Goal: Task Accomplishment & Management: Use online tool/utility

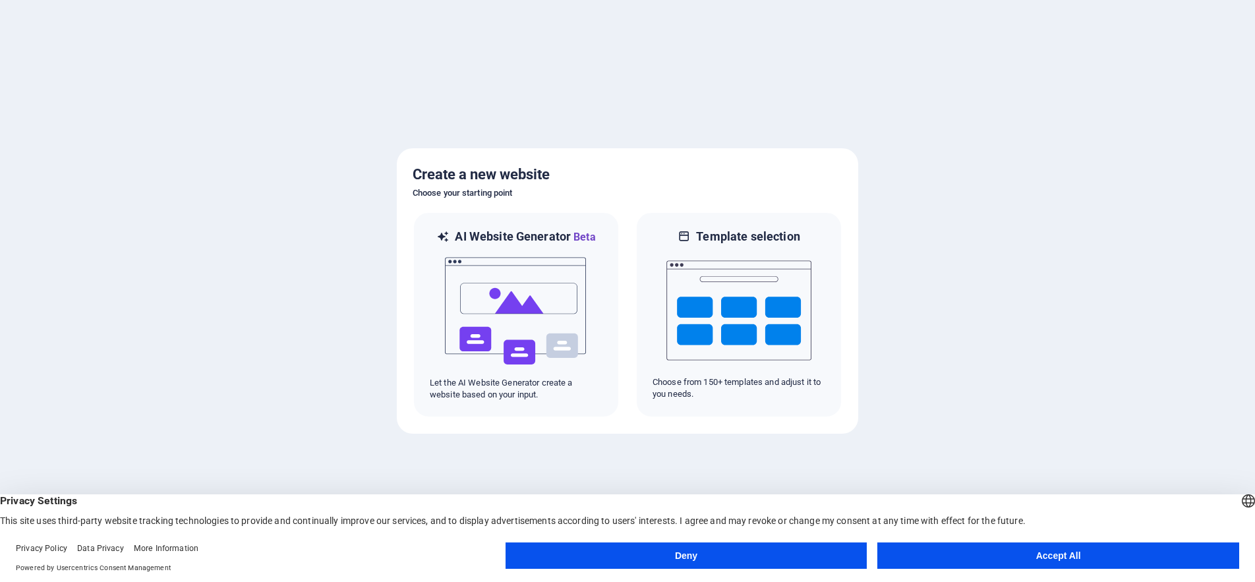
click at [1014, 548] on button "Accept All" at bounding box center [1058, 555] width 362 height 26
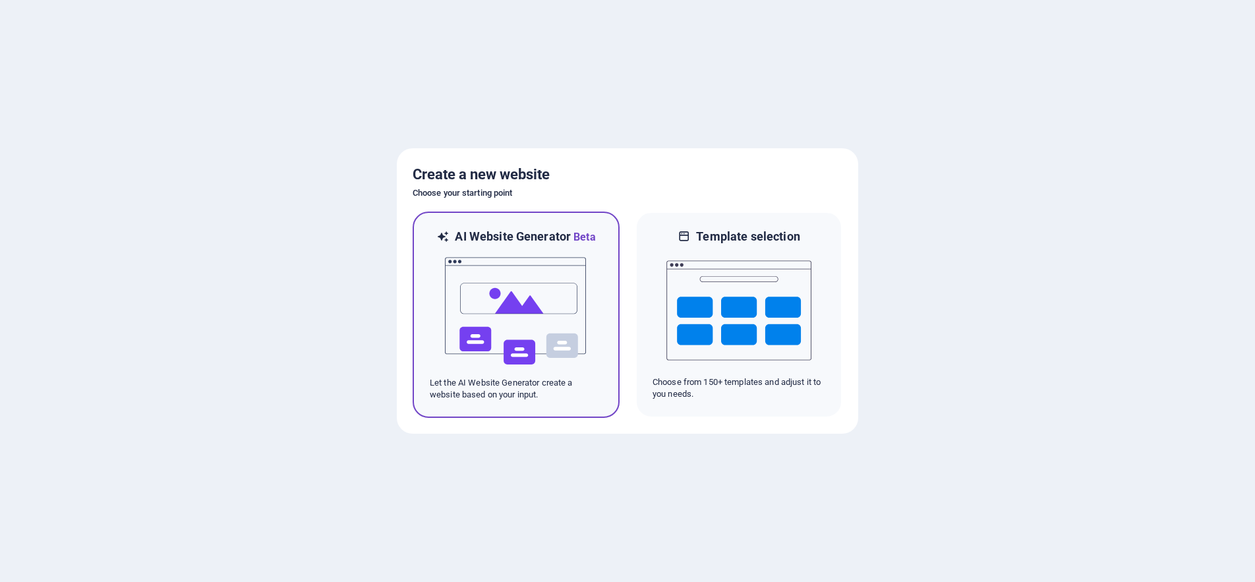
click at [476, 293] on img at bounding box center [515, 311] width 145 height 132
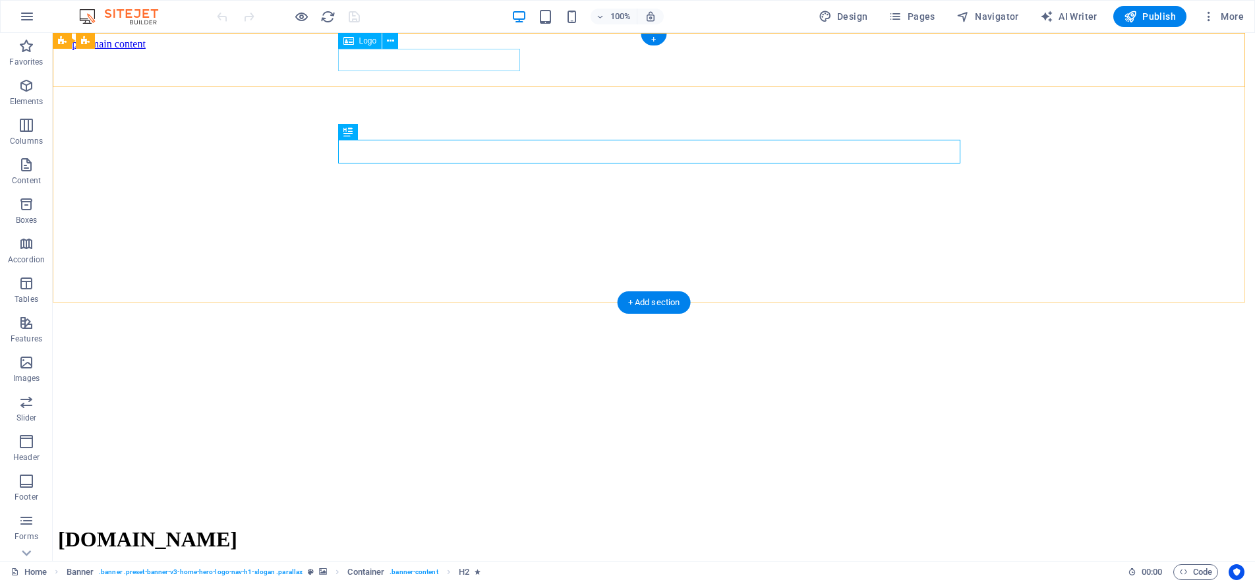
click at [467, 527] on div "[DOMAIN_NAME]" at bounding box center [653, 539] width 1191 height 24
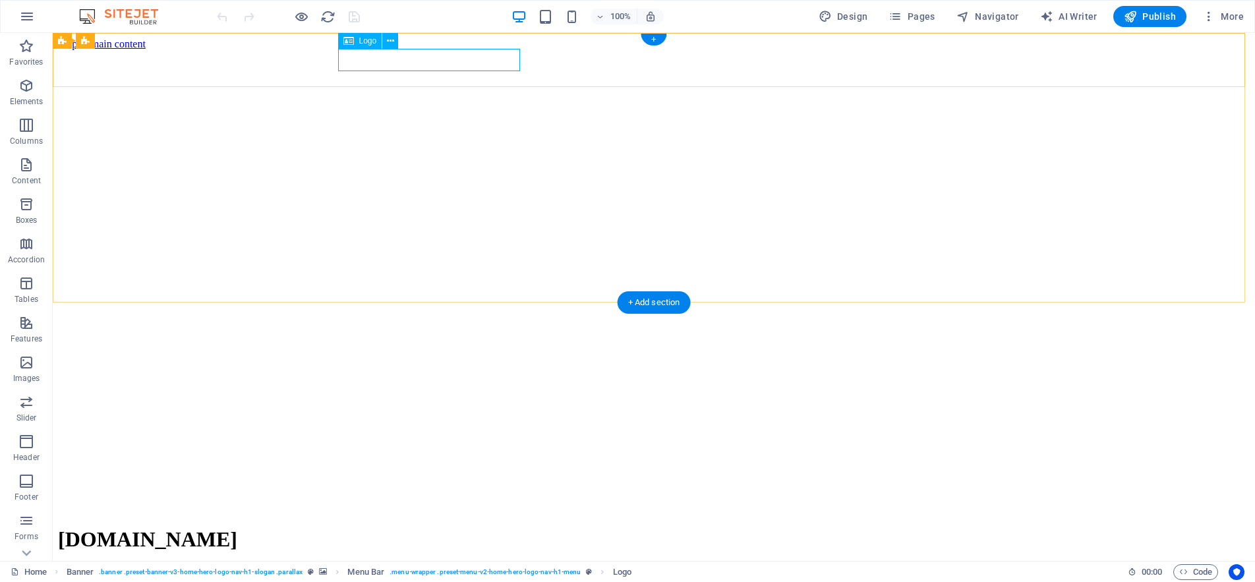
click at [343, 527] on div "[DOMAIN_NAME]" at bounding box center [653, 539] width 1191 height 24
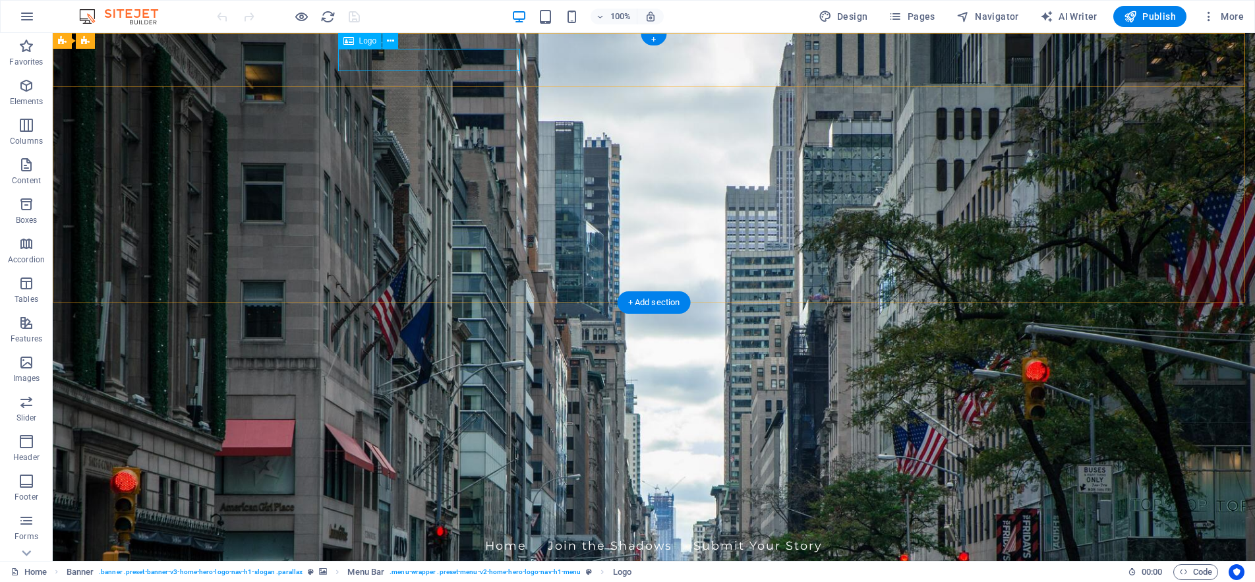
click at [343, 507] on div "[DOMAIN_NAME]" at bounding box center [654, 518] width 622 height 22
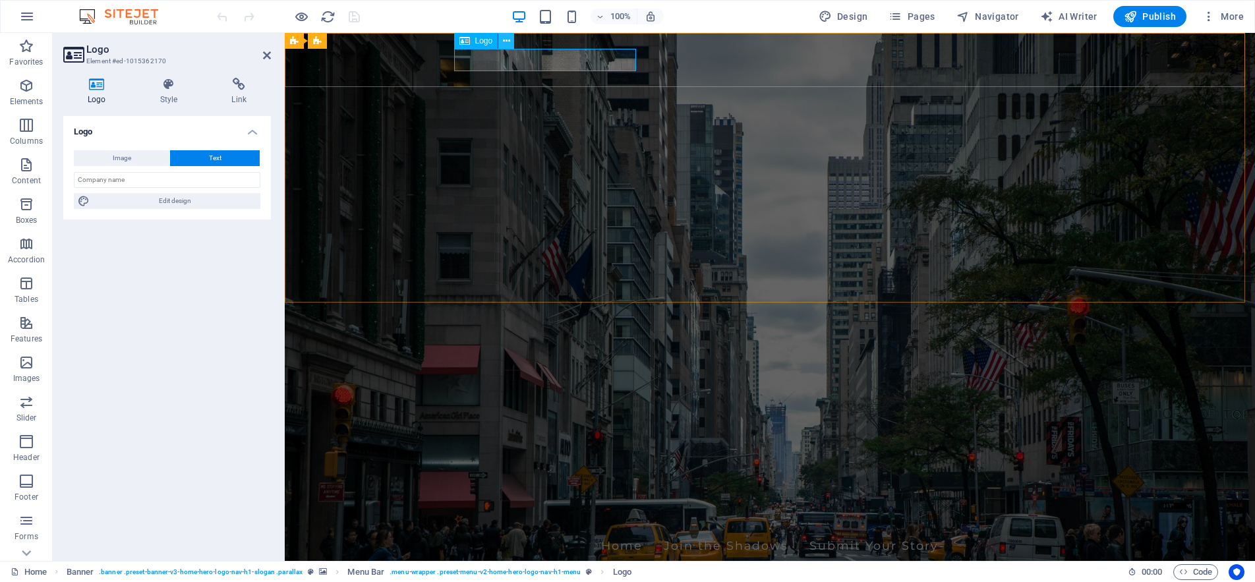
click at [504, 40] on icon at bounding box center [506, 41] width 7 height 14
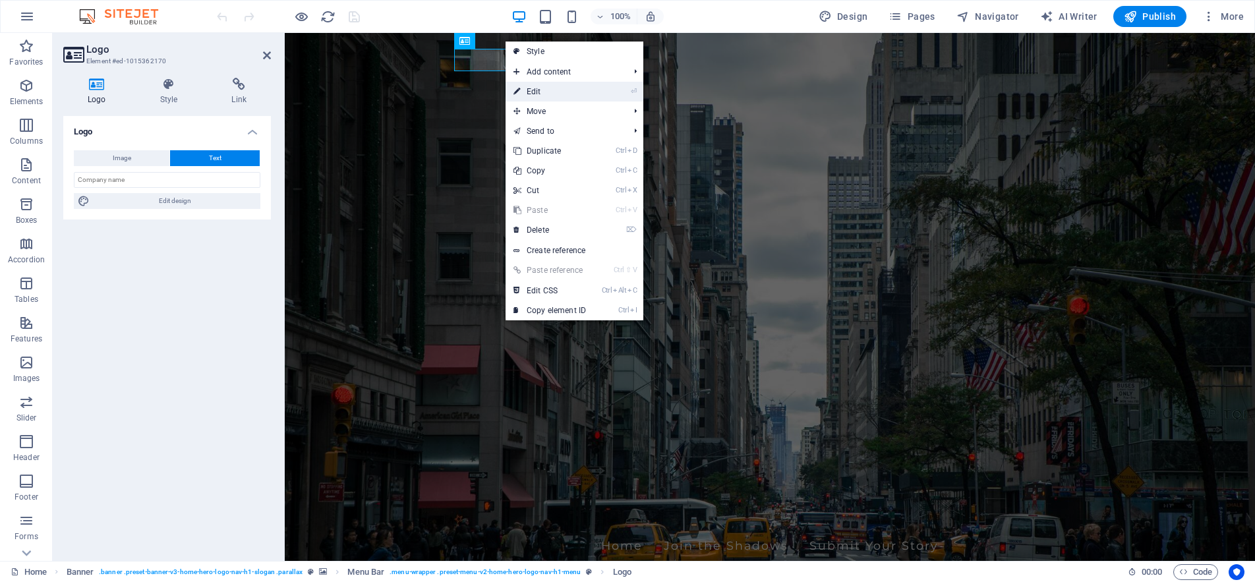
click at [540, 90] on link "⏎ Edit" at bounding box center [549, 92] width 88 height 20
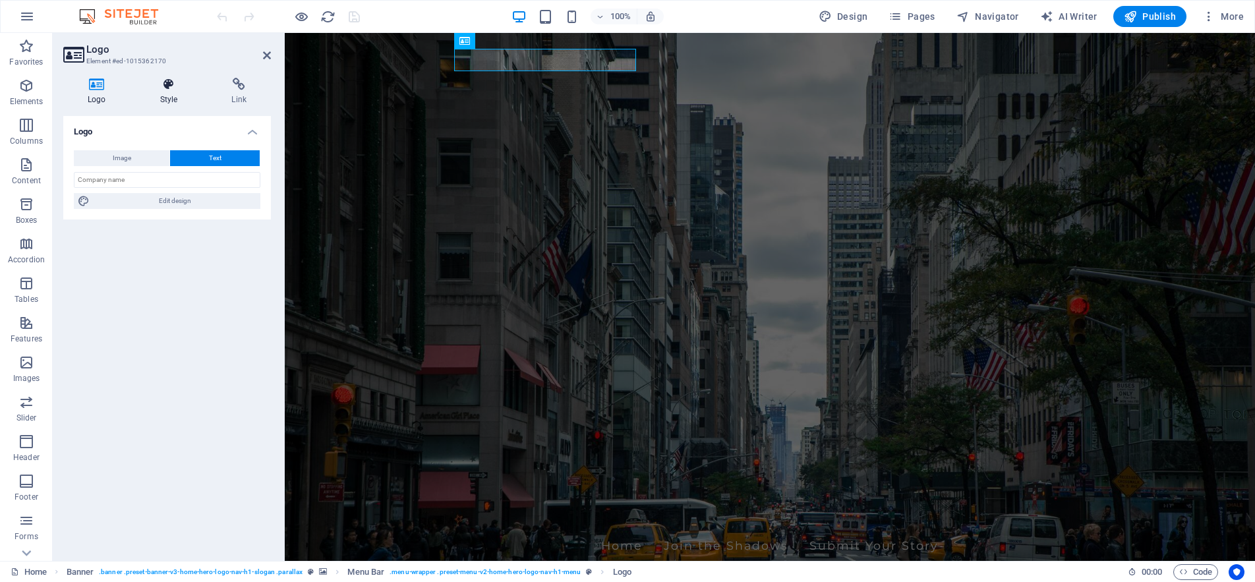
click at [173, 88] on icon at bounding box center [169, 84] width 67 height 13
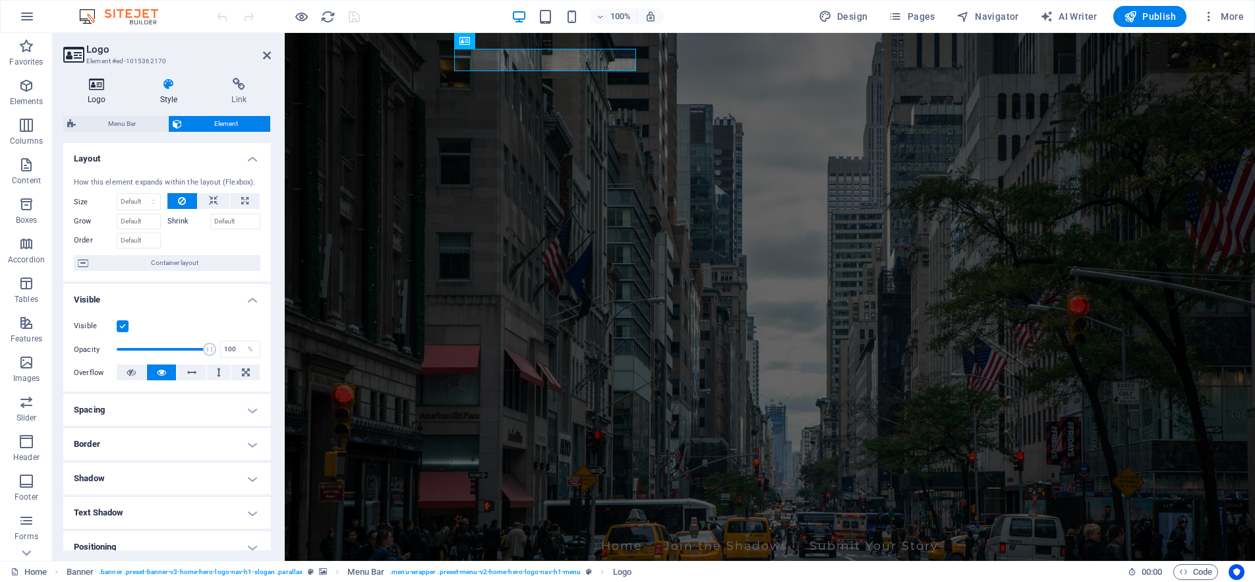
click at [91, 91] on h4 "Logo" at bounding box center [99, 92] width 72 height 28
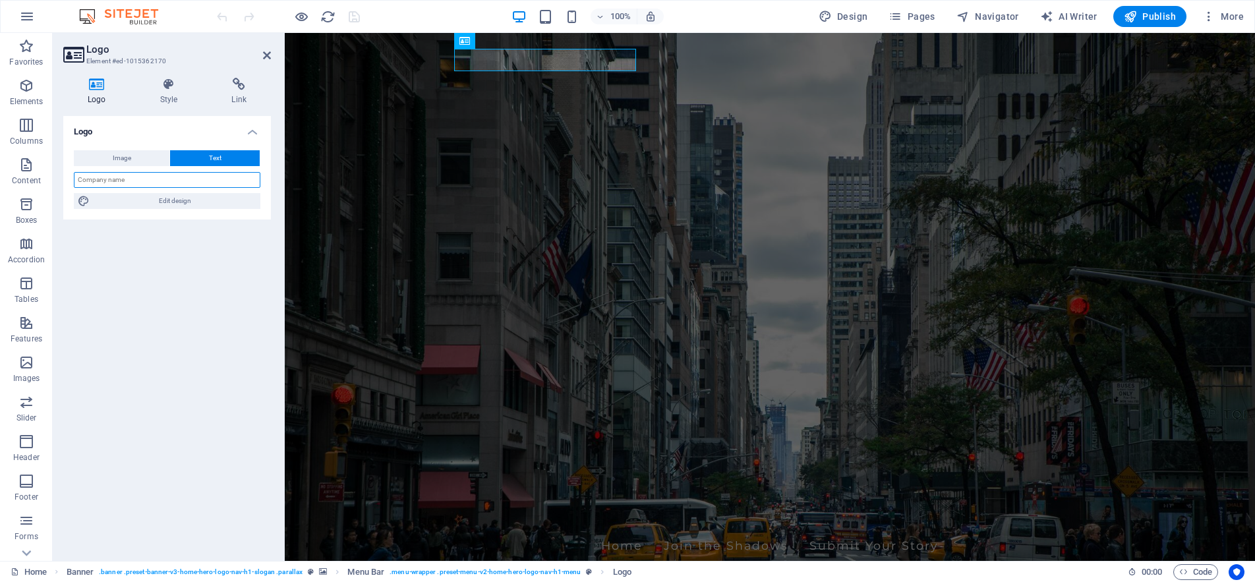
click at [135, 177] on input "text" at bounding box center [167, 180] width 186 height 16
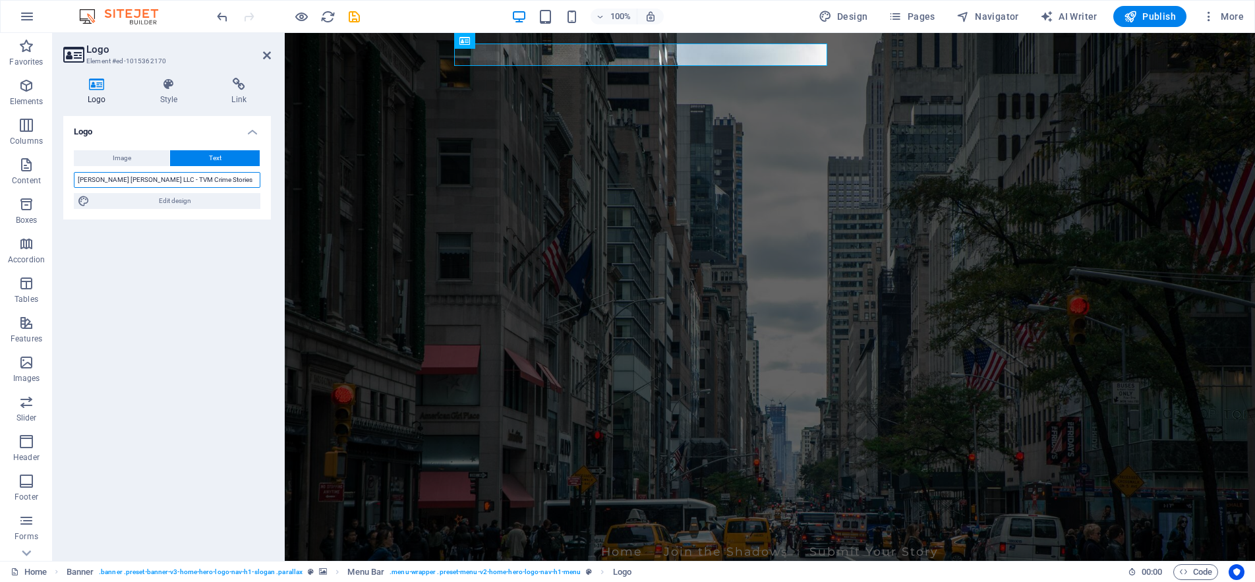
drag, startPoint x: 121, startPoint y: 181, endPoint x: 142, endPoint y: 219, distance: 44.5
click at [123, 187] on input "[PERSON_NAME] [PERSON_NAME] LLC - TVM Crime Stories" at bounding box center [167, 180] width 186 height 16
type input "[PERSON_NAME] [PERSON_NAME] - TVM Crime Stories"
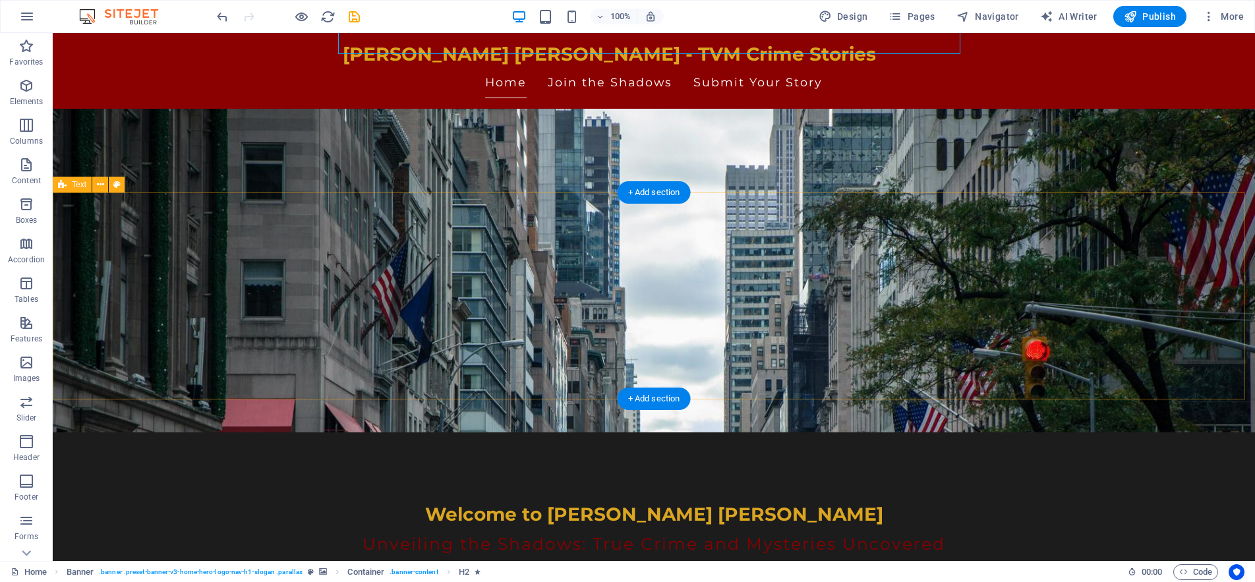
scroll to position [132, 0]
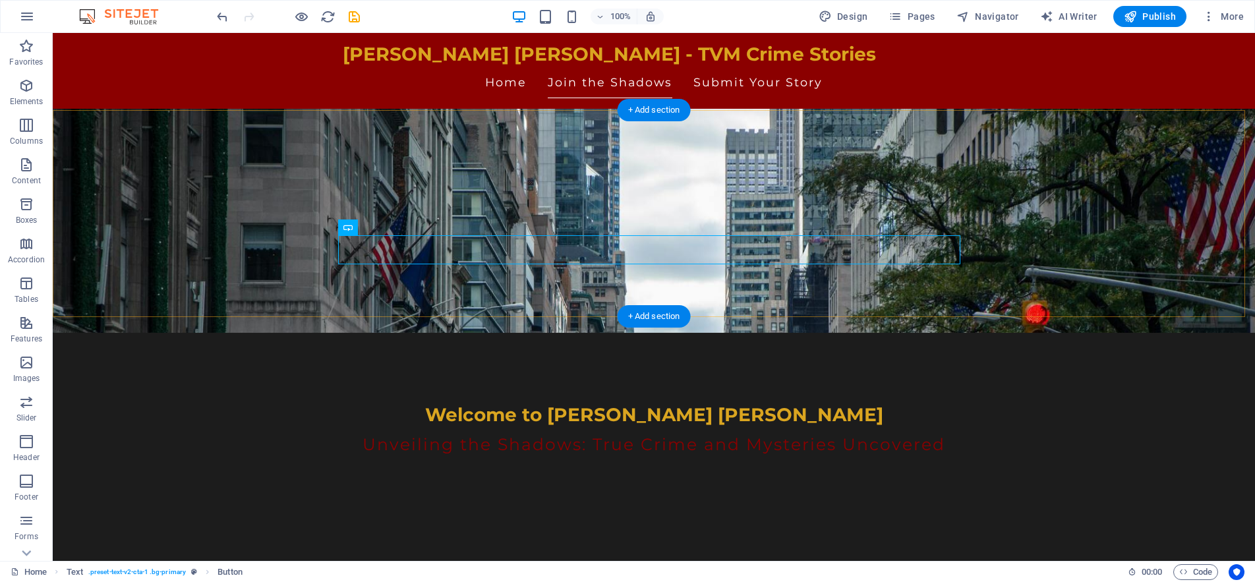
scroll to position [243, 0]
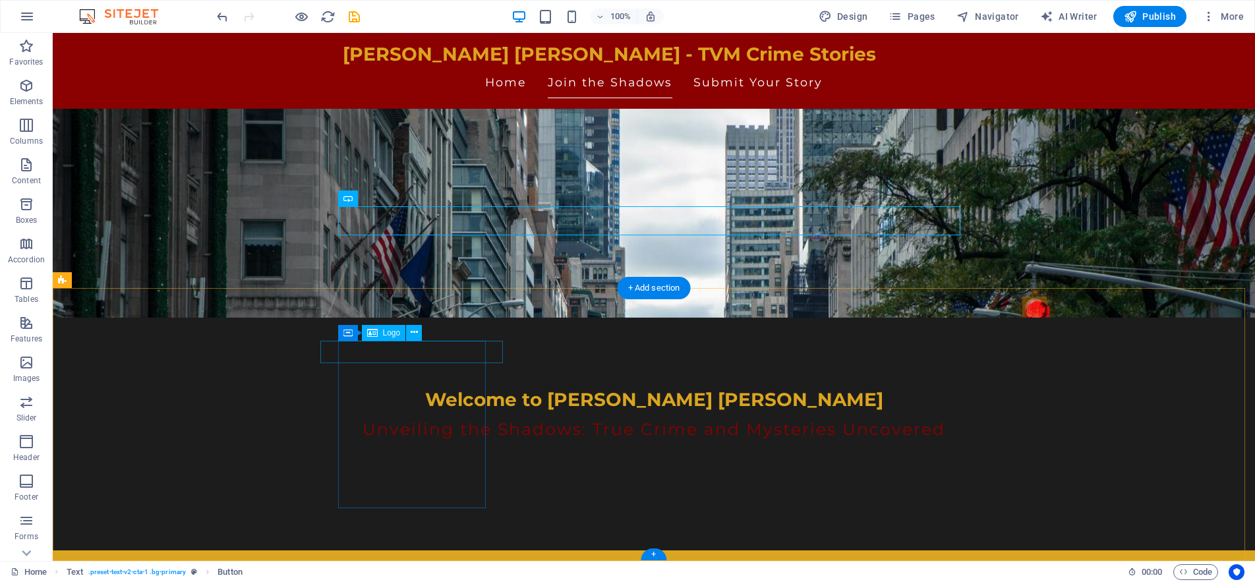
click at [416, 331] on icon at bounding box center [414, 333] width 7 height 14
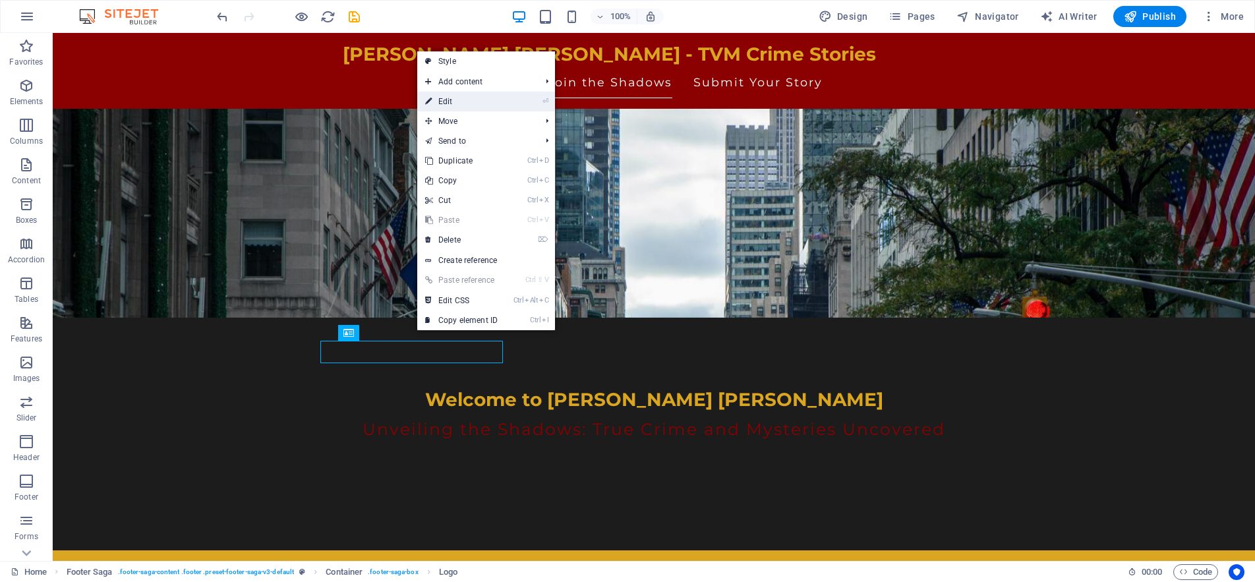
click at [466, 101] on link "⏎ Edit" at bounding box center [461, 102] width 88 height 20
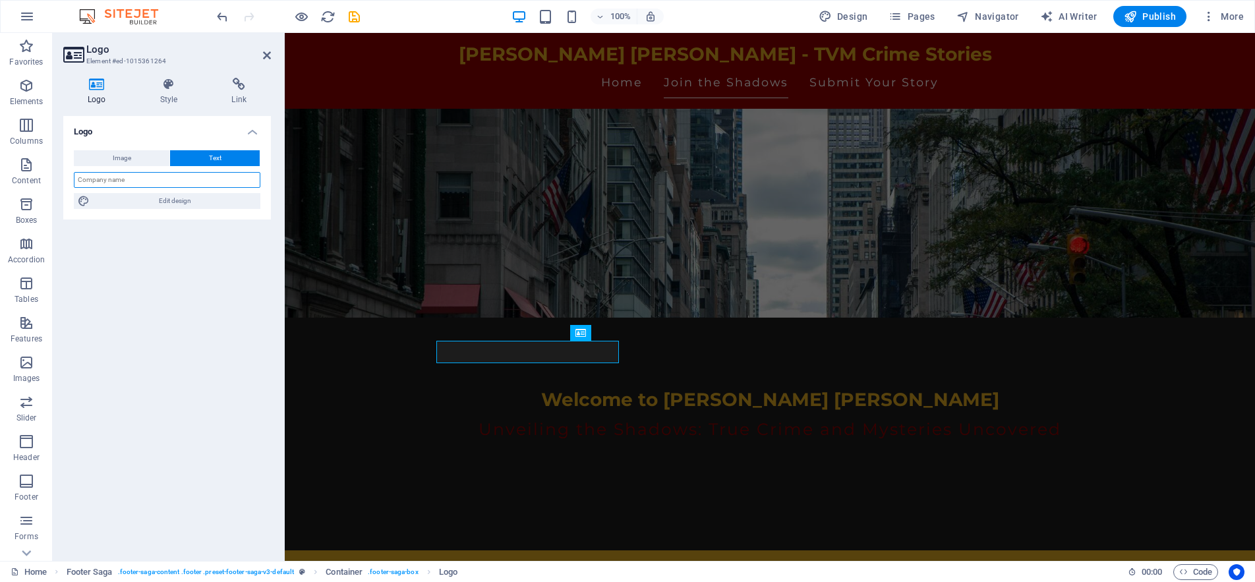
click at [157, 183] on input "text" at bounding box center [167, 180] width 186 height 16
type input "TVM Crime Stories"
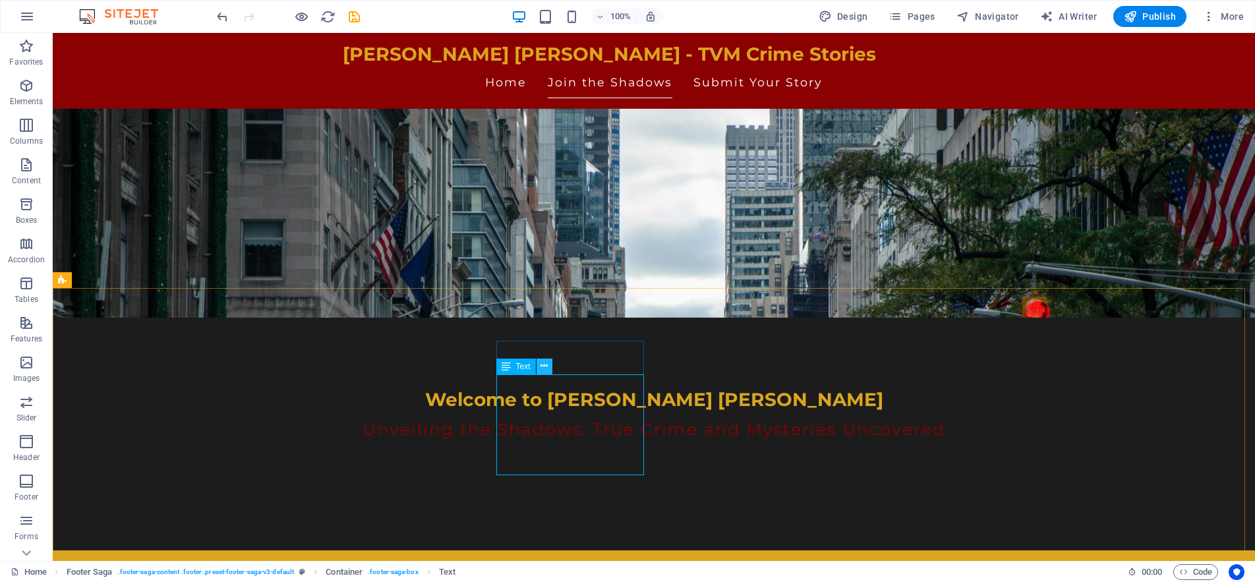
click at [540, 365] on icon at bounding box center [543, 366] width 7 height 14
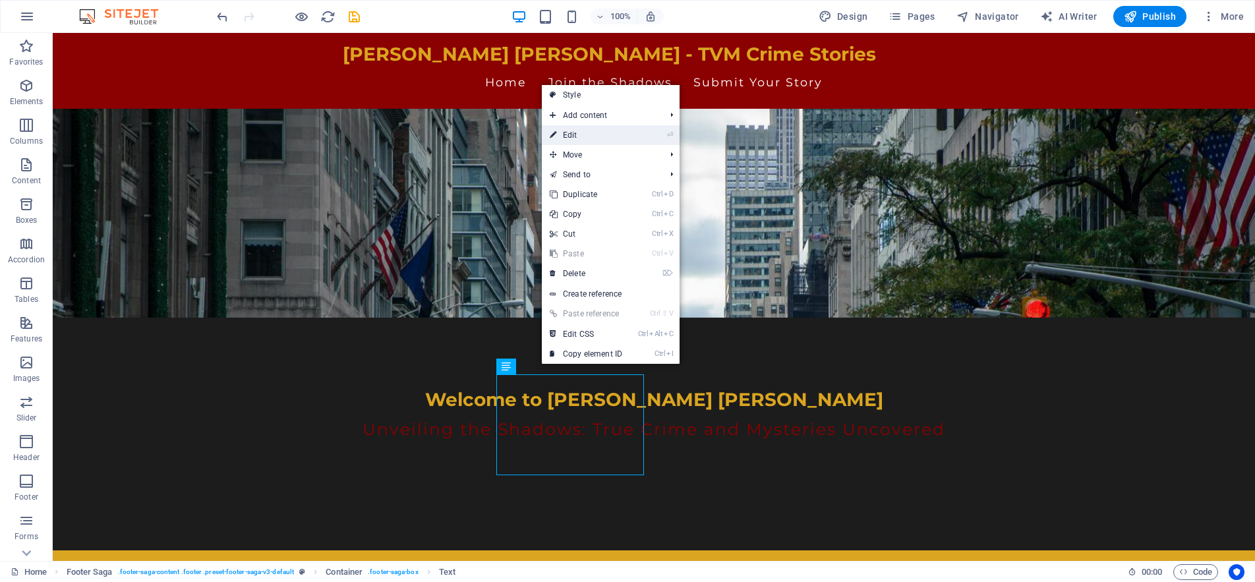
click at [591, 130] on link "⏎ Edit" at bounding box center [586, 135] width 88 height 20
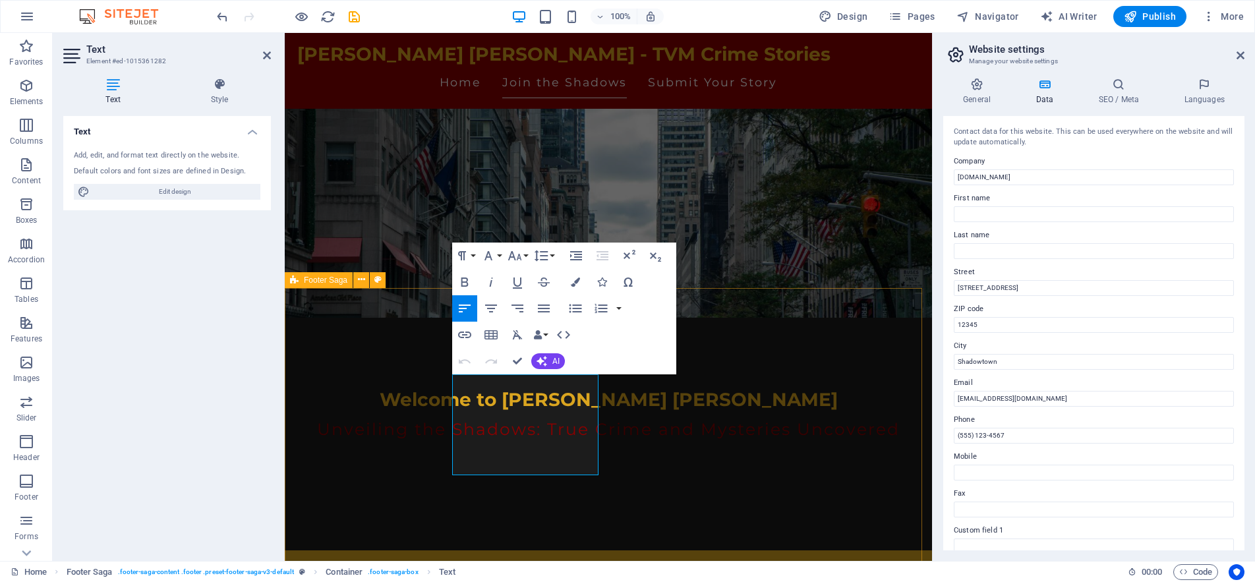
drag, startPoint x: 557, startPoint y: 387, endPoint x: 447, endPoint y: 381, distance: 109.6
drag, startPoint x: 1026, startPoint y: 283, endPoint x: 940, endPoint y: 294, distance: 86.3
click at [940, 294] on div "General Data SEO / Meta Languages Website name [DOMAIN_NAME] Logo Drag files he…" at bounding box center [1093, 314] width 322 height 494
type input "PO Box 801"
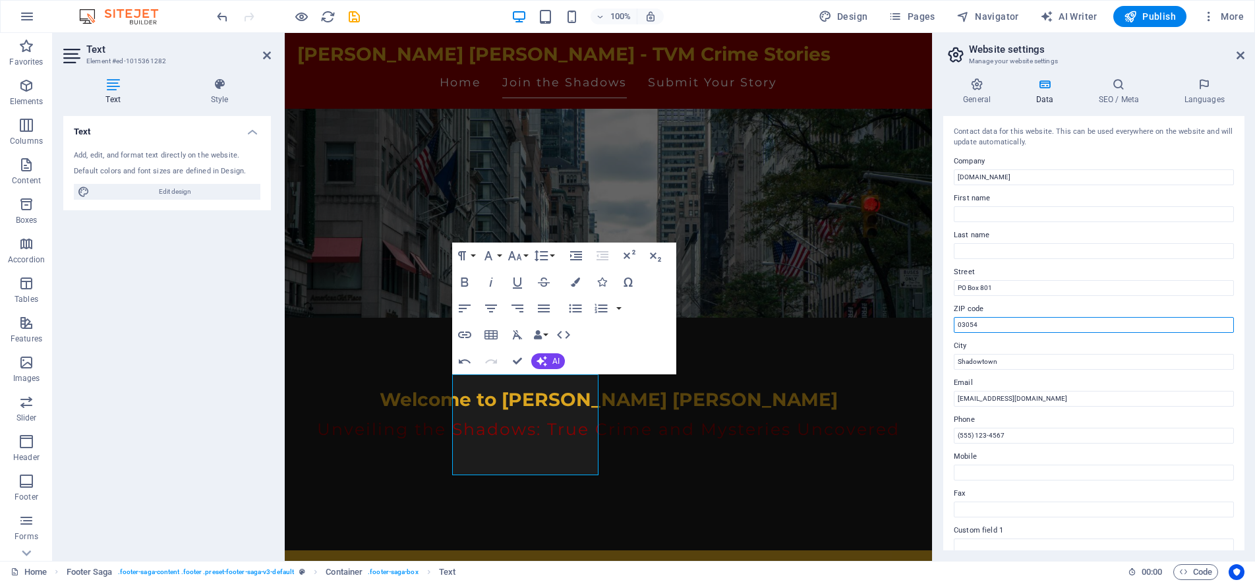
type input "03054"
type input "Merrimack"
type input "[EMAIL_ADDRESS][DOMAIN_NAME]"
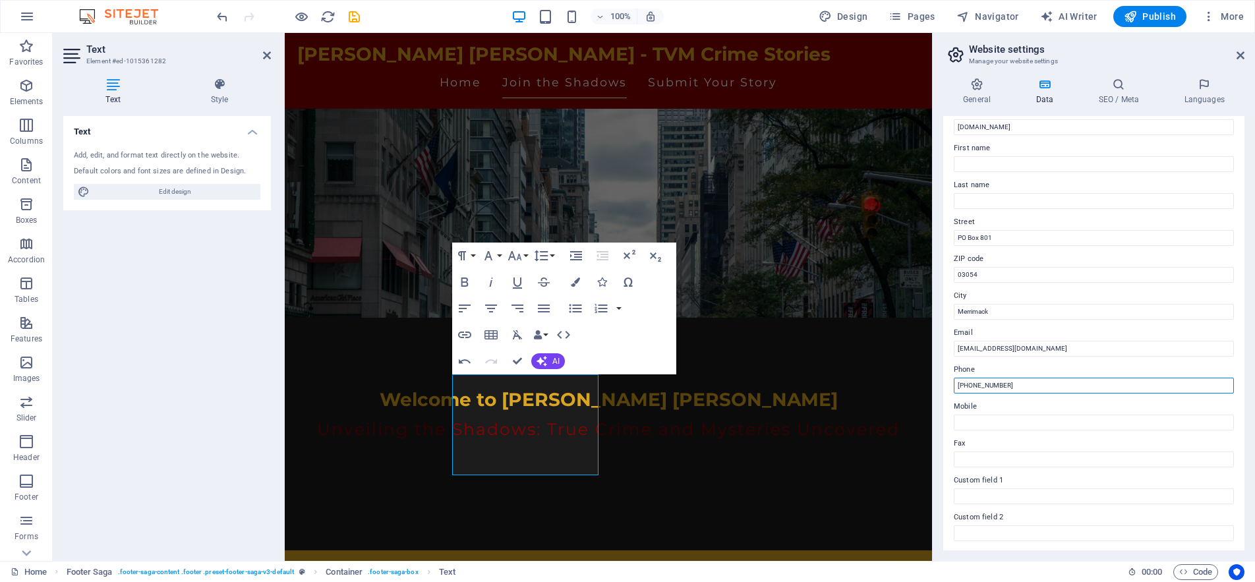
scroll to position [199, 0]
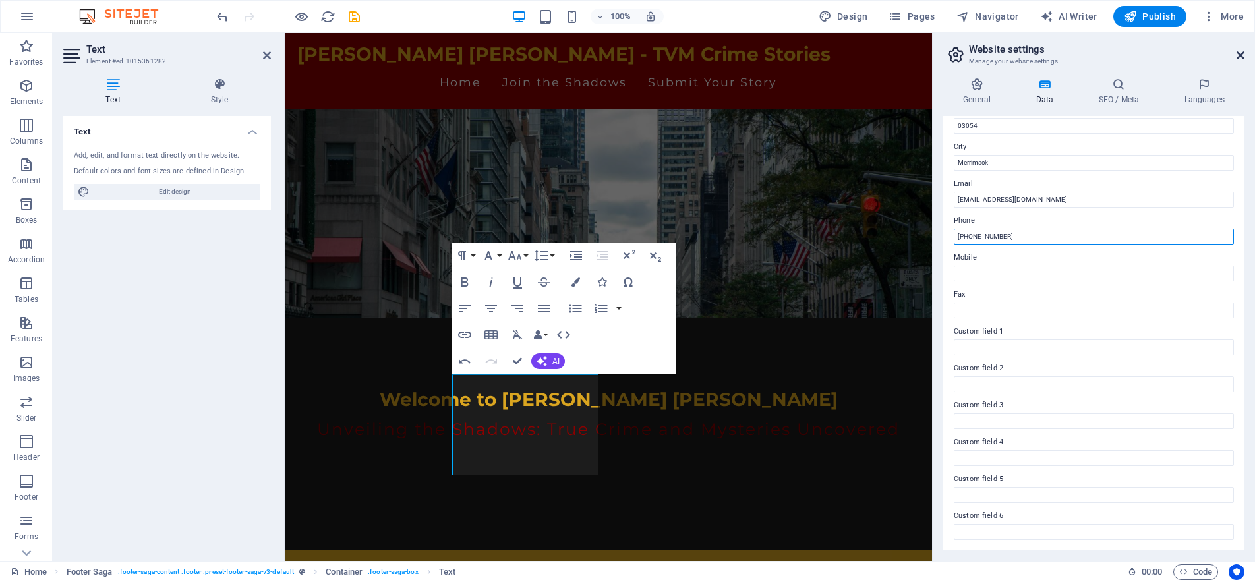
type input "[PHONE_NUMBER]"
click at [1240, 53] on icon at bounding box center [1240, 55] width 8 height 11
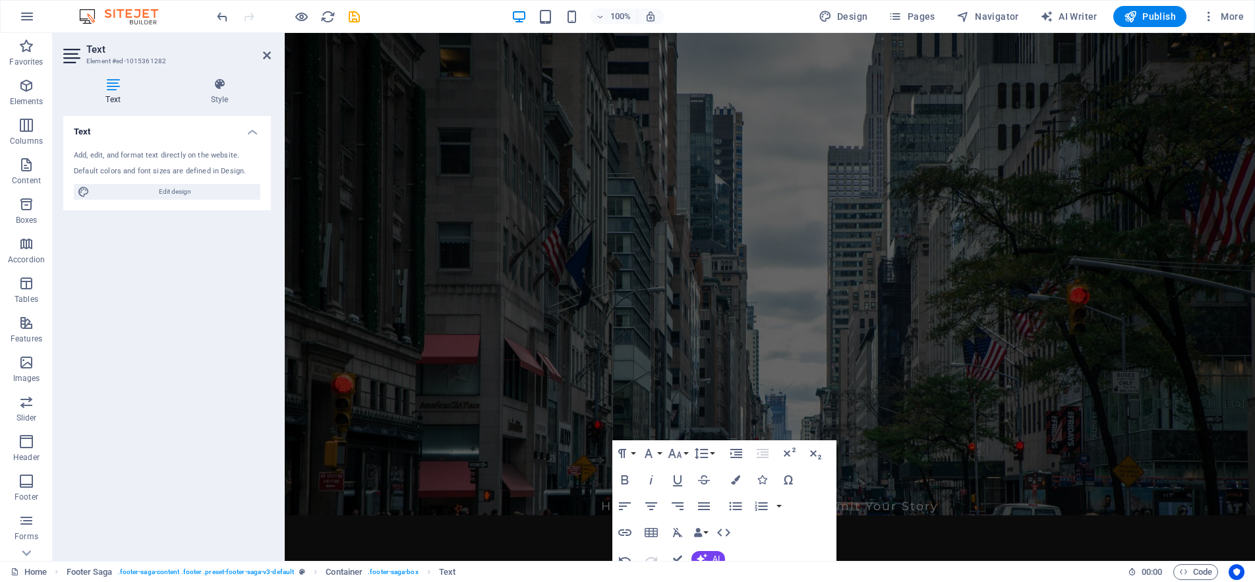
scroll to position [0, 0]
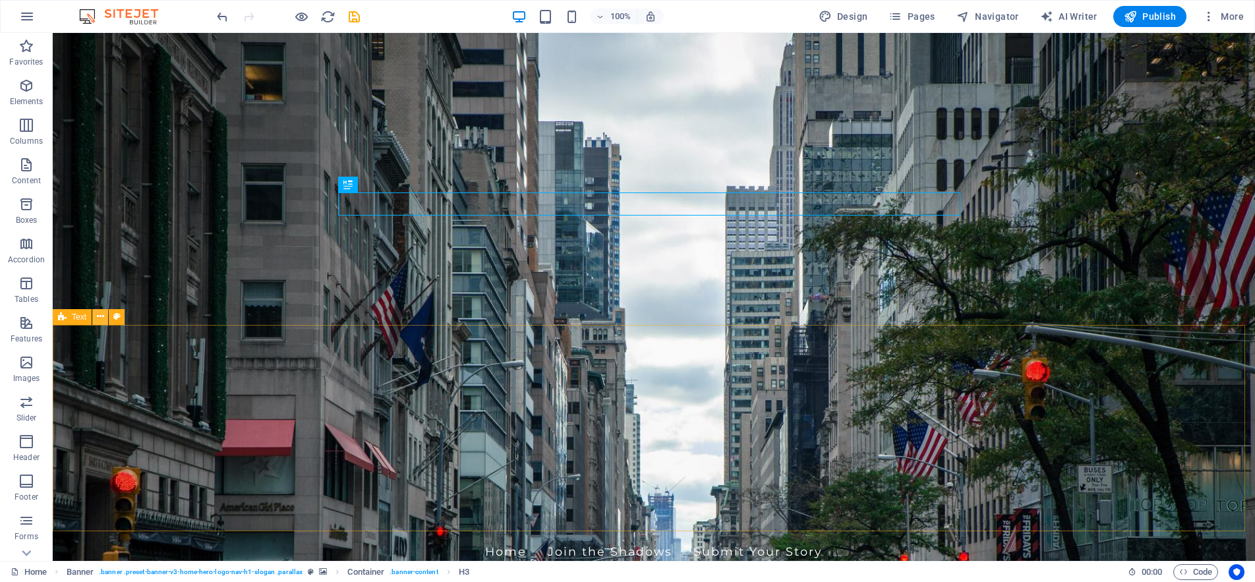
click at [100, 315] on icon at bounding box center [100, 317] width 7 height 14
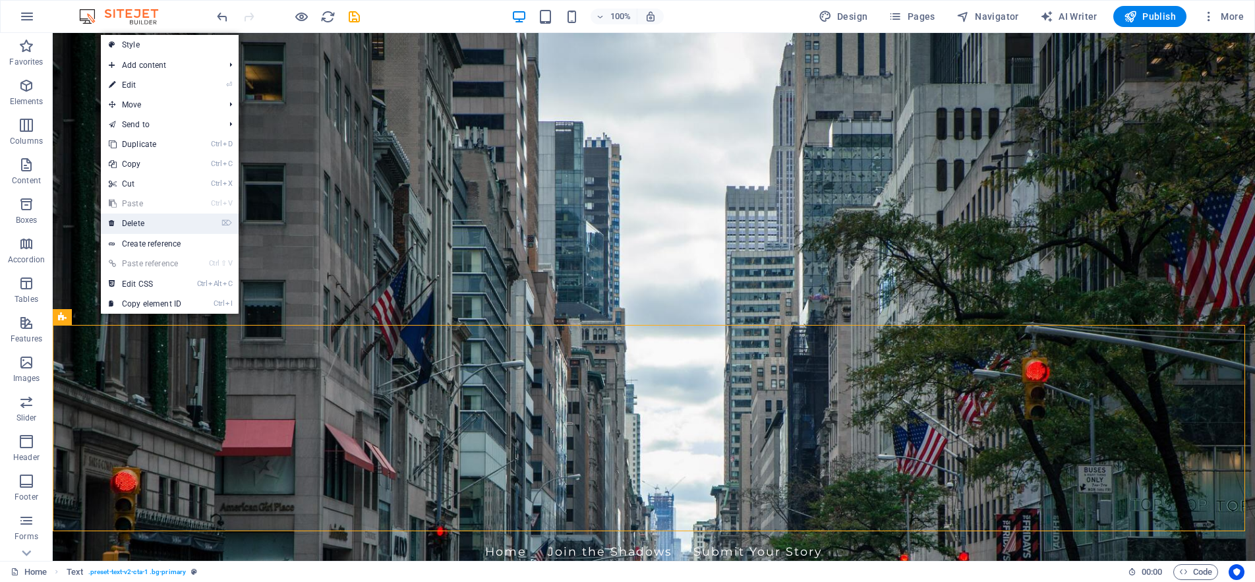
click at [127, 219] on link "⌦ Delete" at bounding box center [145, 224] width 88 height 20
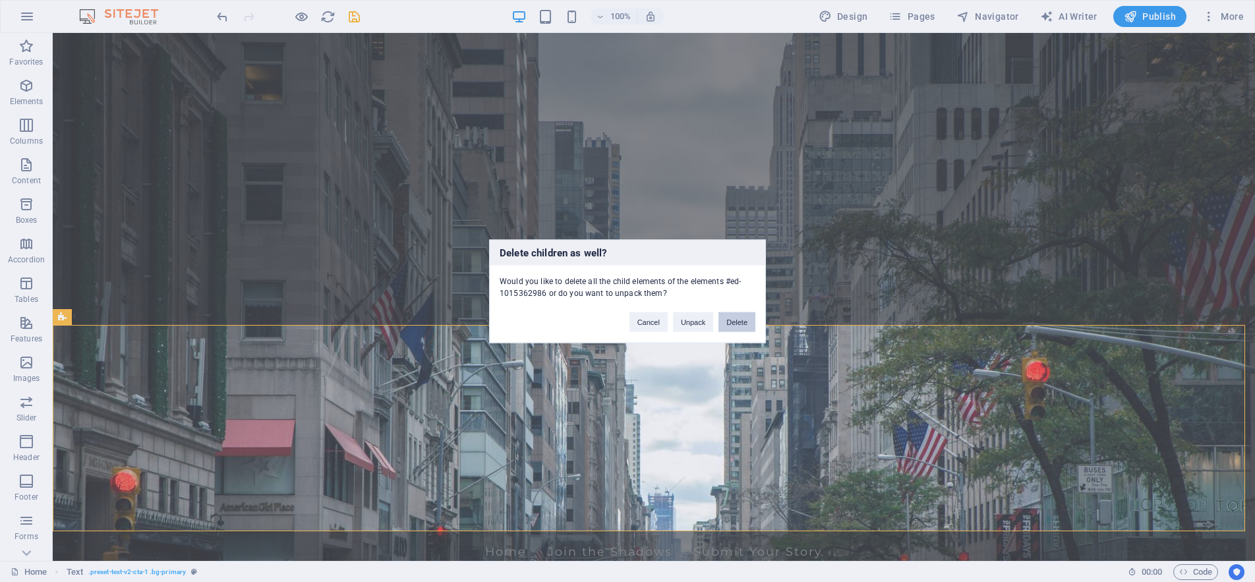
click at [733, 318] on button "Delete" at bounding box center [736, 322] width 37 height 20
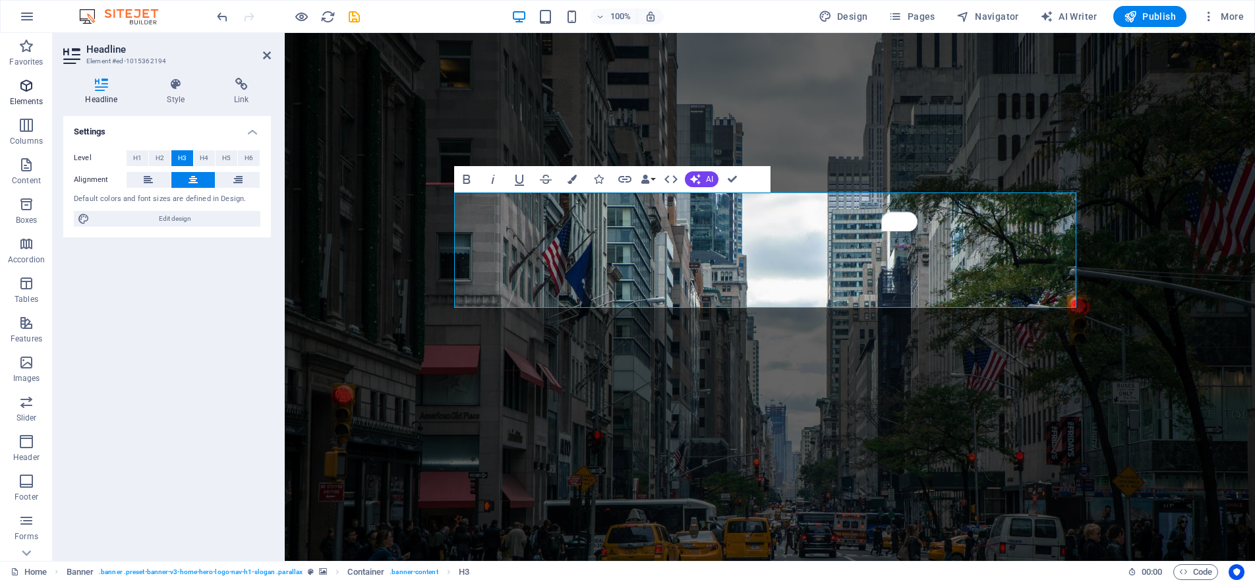
click at [23, 88] on icon "button" at bounding box center [26, 86] width 16 height 16
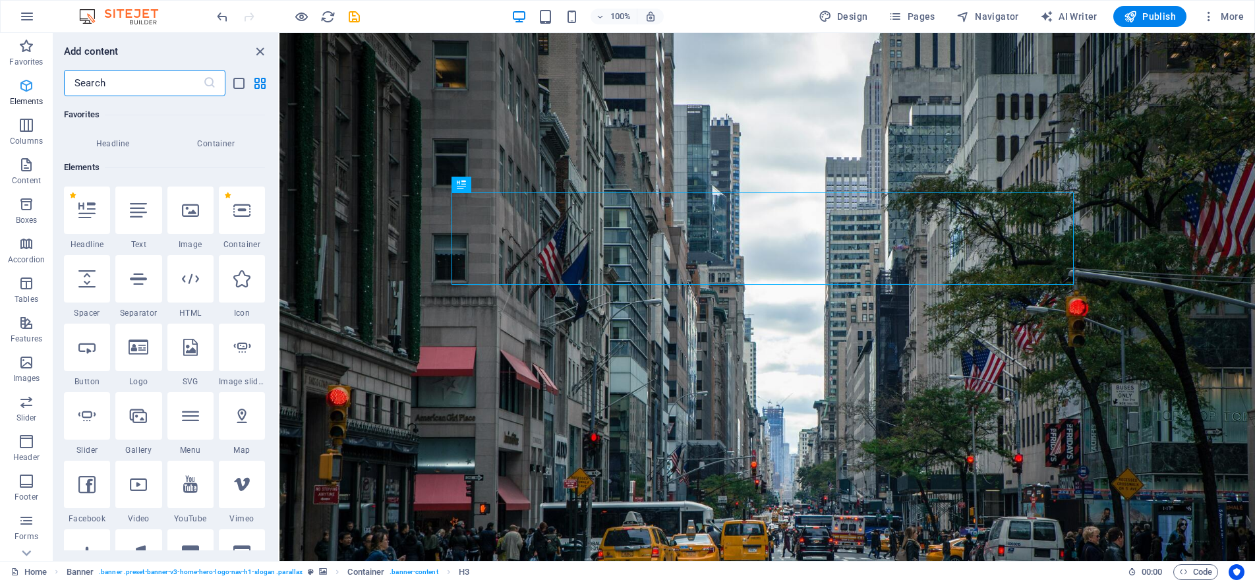
scroll to position [140, 0]
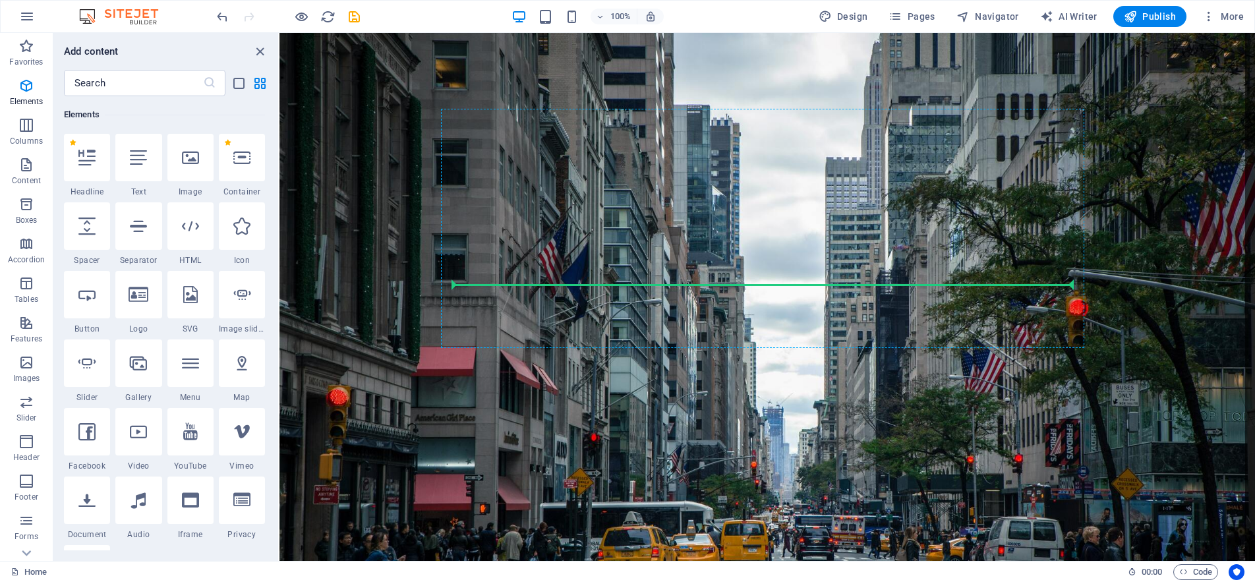
select select "ar16_9"
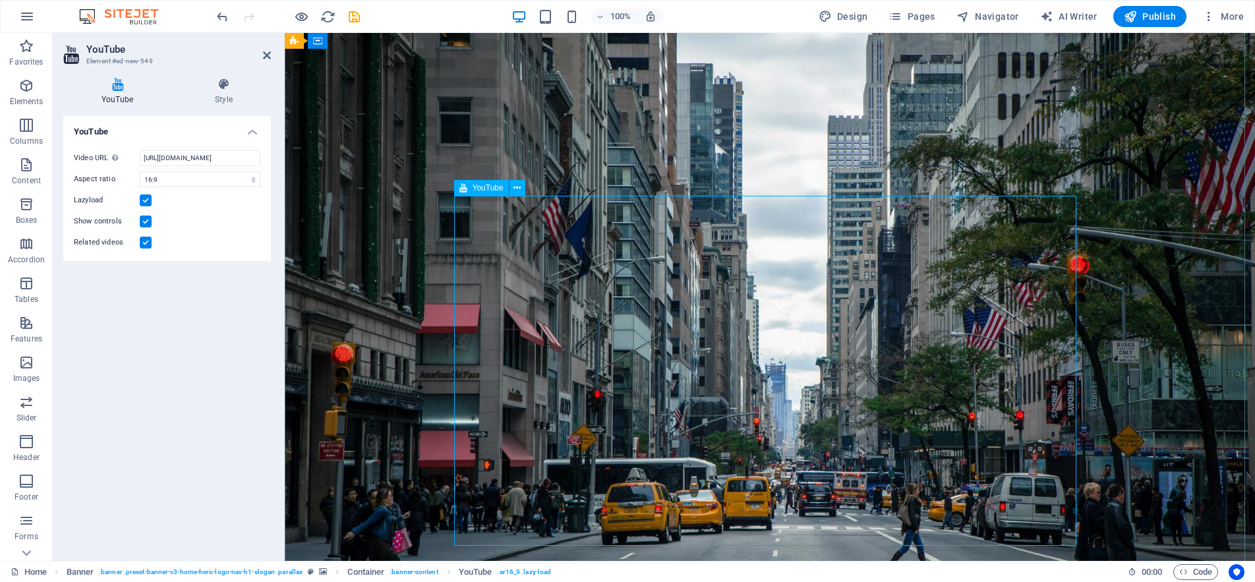
scroll to position [66, 0]
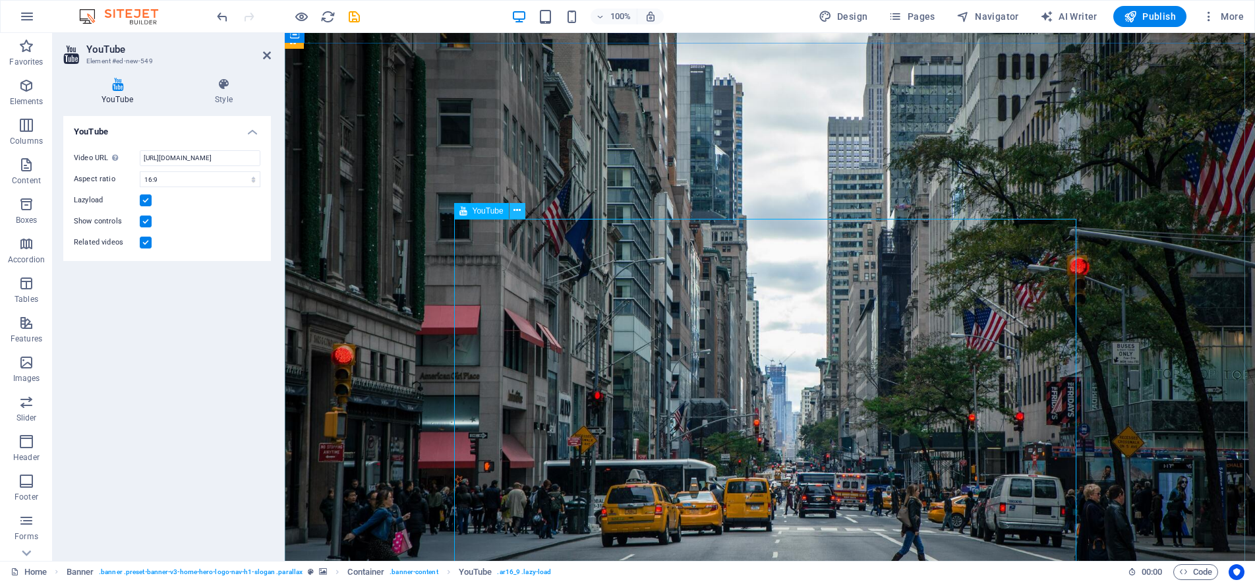
click at [515, 208] on icon at bounding box center [516, 211] width 7 height 14
drag, startPoint x: 264, startPoint y: 53, endPoint x: 216, endPoint y: 26, distance: 55.2
click at [264, 53] on icon at bounding box center [267, 55] width 8 height 11
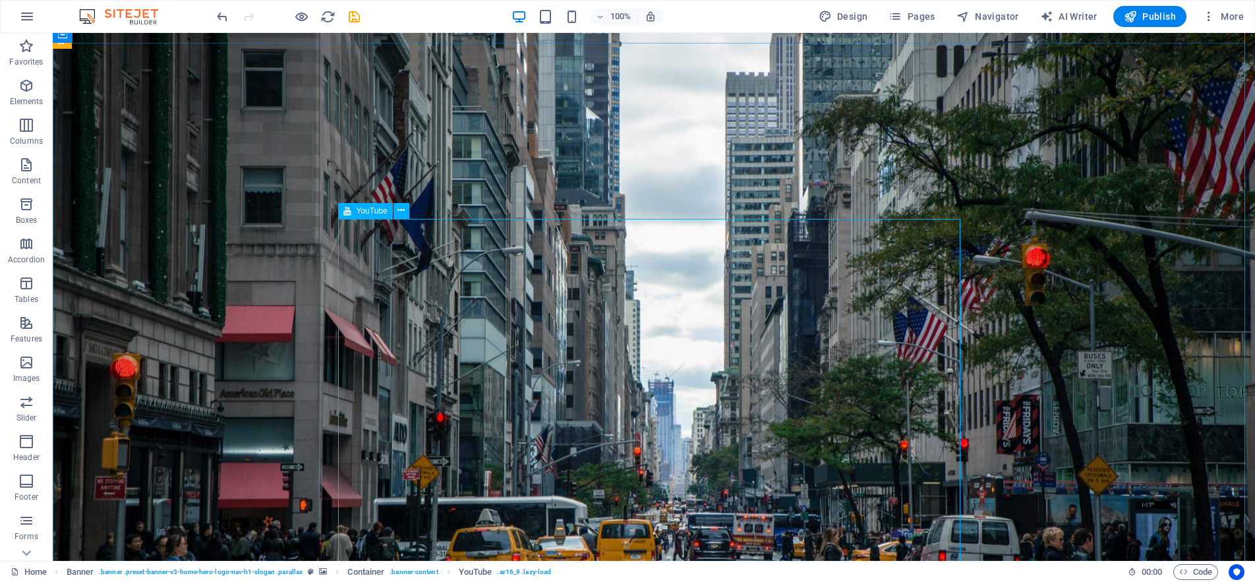
click at [401, 210] on icon at bounding box center [400, 211] width 7 height 14
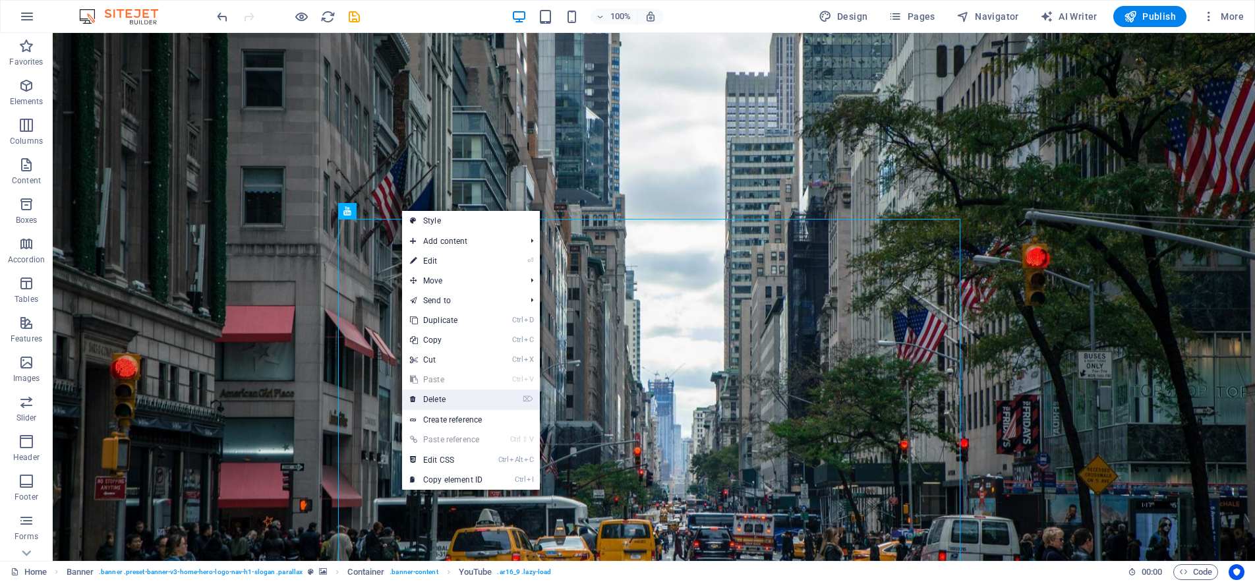
click at [442, 397] on link "⌦ Delete" at bounding box center [446, 399] width 88 height 20
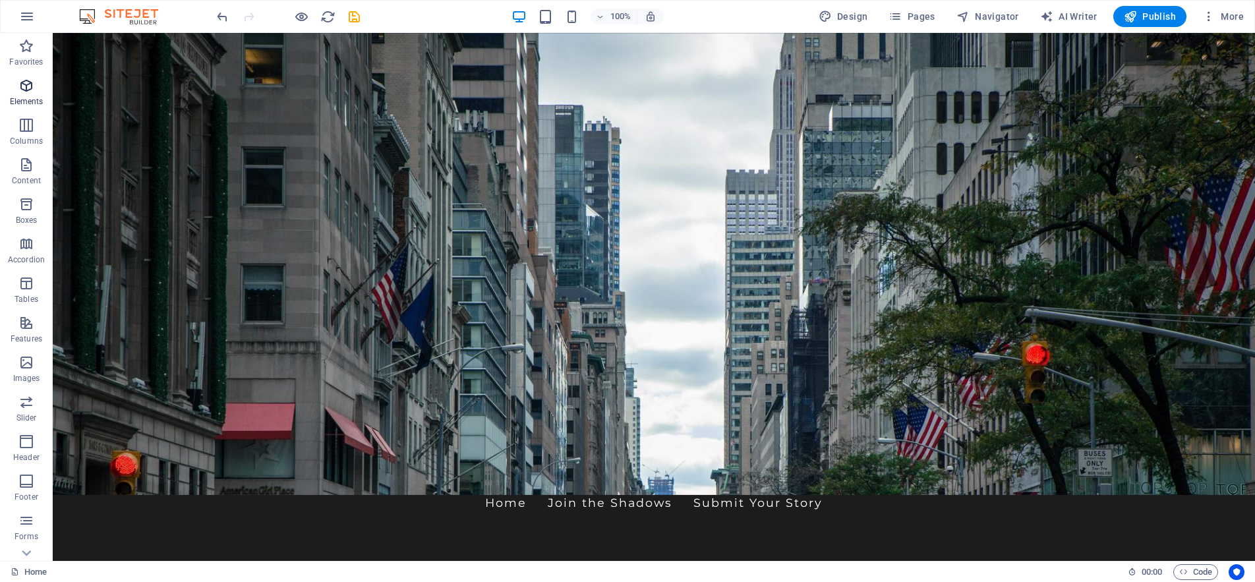
click at [25, 86] on icon "button" at bounding box center [26, 86] width 16 height 16
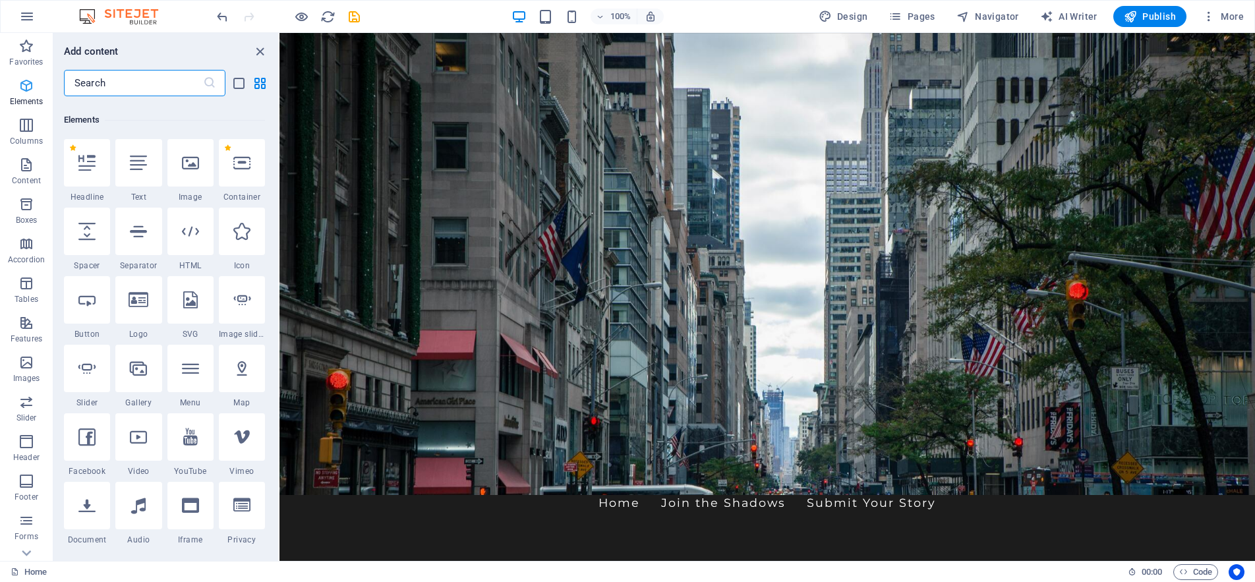
scroll to position [140, 0]
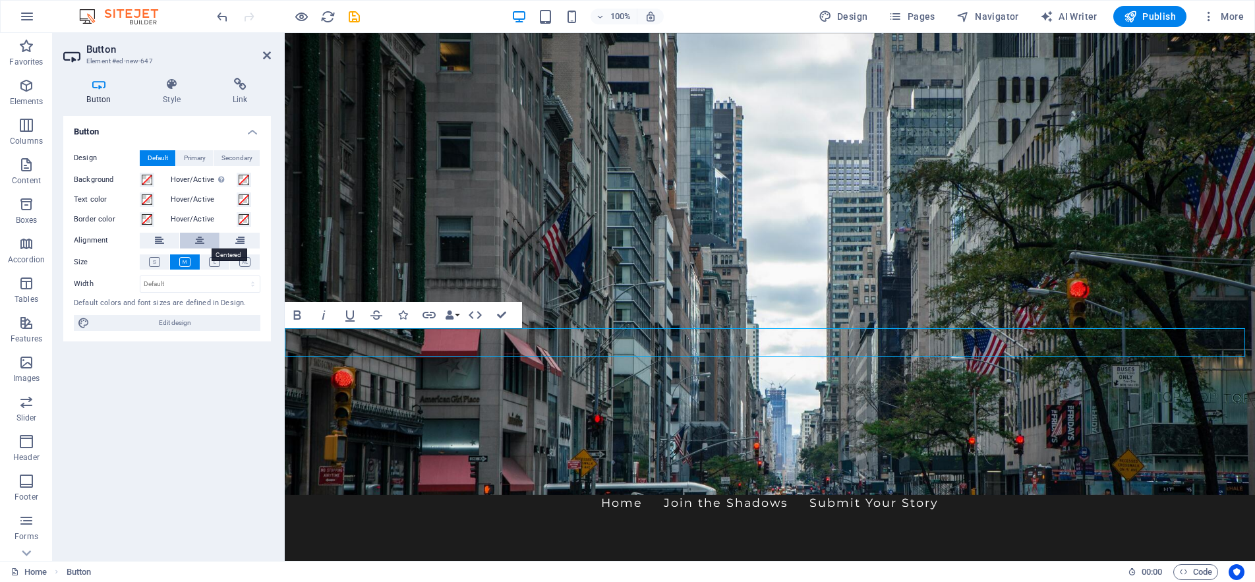
click at [204, 239] on button at bounding box center [200, 241] width 40 height 16
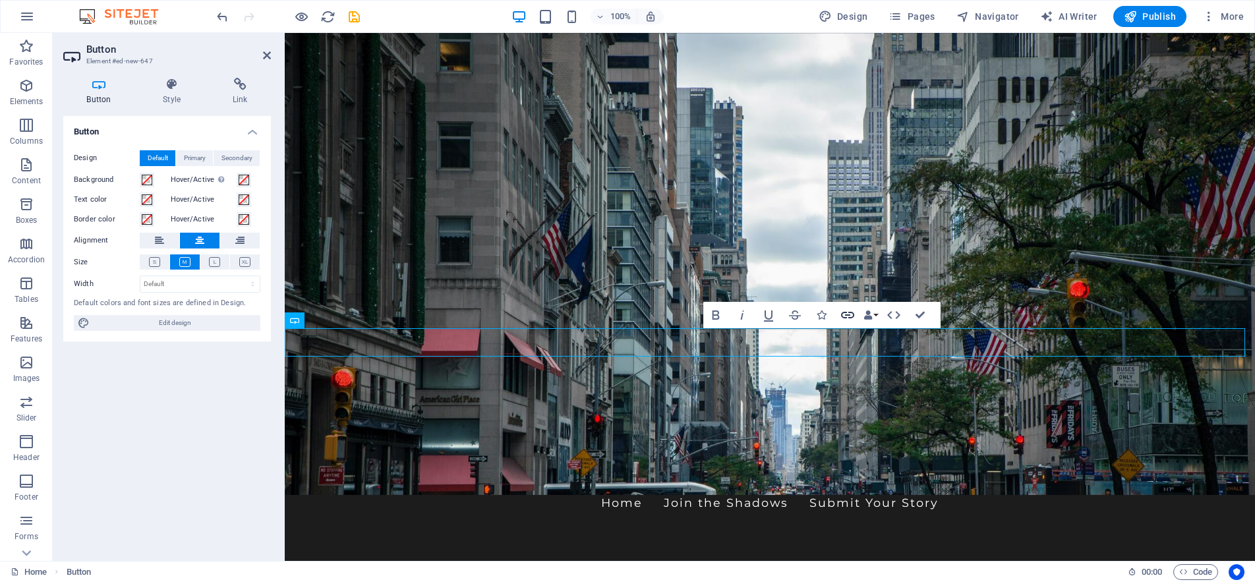
click at [845, 314] on icon "button" at bounding box center [848, 315] width 16 height 16
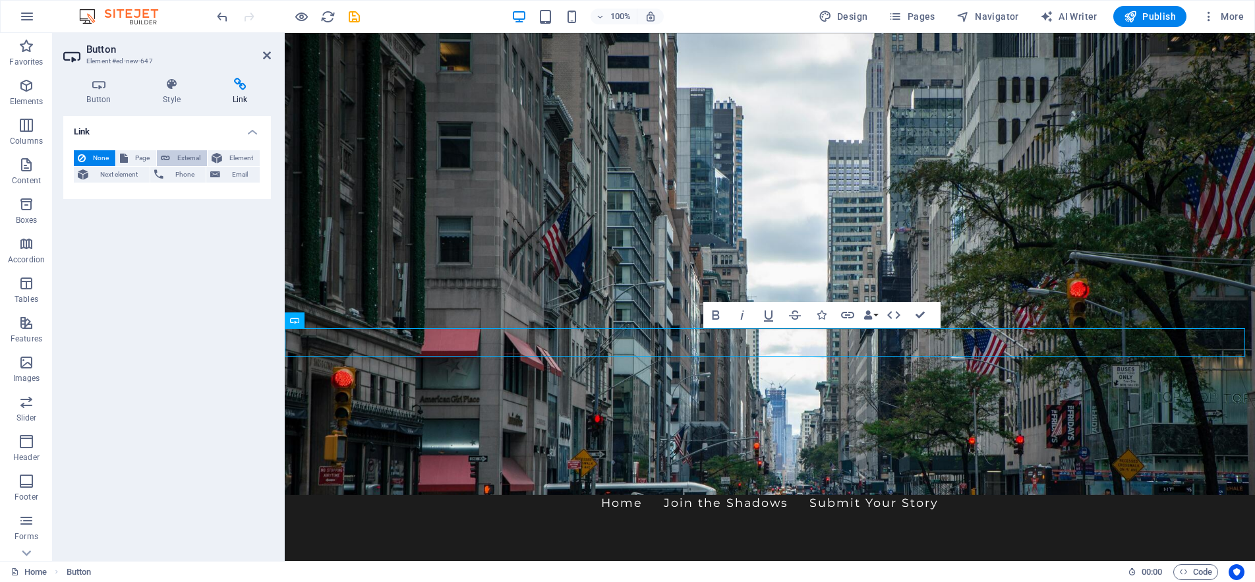
click at [178, 155] on span "External" at bounding box center [188, 158] width 29 height 16
select select "blank"
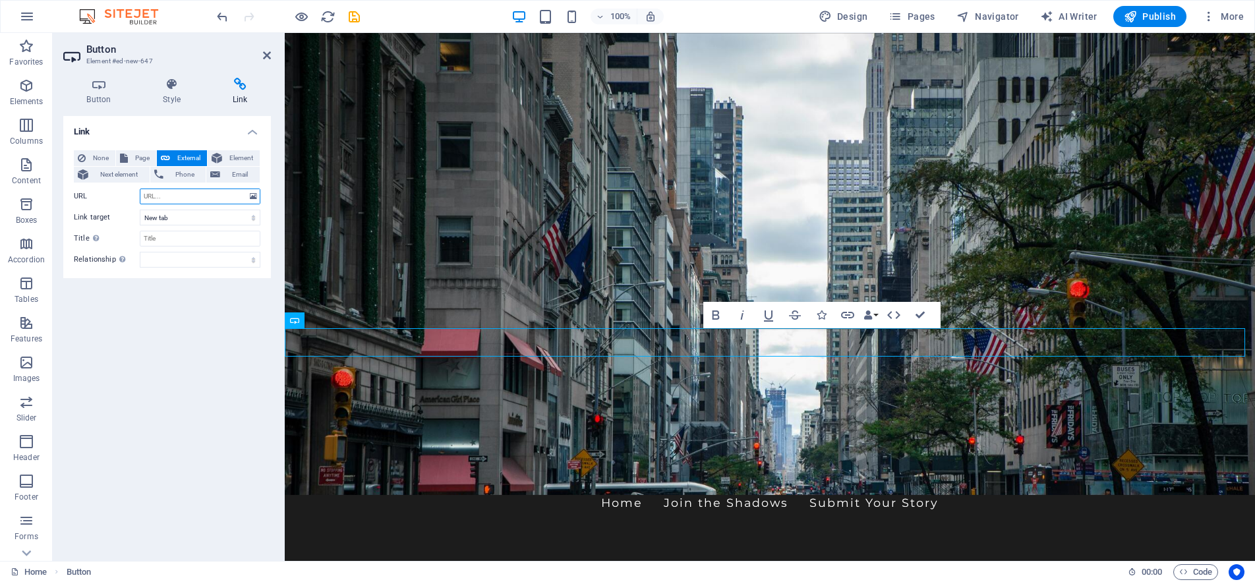
paste input "[URL][DOMAIN_NAME]"
type input "[URL][DOMAIN_NAME]"
click at [99, 84] on icon at bounding box center [98, 84] width 71 height 13
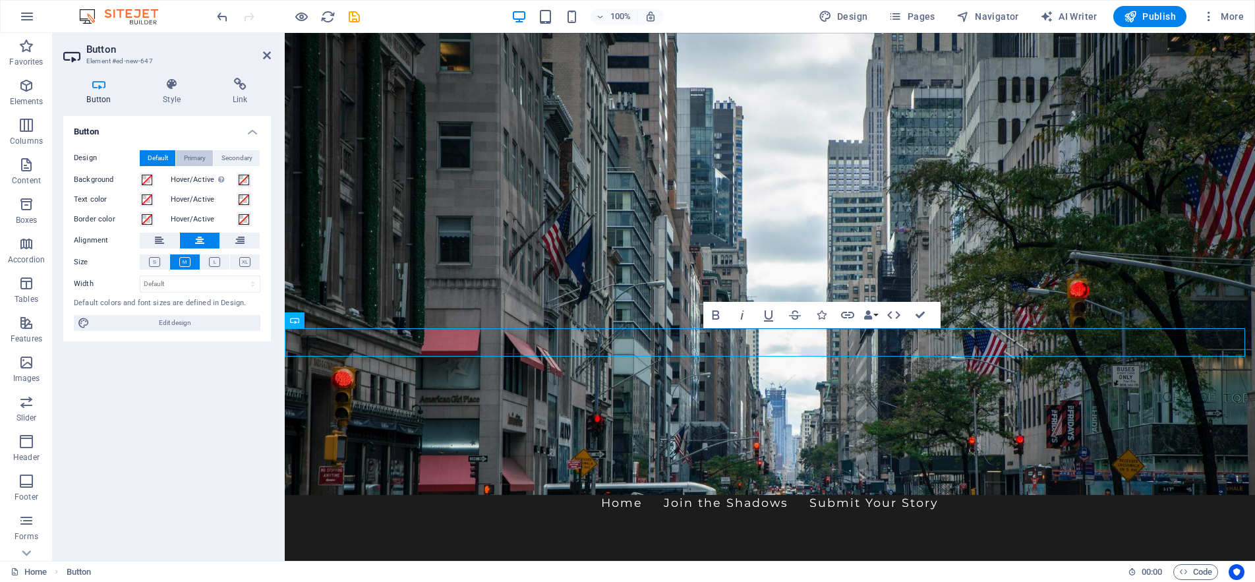
click at [192, 158] on span "Primary" at bounding box center [195, 158] width 22 height 16
click at [241, 158] on span "Secondary" at bounding box center [236, 158] width 31 height 16
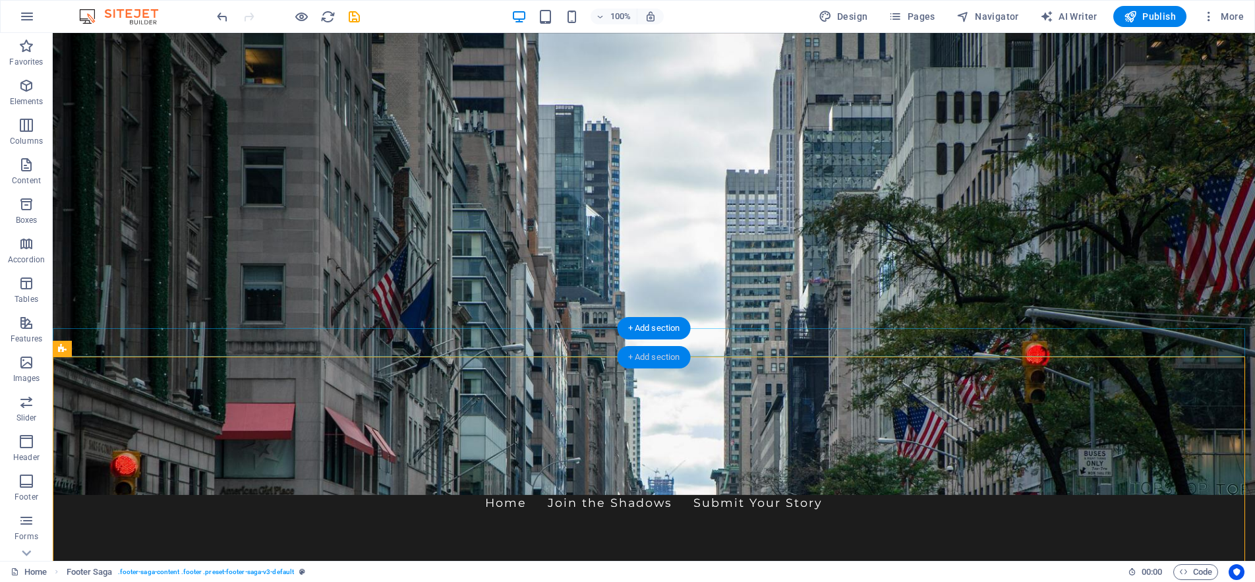
click at [653, 346] on div "+ Add section" at bounding box center [653, 357] width 73 height 22
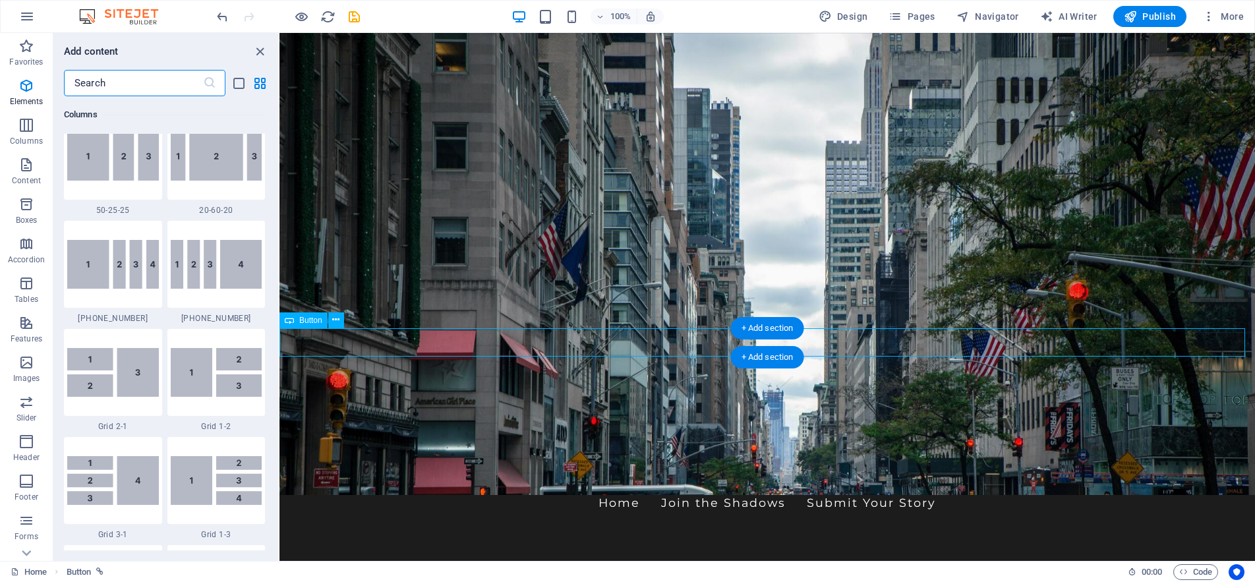
scroll to position [2306, 0]
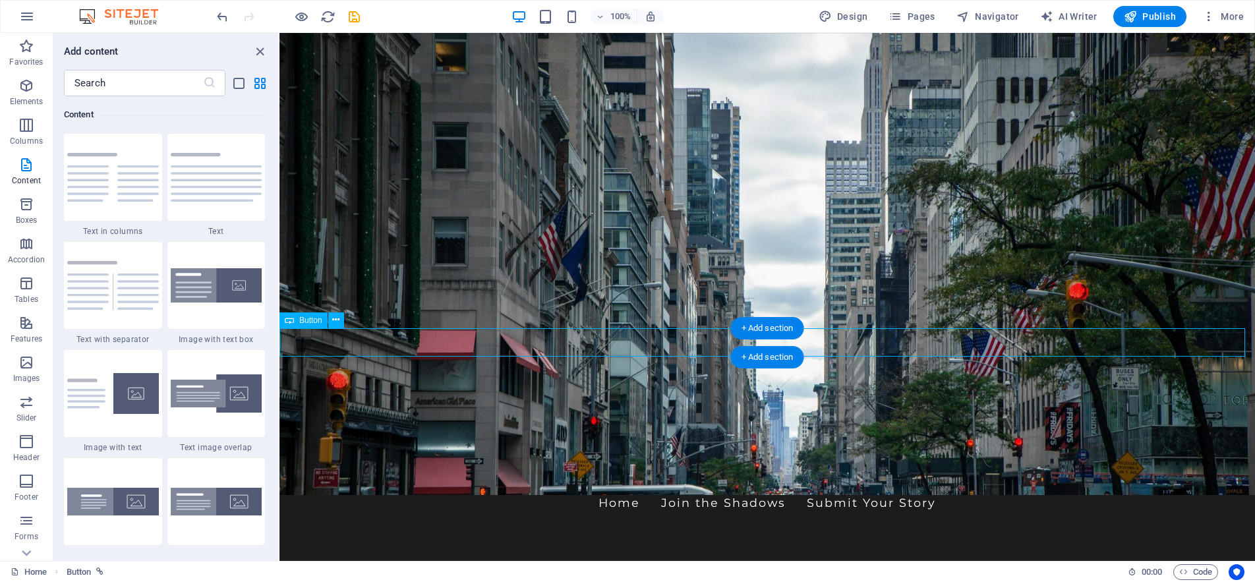
click at [335, 318] on icon at bounding box center [335, 320] width 7 height 14
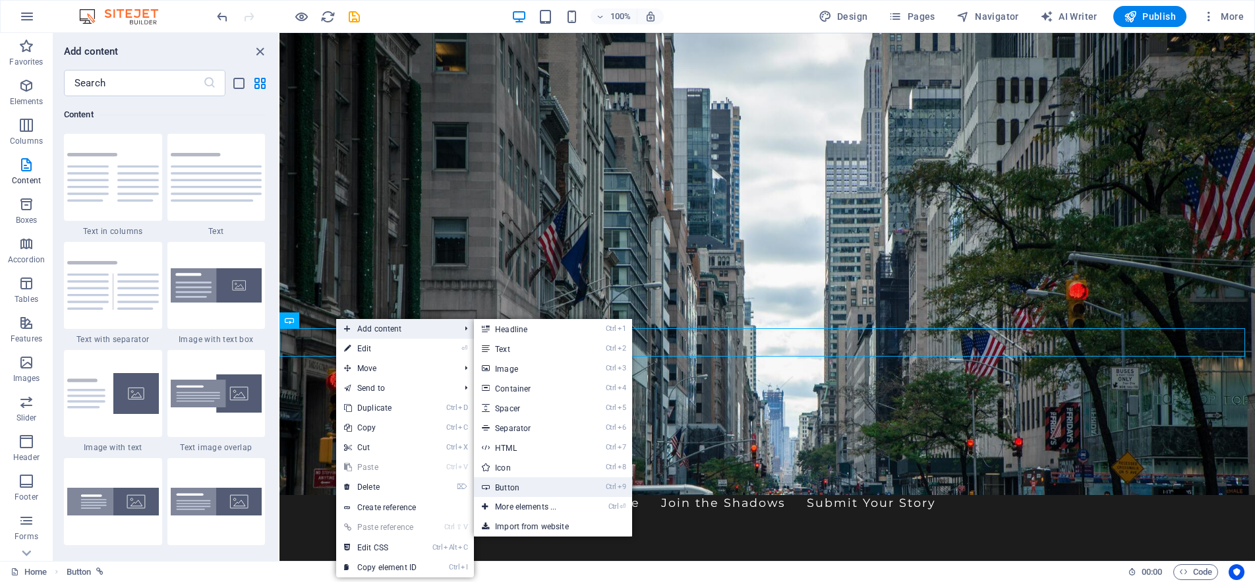
click at [502, 484] on link "Ctrl 9 Button" at bounding box center [528, 487] width 109 height 20
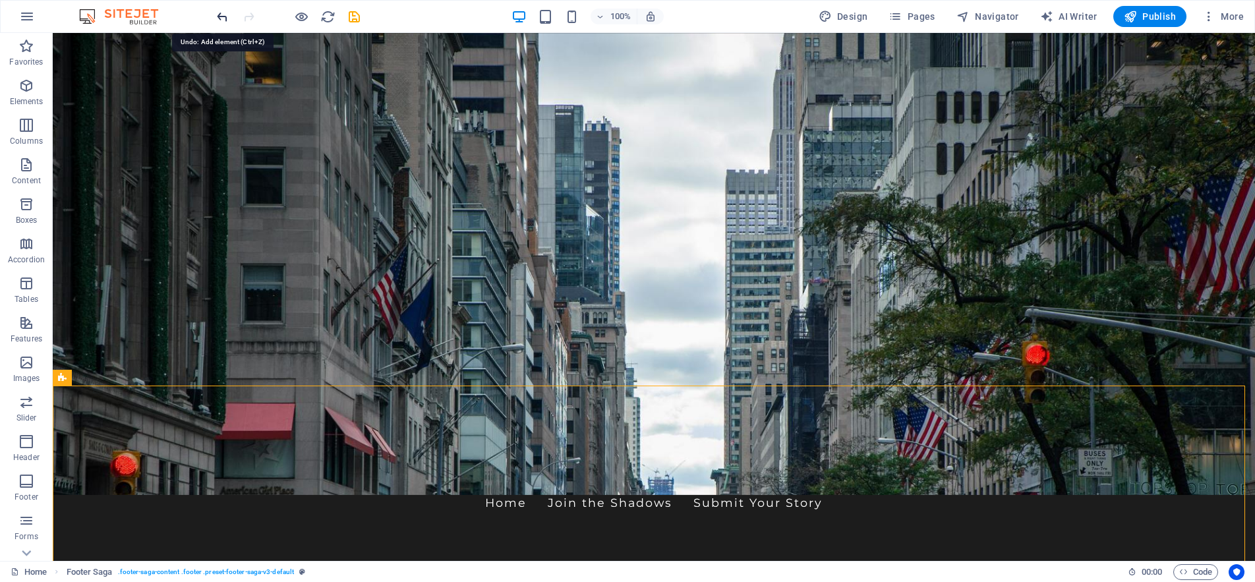
click at [219, 16] on icon "undo" at bounding box center [222, 16] width 15 height 15
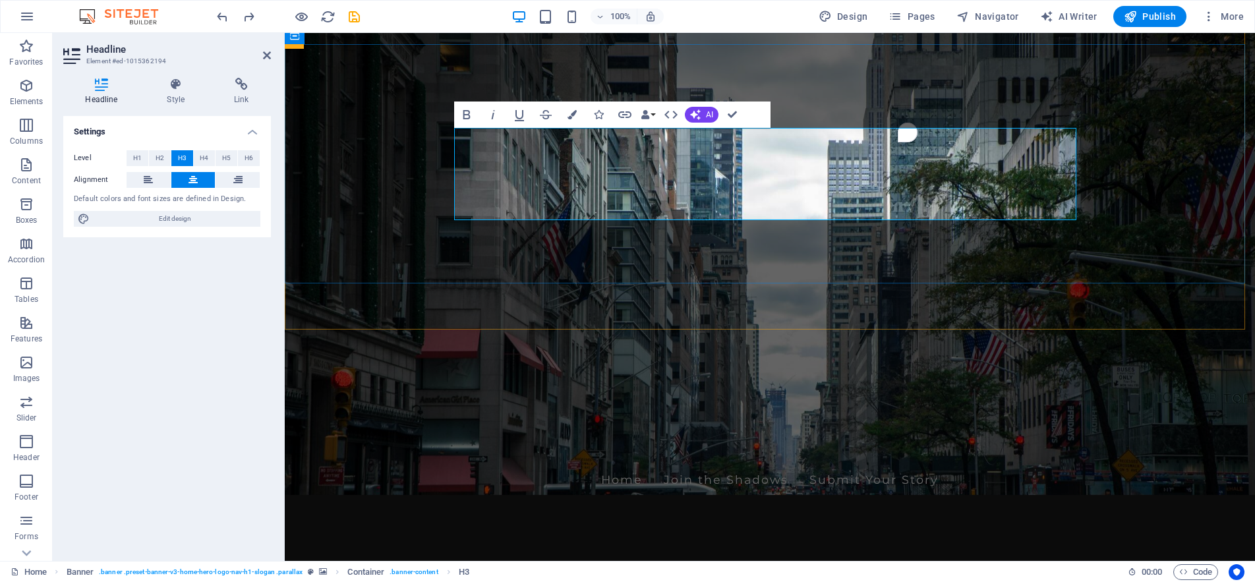
scroll to position [65, 0]
drag, startPoint x: 1002, startPoint y: 185, endPoint x: 556, endPoint y: 185, distance: 446.1
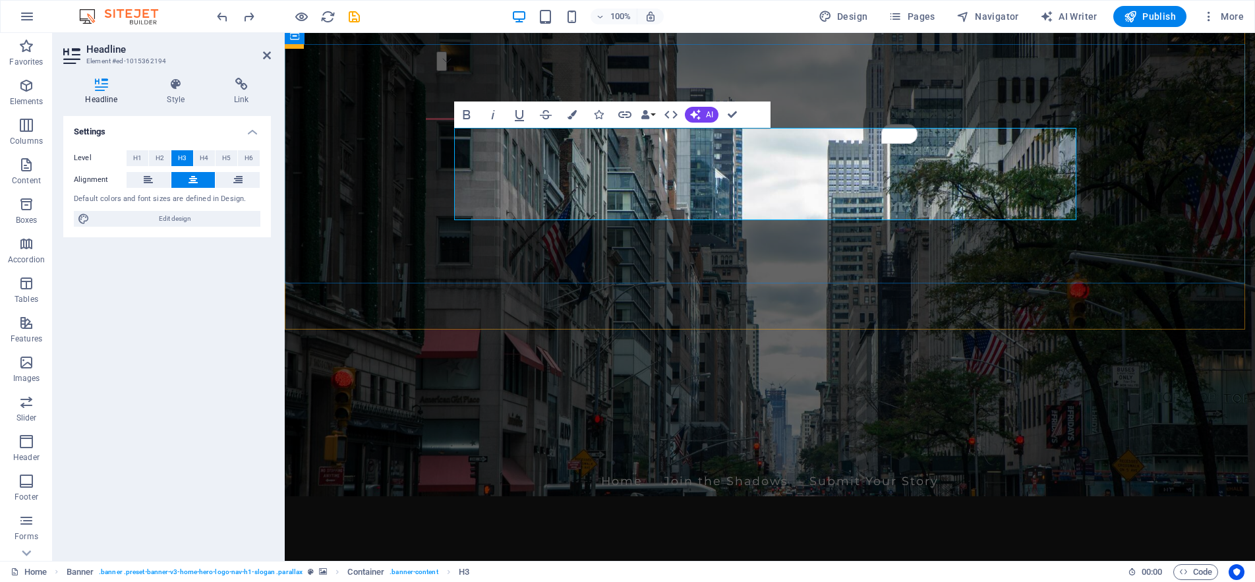
drag, startPoint x: 626, startPoint y: 185, endPoint x: 786, endPoint y: 189, distance: 160.2
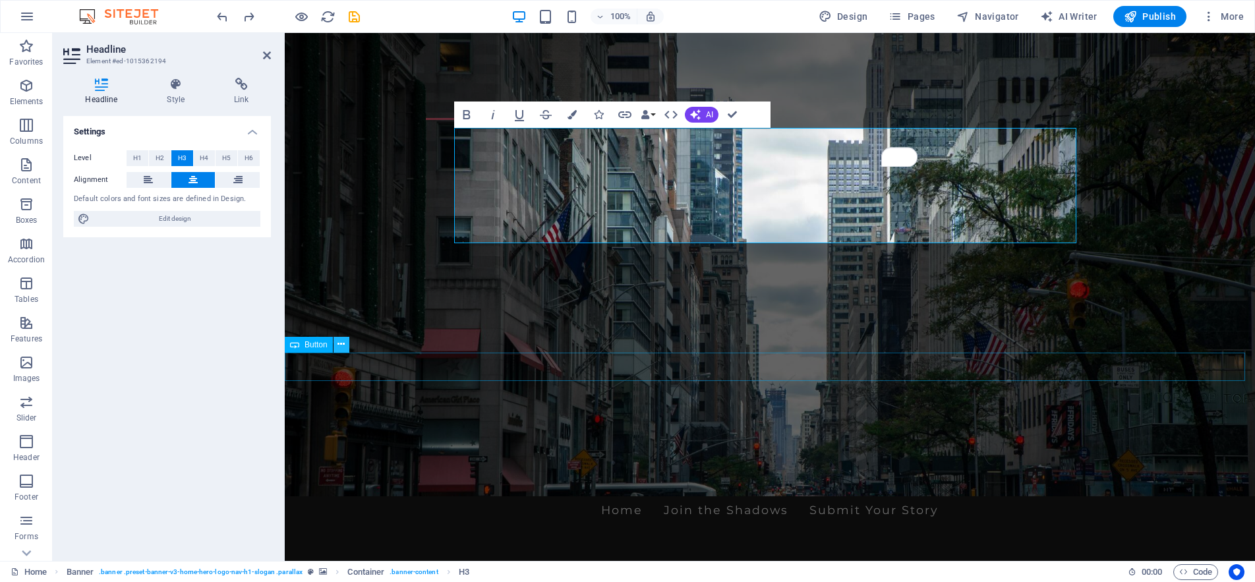
click at [340, 341] on icon at bounding box center [340, 344] width 7 height 14
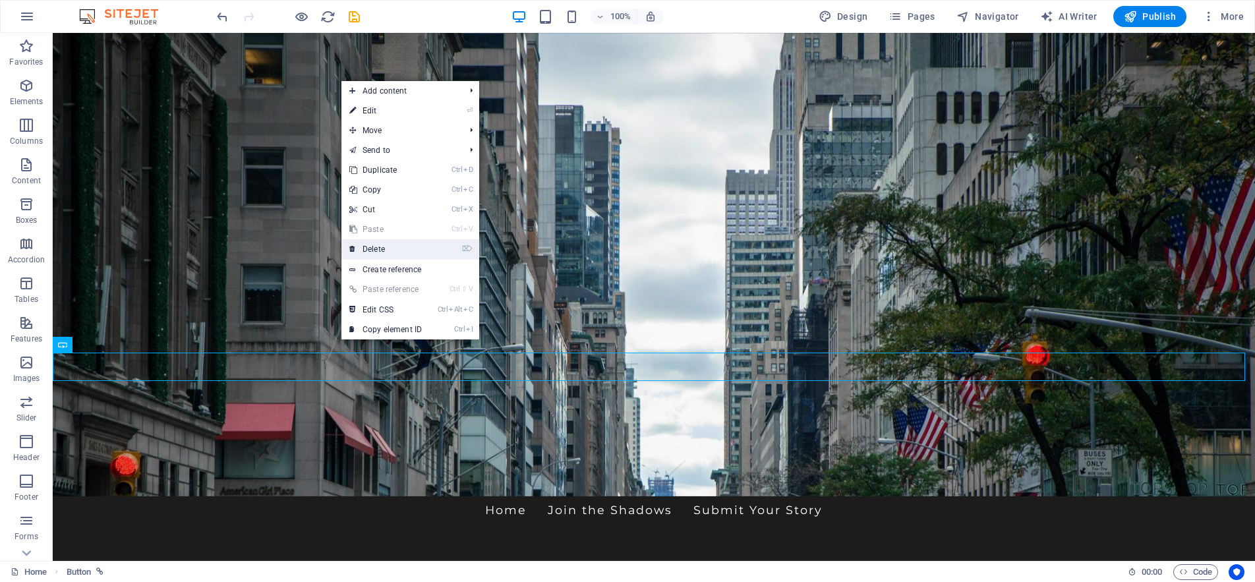
click at [377, 246] on link "⌦ Delete" at bounding box center [385, 249] width 88 height 20
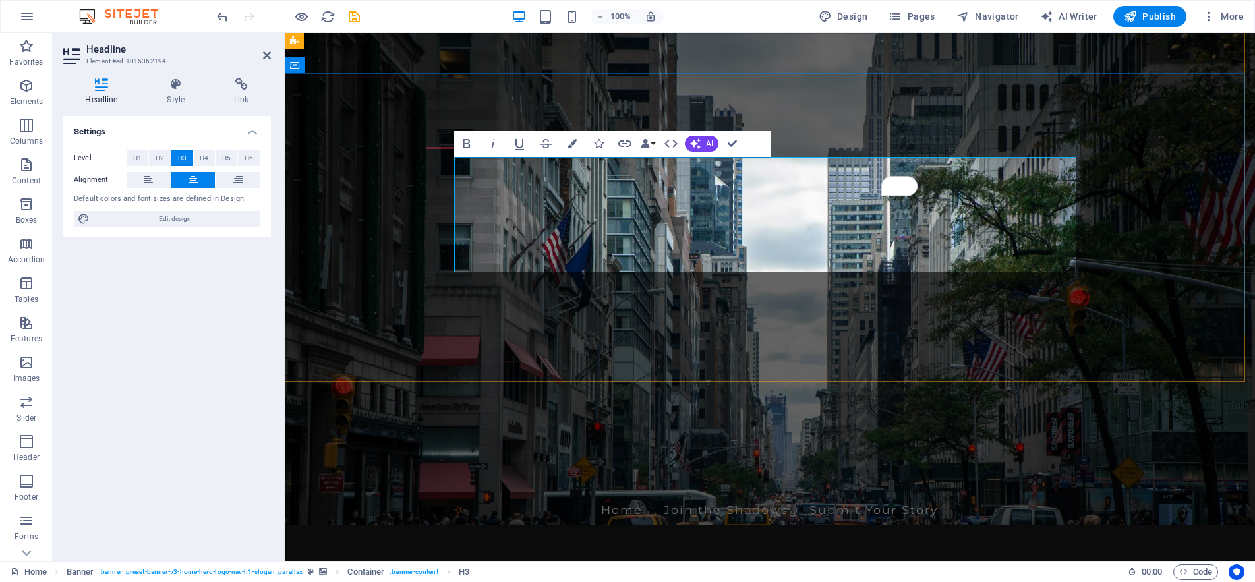
drag, startPoint x: 822, startPoint y: 239, endPoint x: 685, endPoint y: 241, distance: 137.1
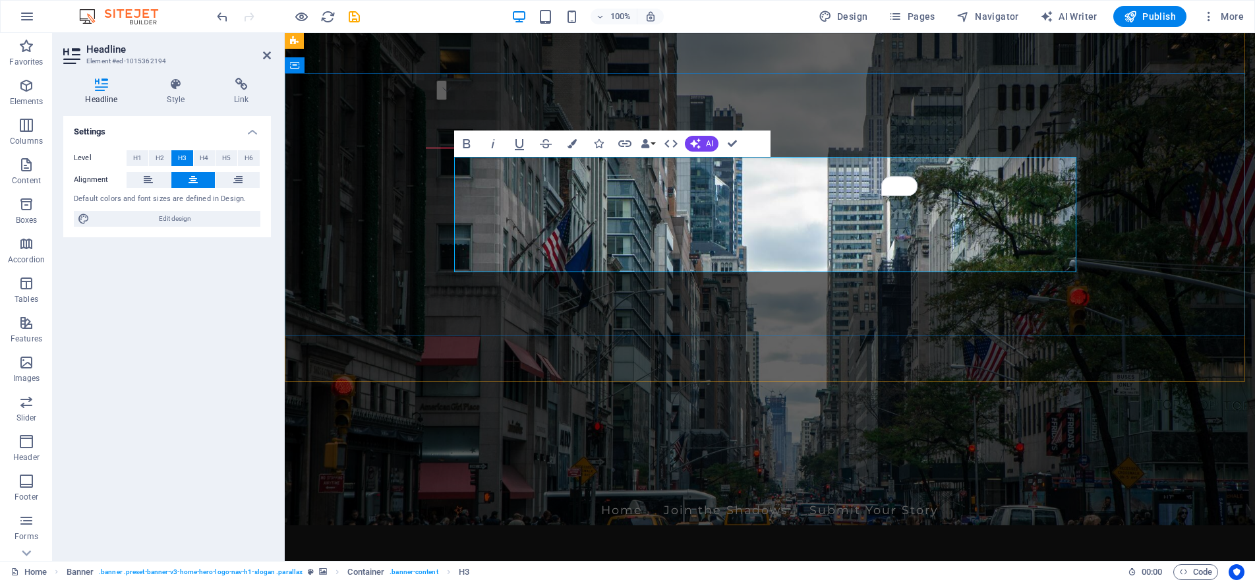
click at [622, 142] on icon "button" at bounding box center [625, 144] width 16 height 16
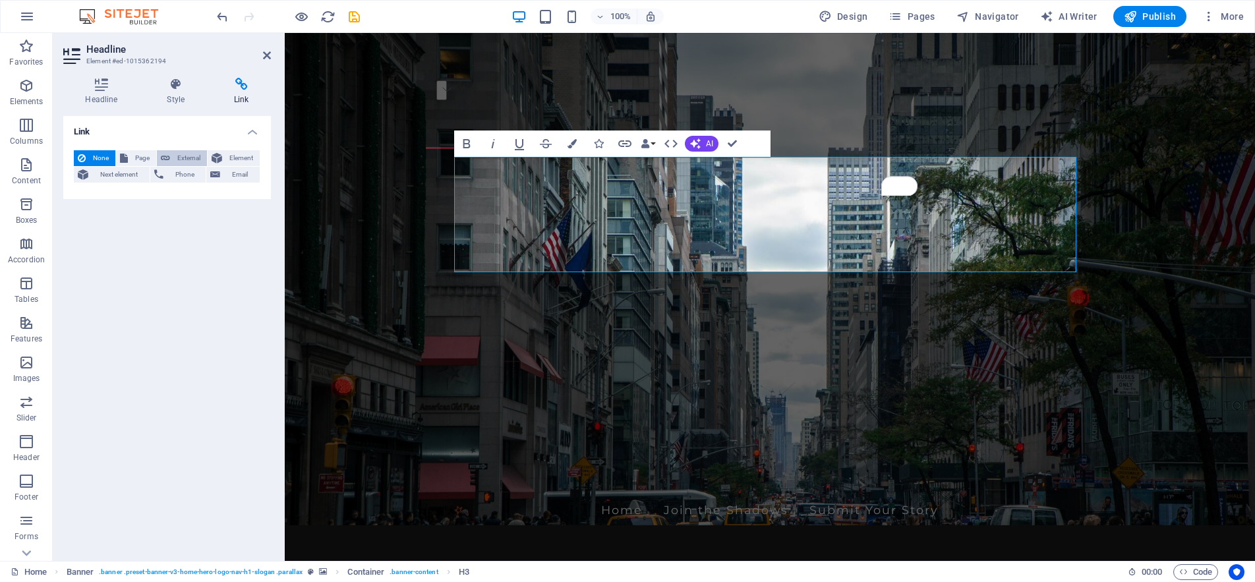
click at [181, 156] on span "External" at bounding box center [188, 158] width 29 height 16
select select "blank"
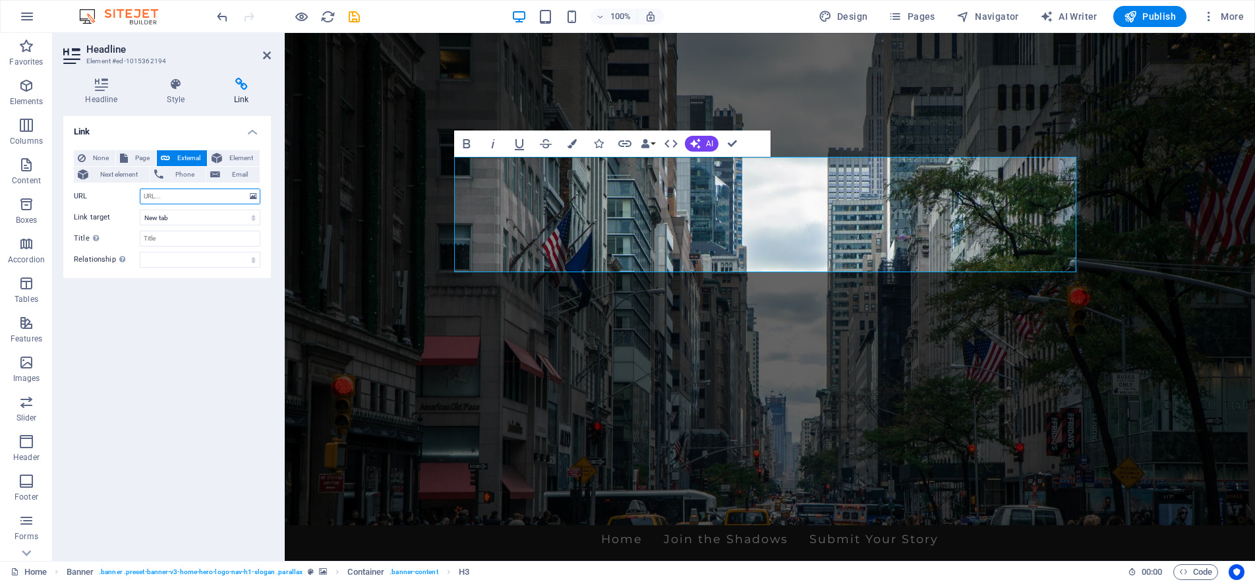
paste input "[URL][DOMAIN_NAME]"
type input "[URL][DOMAIN_NAME]"
click at [434, 366] on figure at bounding box center [770, 261] width 970 height 528
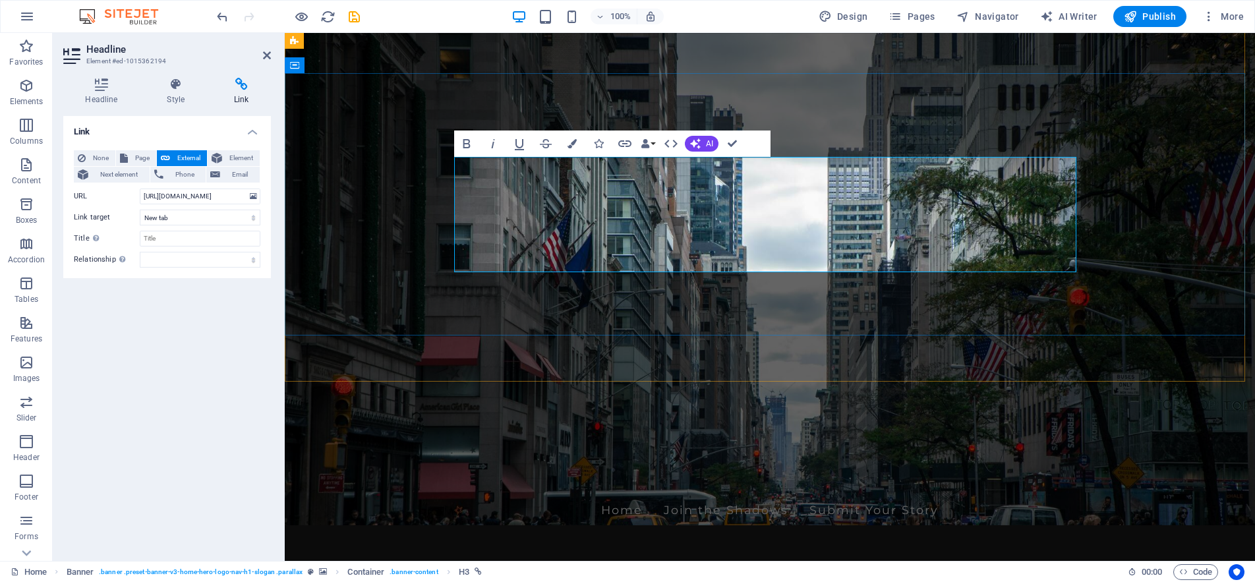
drag, startPoint x: 837, startPoint y: 239, endPoint x: 772, endPoint y: 234, distance: 65.4
drag, startPoint x: 703, startPoint y: 239, endPoint x: 816, endPoint y: 248, distance: 113.8
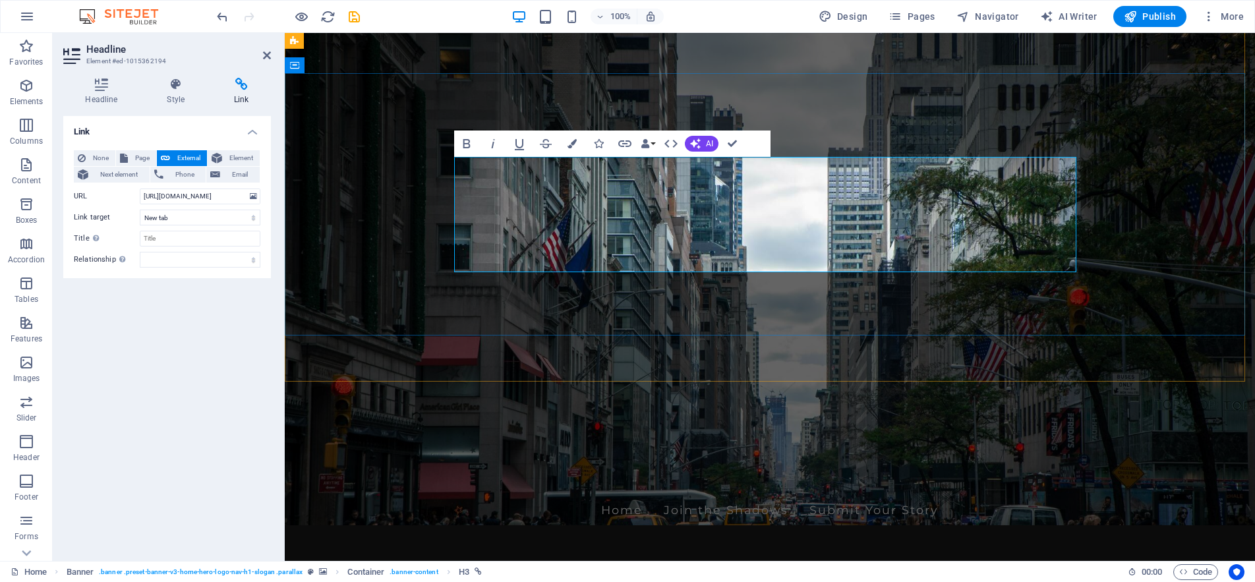
drag, startPoint x: 823, startPoint y: 243, endPoint x: 700, endPoint y: 241, distance: 123.3
click at [206, 215] on select "New tab Same tab Overlay" at bounding box center [200, 218] width 121 height 16
click at [195, 224] on select "New tab Same tab Overlay" at bounding box center [200, 218] width 121 height 16
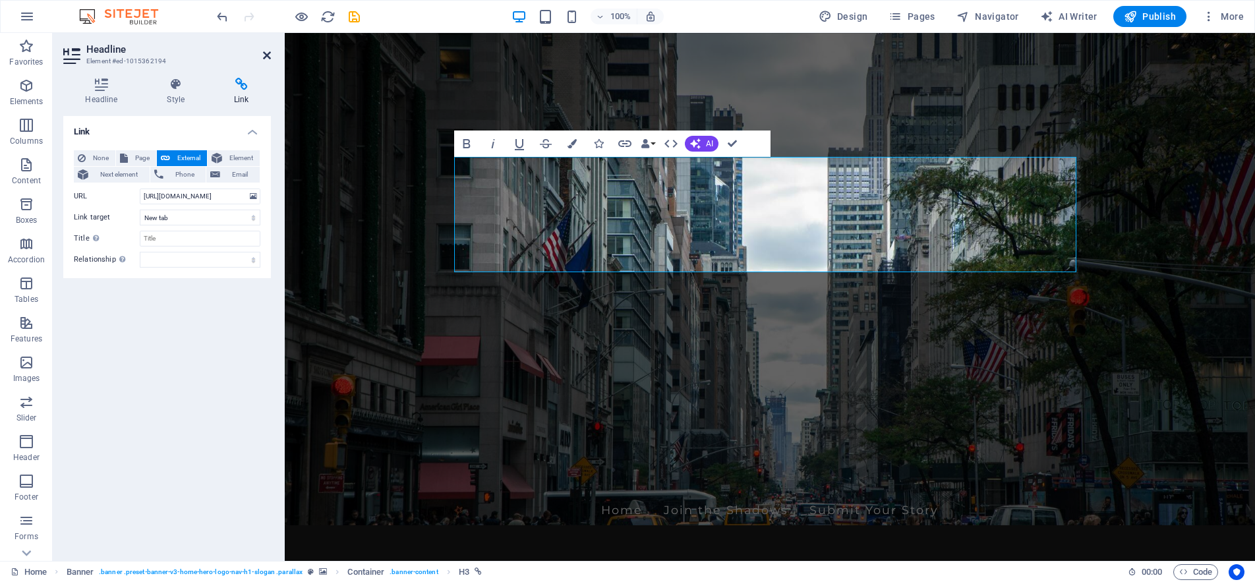
click at [269, 57] on icon at bounding box center [267, 55] width 8 height 11
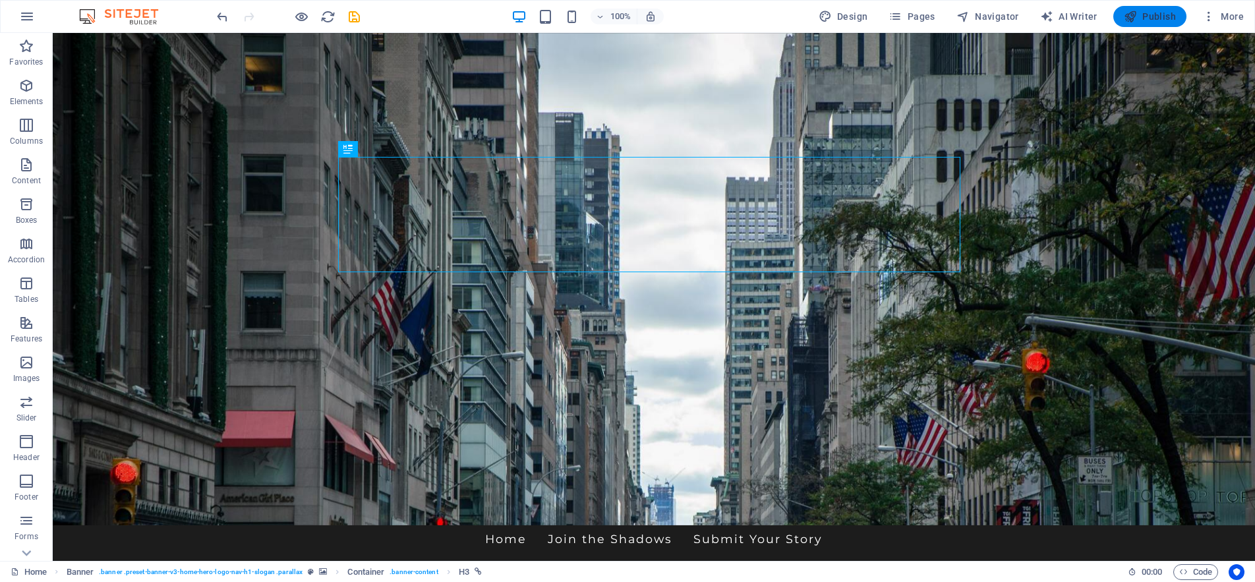
click at [1143, 14] on span "Publish" at bounding box center [1150, 16] width 52 height 13
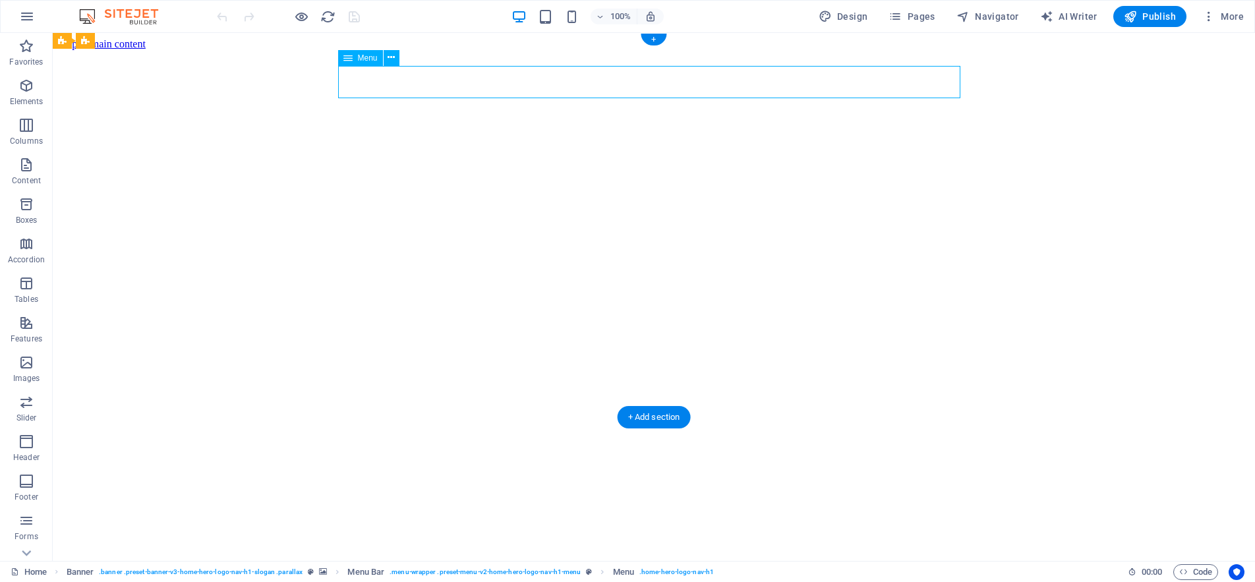
select select
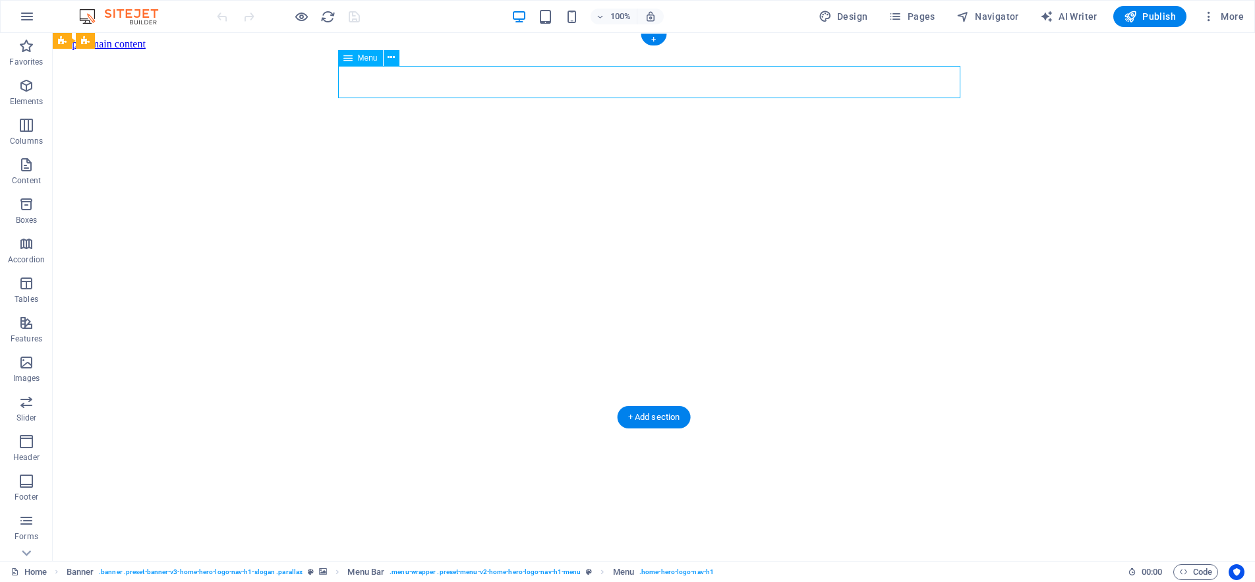
select select
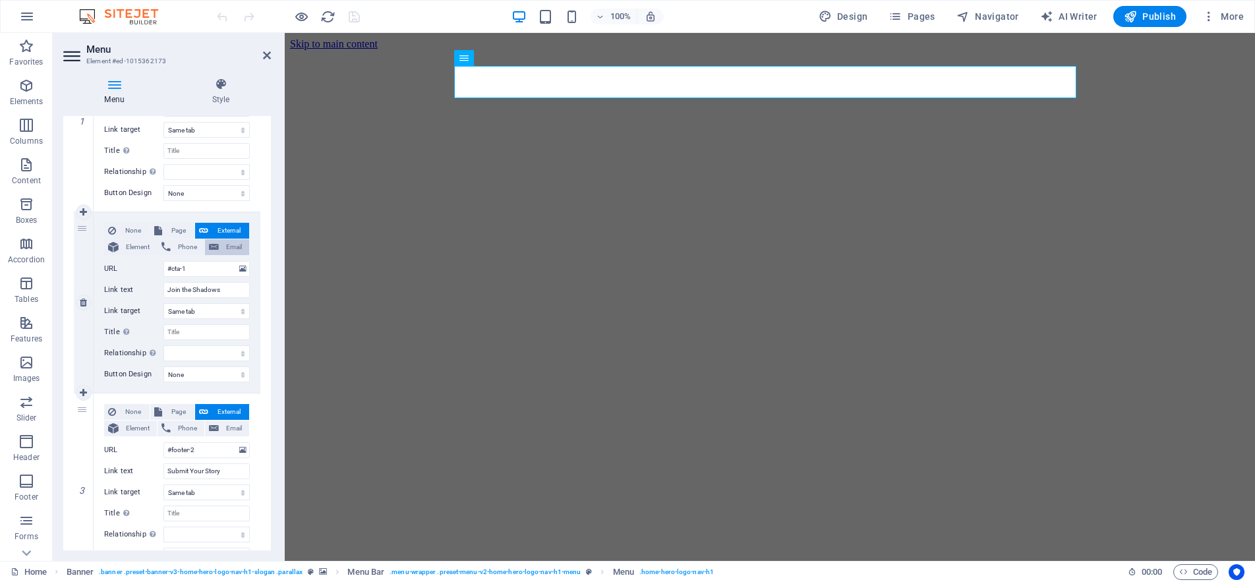
scroll to position [264, 0]
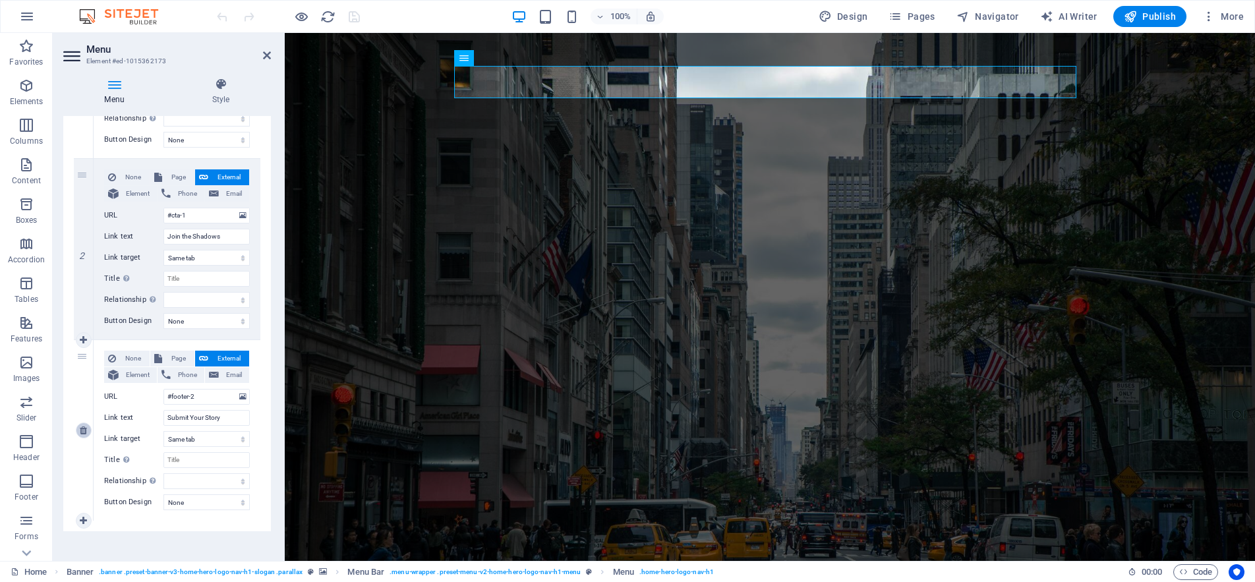
click at [78, 431] on link at bounding box center [84, 430] width 16 height 16
select select
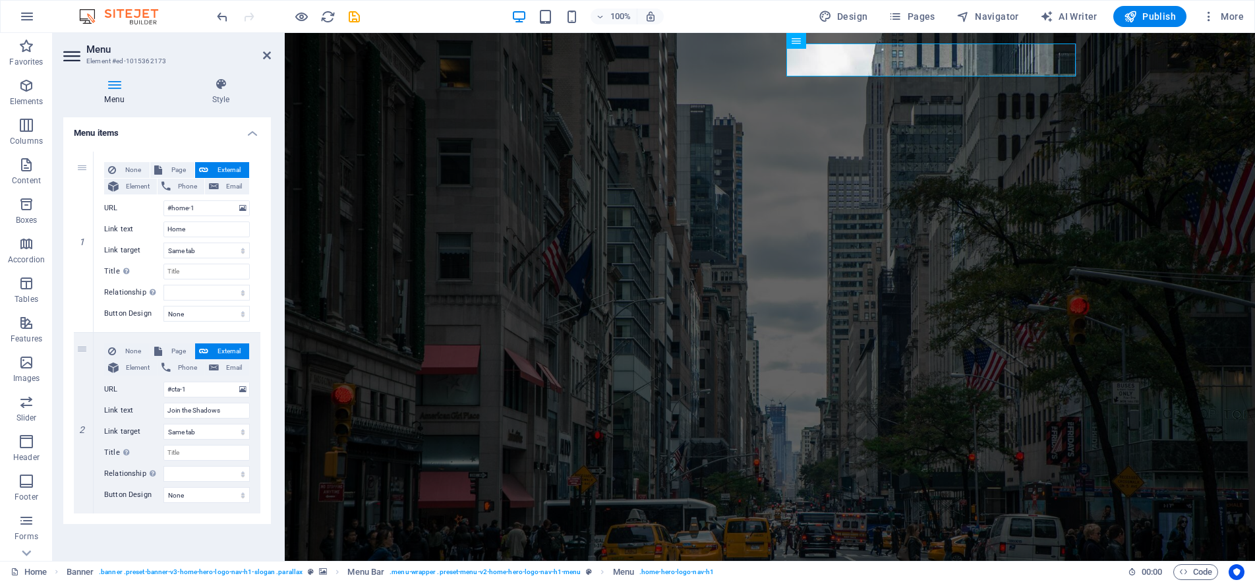
scroll to position [90, 0]
click at [84, 421] on icon at bounding box center [83, 422] width 7 height 9
select select
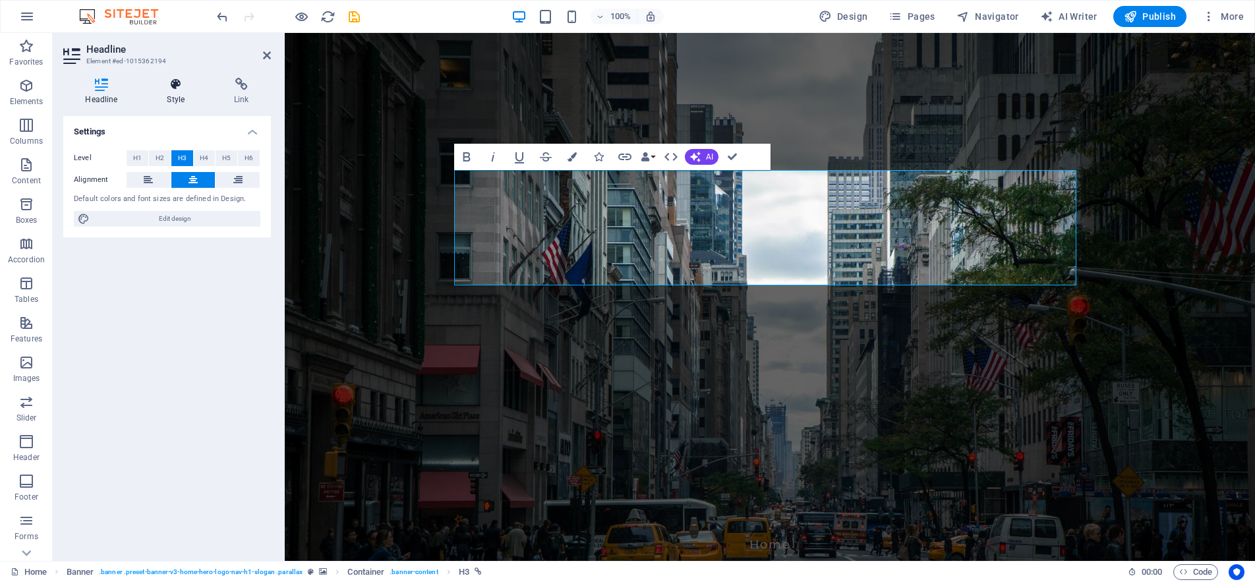
click at [176, 88] on icon at bounding box center [176, 84] width 62 height 13
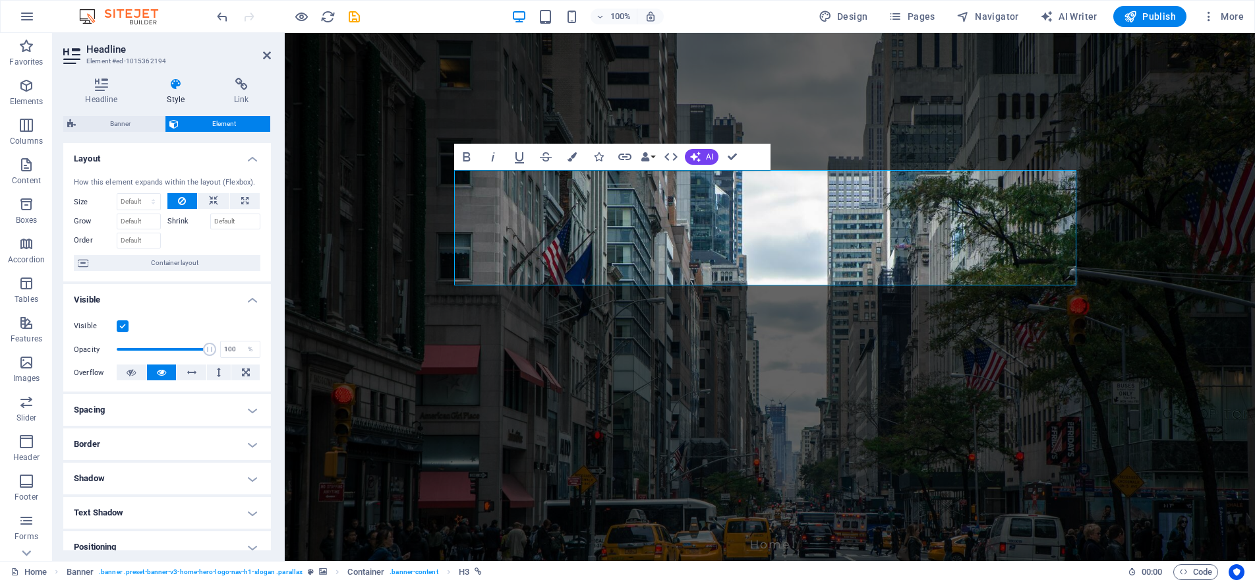
click at [173, 83] on icon at bounding box center [176, 84] width 62 height 13
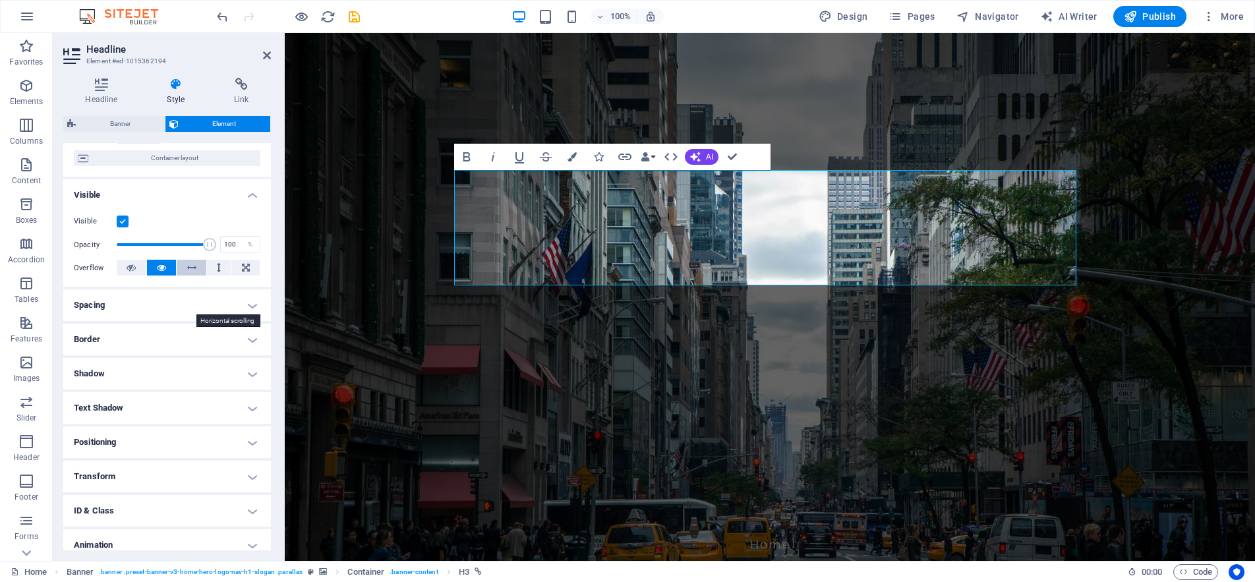
scroll to position [132, 0]
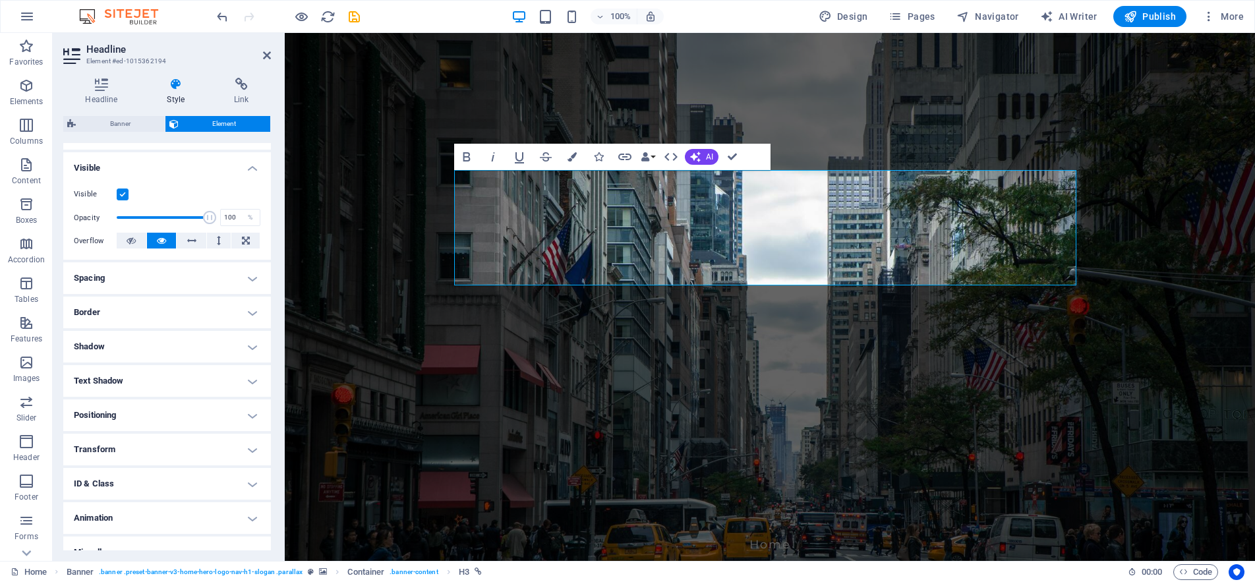
click at [183, 308] on h4 "Border" at bounding box center [167, 313] width 208 height 32
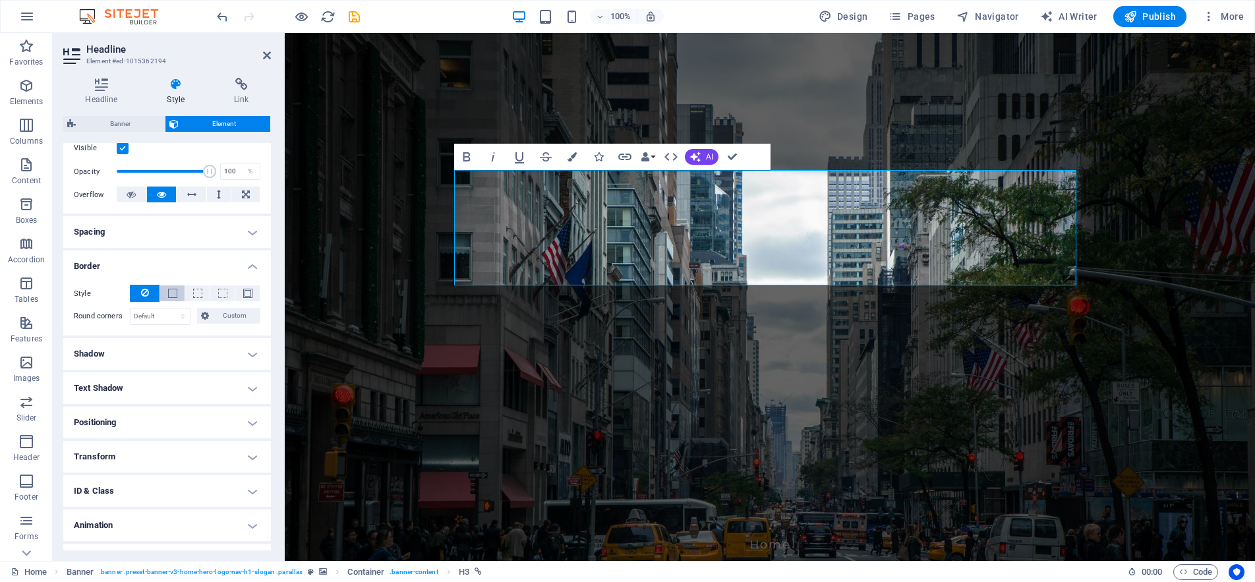
scroll to position [203, 0]
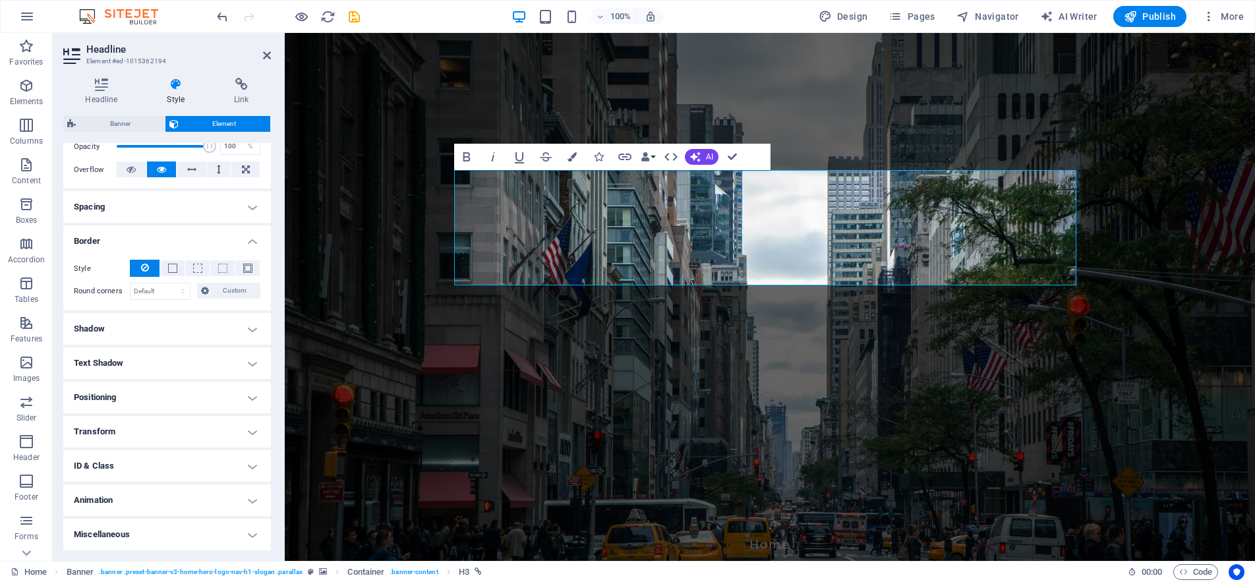
click at [178, 323] on h4 "Shadow" at bounding box center [167, 329] width 208 height 32
click at [165, 387] on h4 "Text Shadow" at bounding box center [167, 393] width 208 height 32
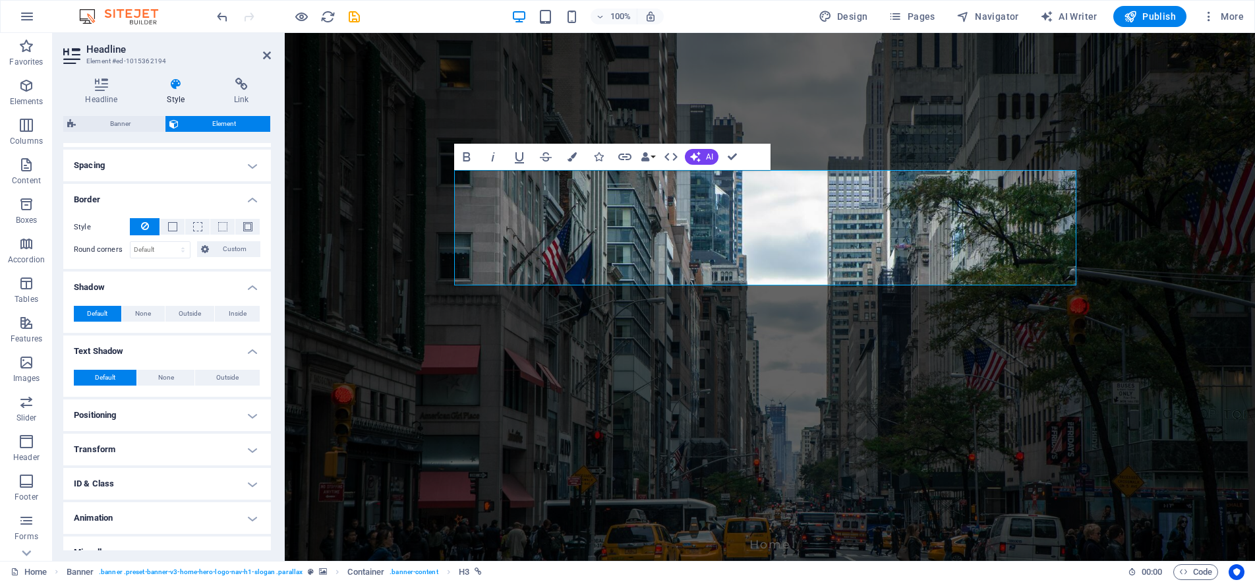
scroll to position [262, 0]
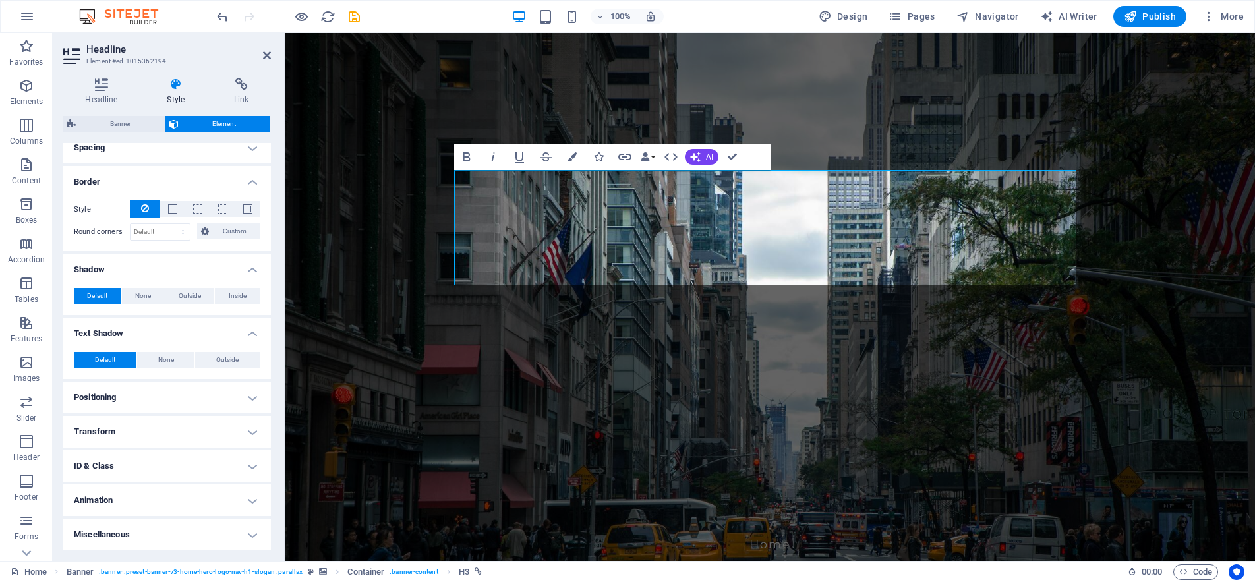
click at [209, 530] on h4 "Miscellaneous" at bounding box center [167, 535] width 208 height 32
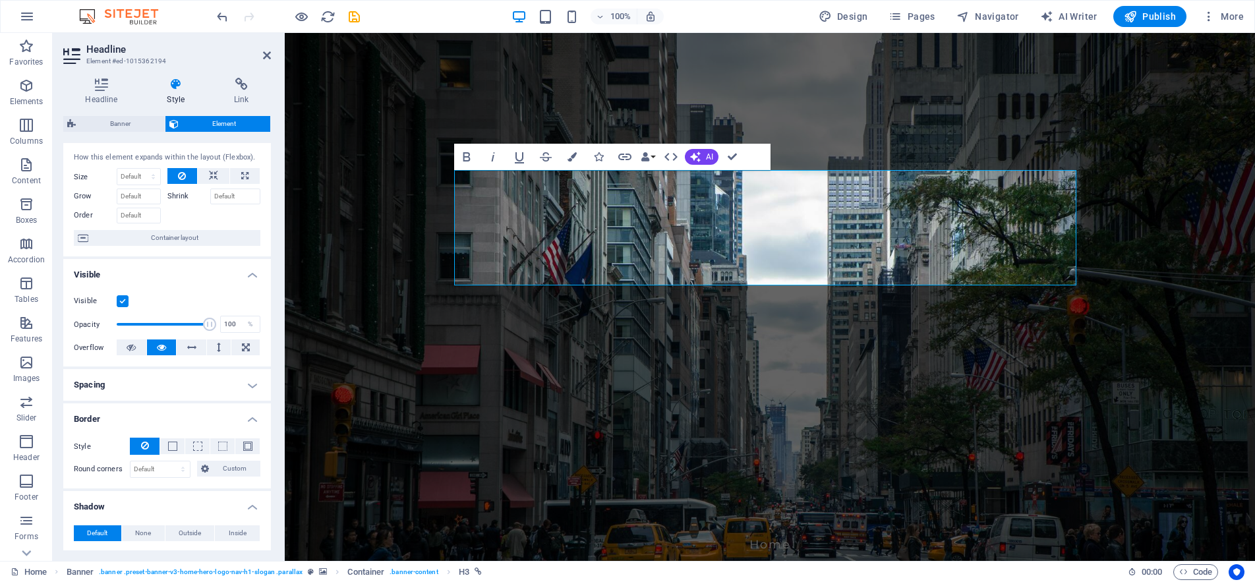
scroll to position [0, 0]
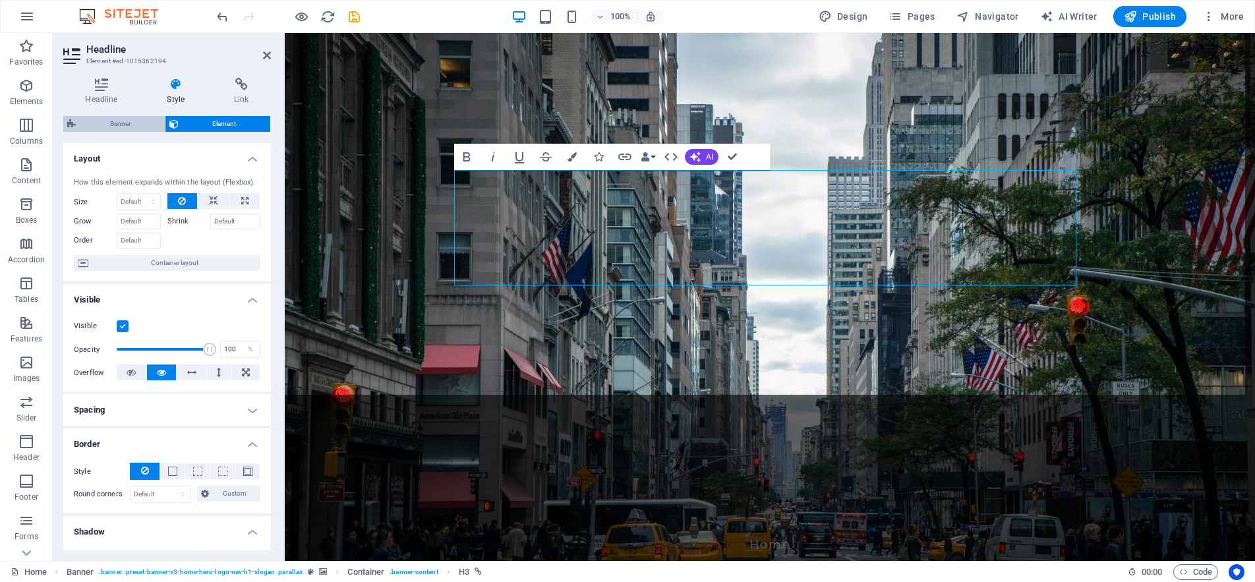
click at [124, 123] on span "Banner" at bounding box center [120, 124] width 81 height 16
select select "preset-banner-v3-home-hero-logo-nav-h1-slogan"
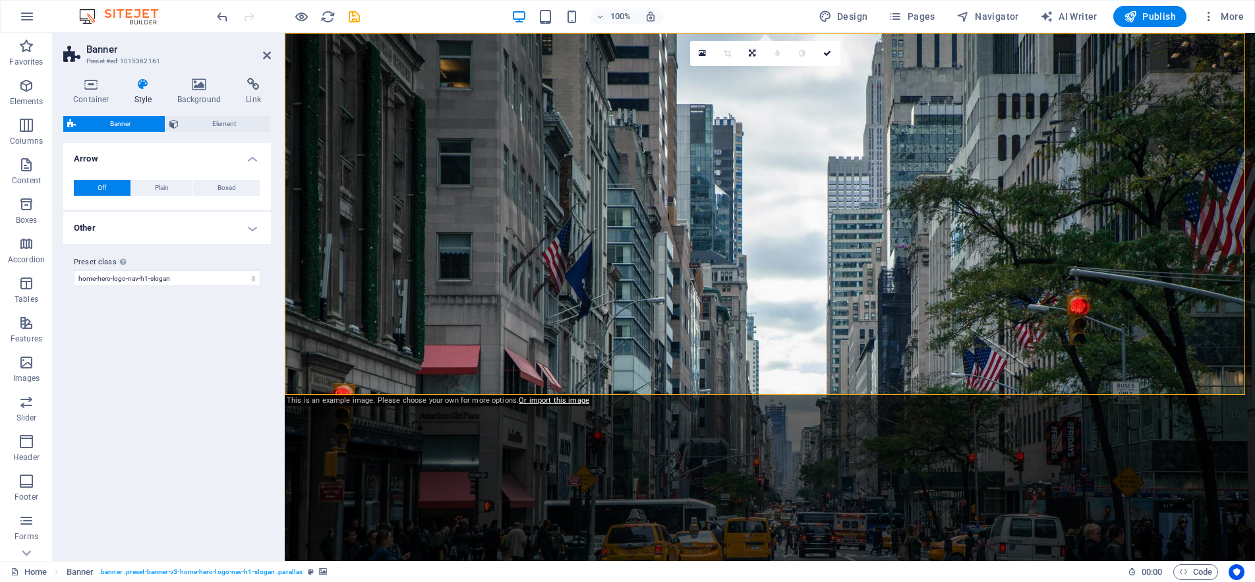
click at [166, 230] on h4 "Other" at bounding box center [167, 228] width 208 height 32
click at [203, 119] on span "Element" at bounding box center [225, 124] width 84 height 16
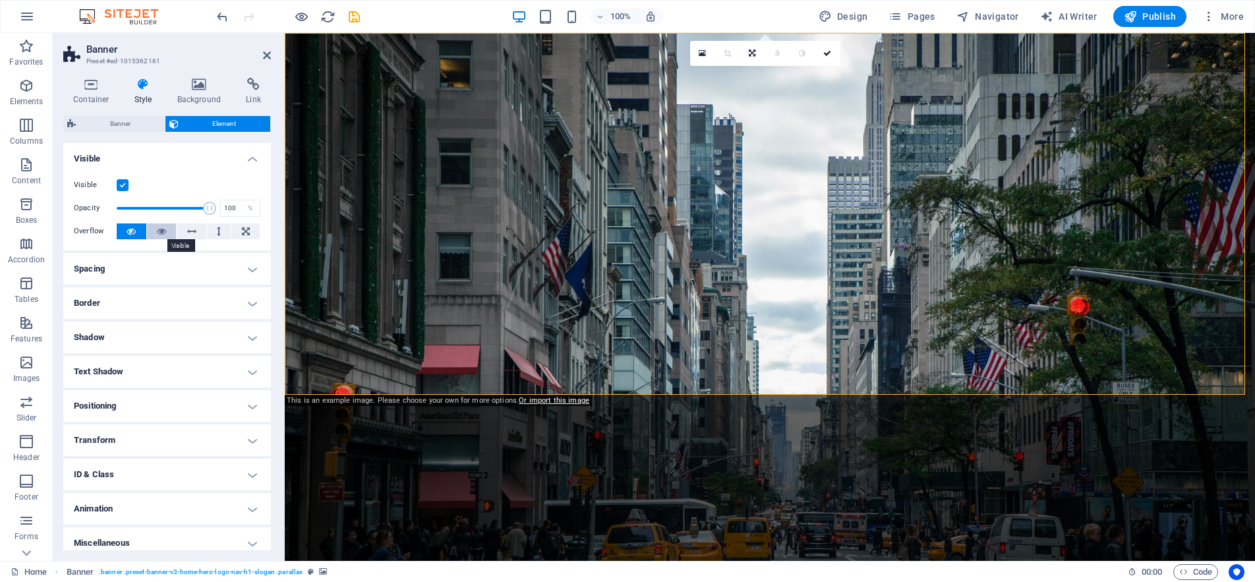
click at [159, 227] on icon at bounding box center [161, 231] width 9 height 16
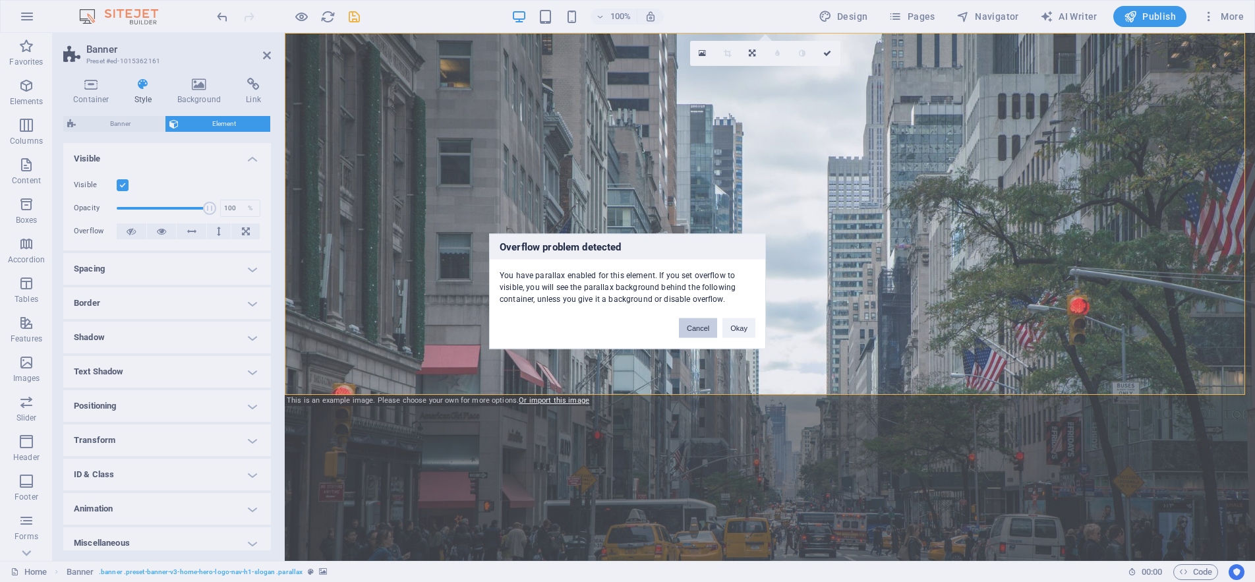
click at [689, 322] on button "Cancel" at bounding box center [698, 328] width 38 height 20
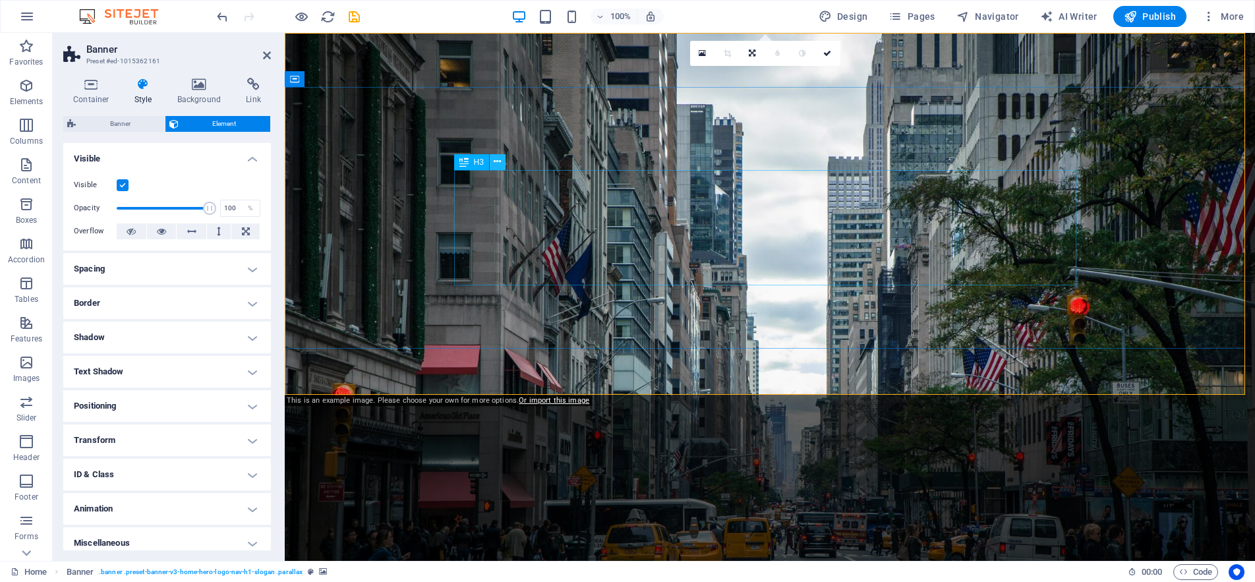
click at [494, 159] on icon at bounding box center [497, 162] width 7 height 14
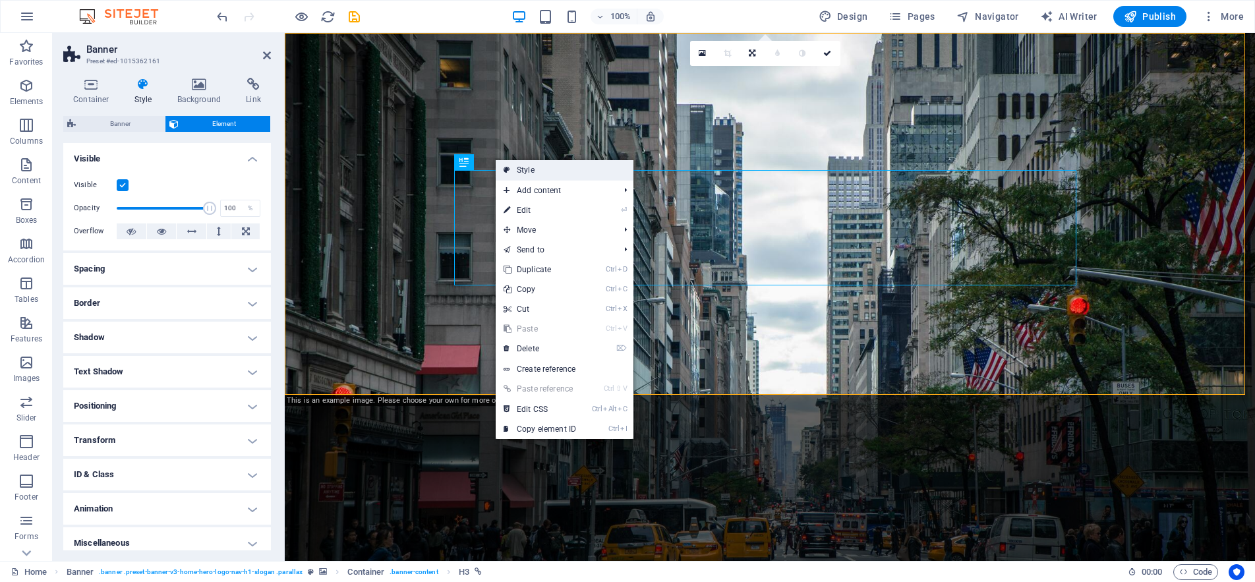
click at [540, 169] on link "Style" at bounding box center [565, 170] width 138 height 20
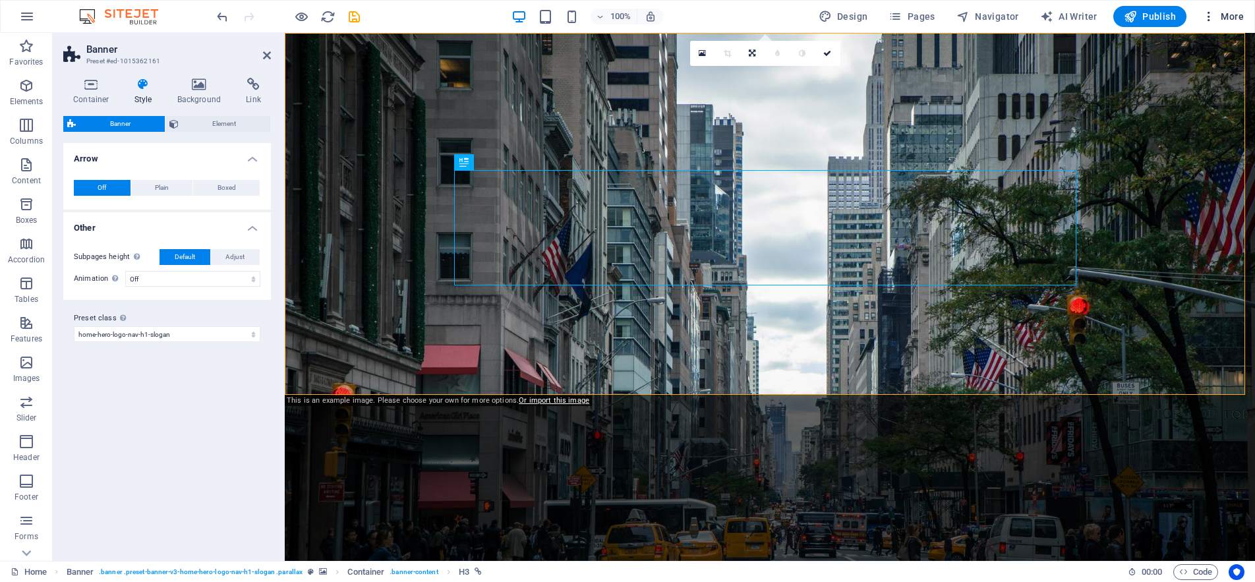
click at [1227, 13] on span "More" at bounding box center [1223, 16] width 42 height 13
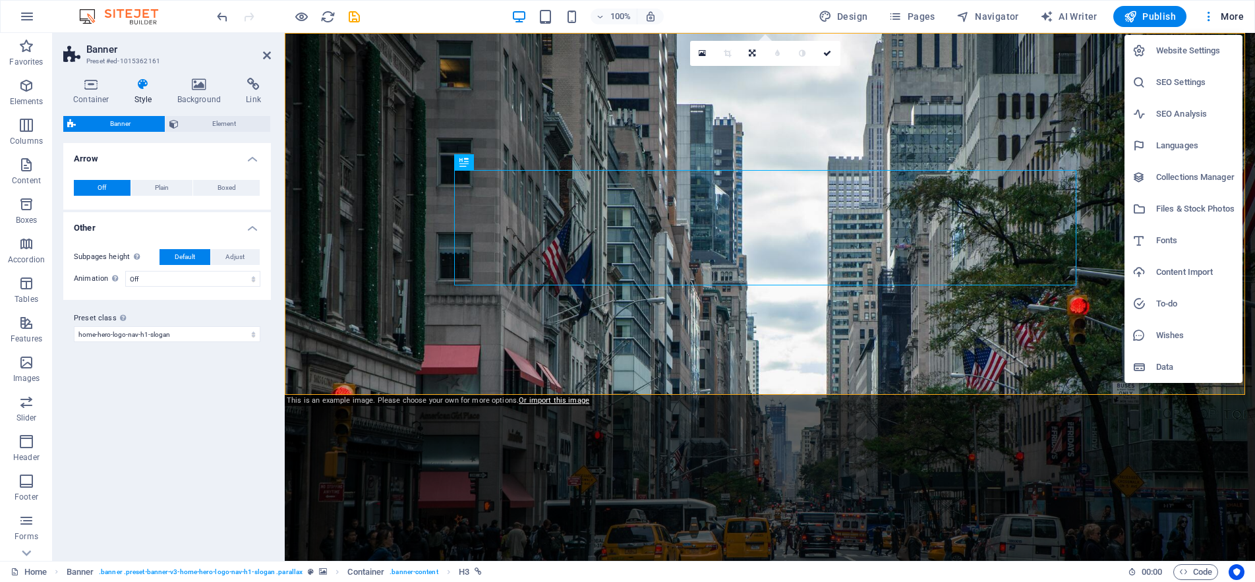
click at [1174, 47] on h6 "Website Settings" at bounding box center [1195, 51] width 78 height 16
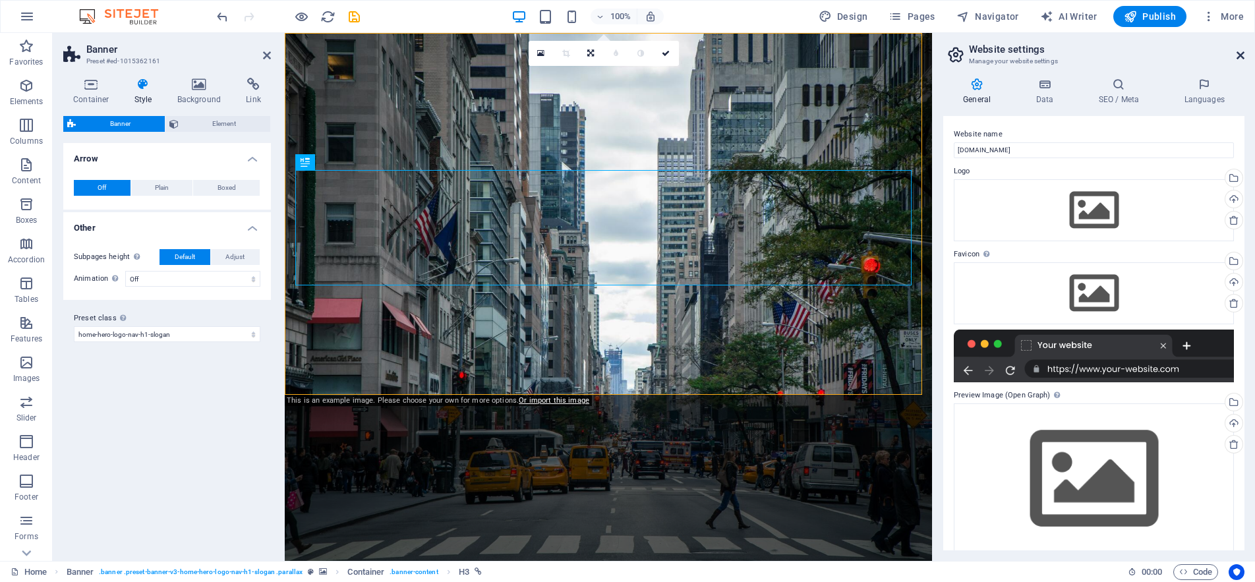
click at [1242, 51] on icon at bounding box center [1240, 55] width 8 height 11
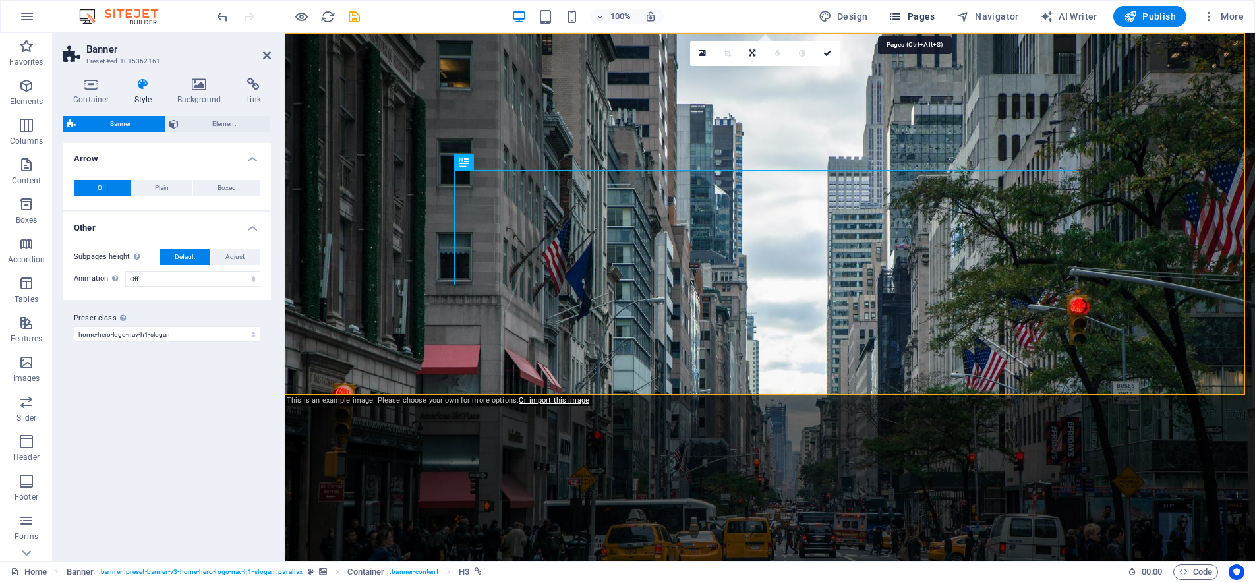
click at [913, 16] on span "Pages" at bounding box center [911, 16] width 46 height 13
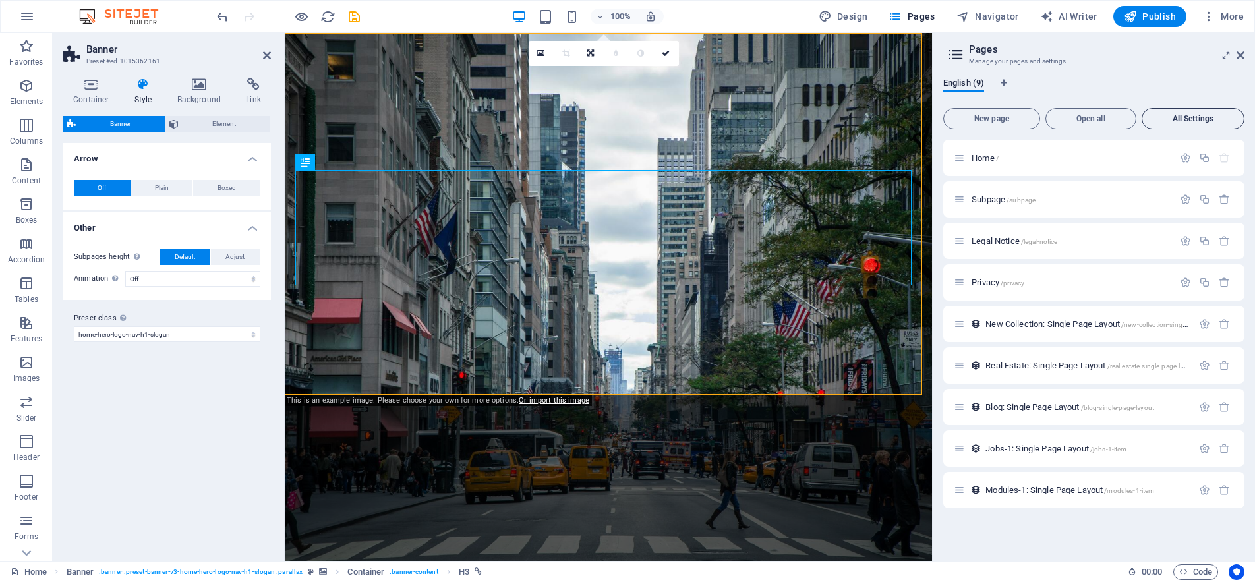
click at [1200, 113] on button "All Settings" at bounding box center [1192, 118] width 103 height 21
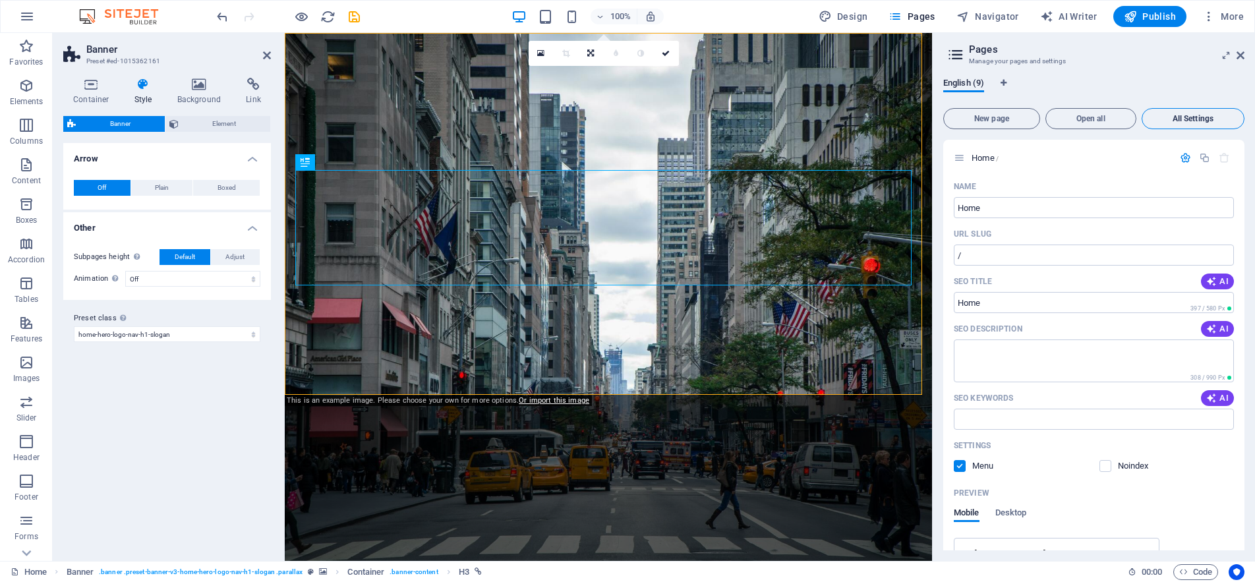
scroll to position [2503, 0]
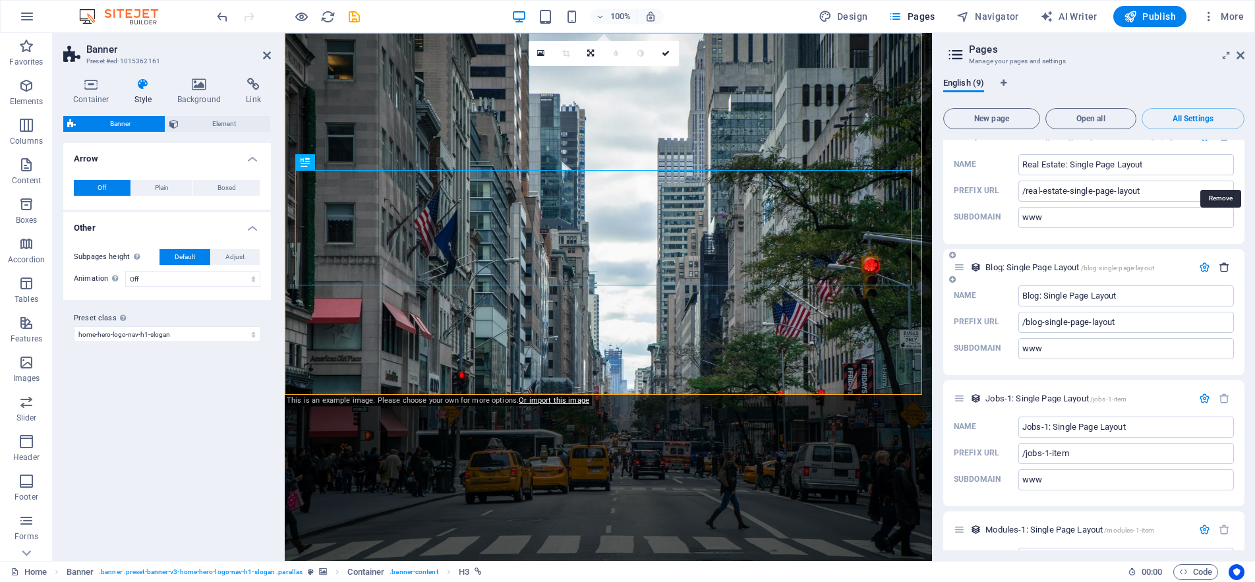
click at [1224, 262] on icon "button" at bounding box center [1223, 267] width 11 height 11
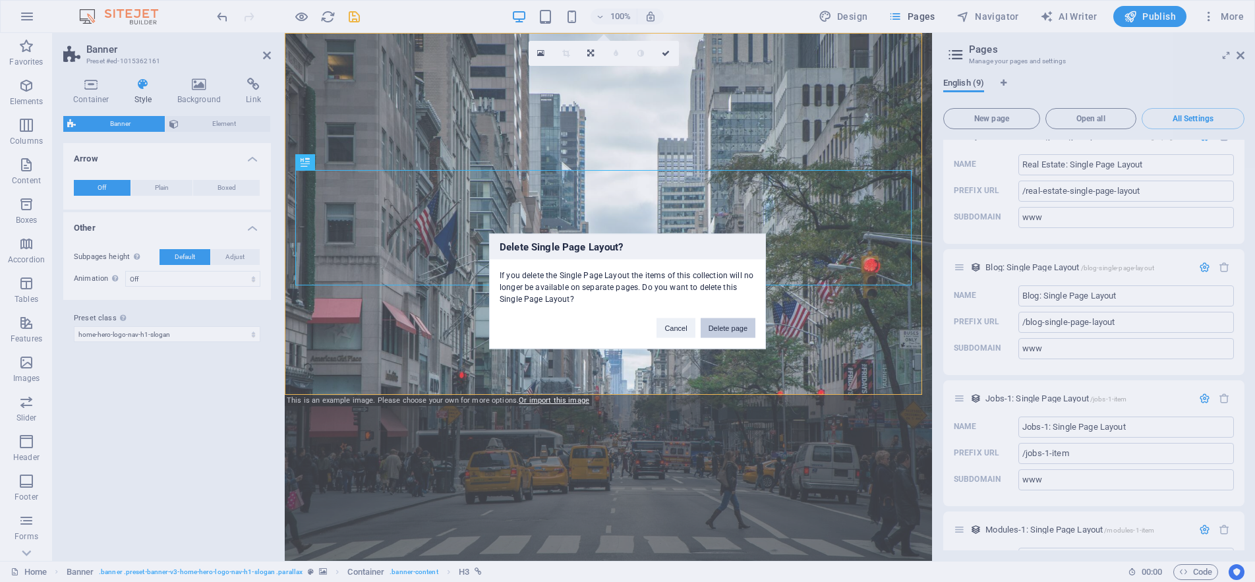
click at [729, 327] on button "Delete page" at bounding box center [727, 328] width 55 height 20
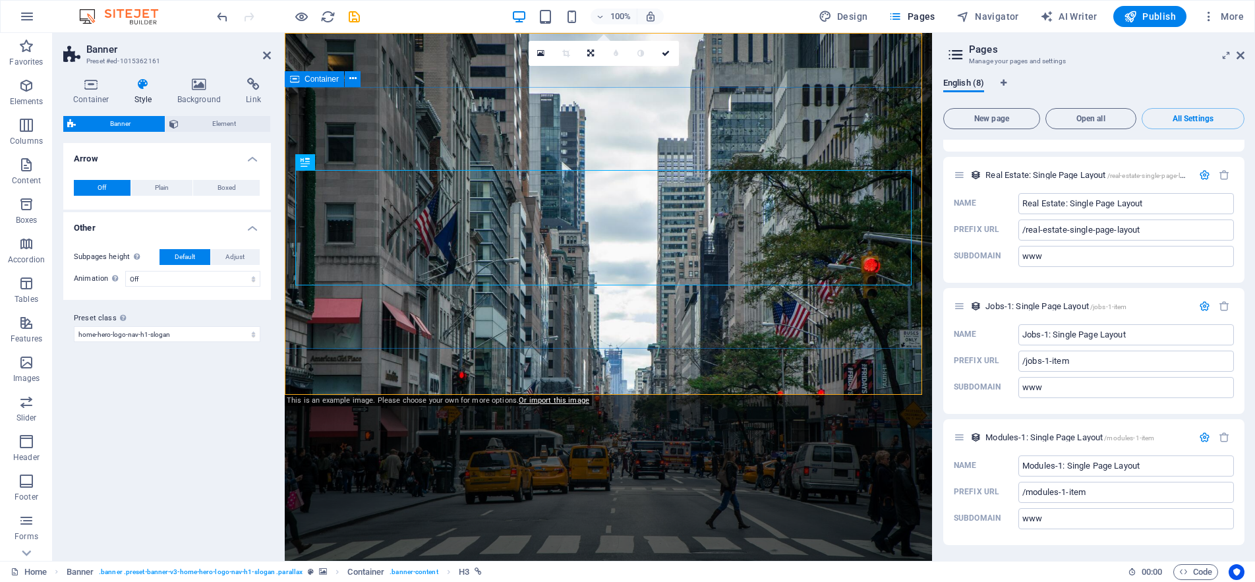
scroll to position [2372, 0]
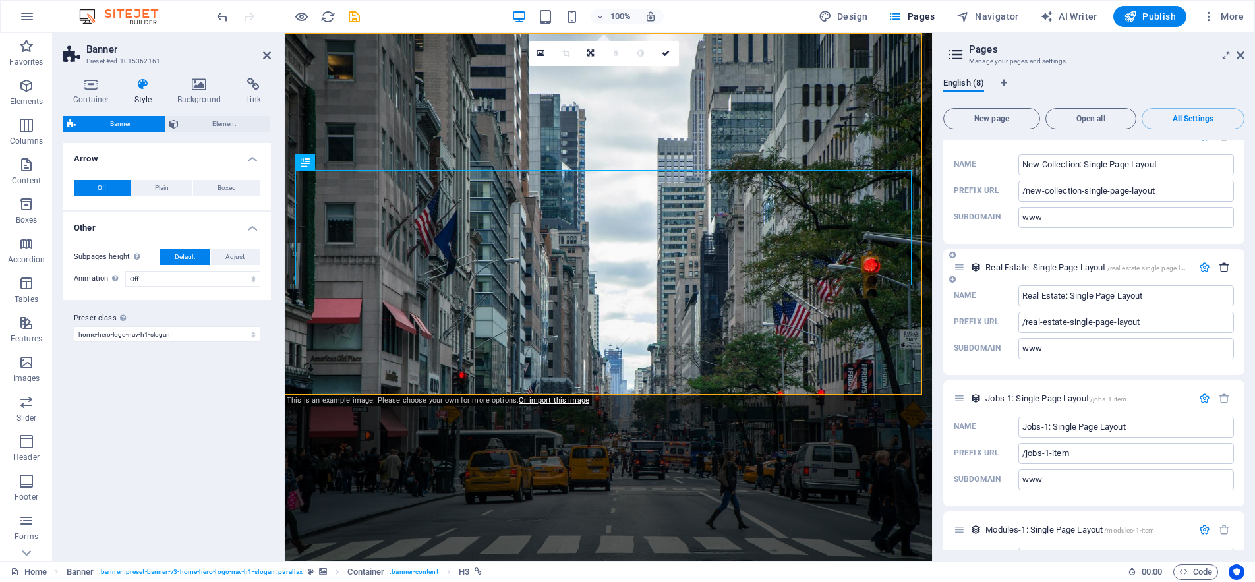
click at [1222, 262] on icon "button" at bounding box center [1223, 267] width 11 height 11
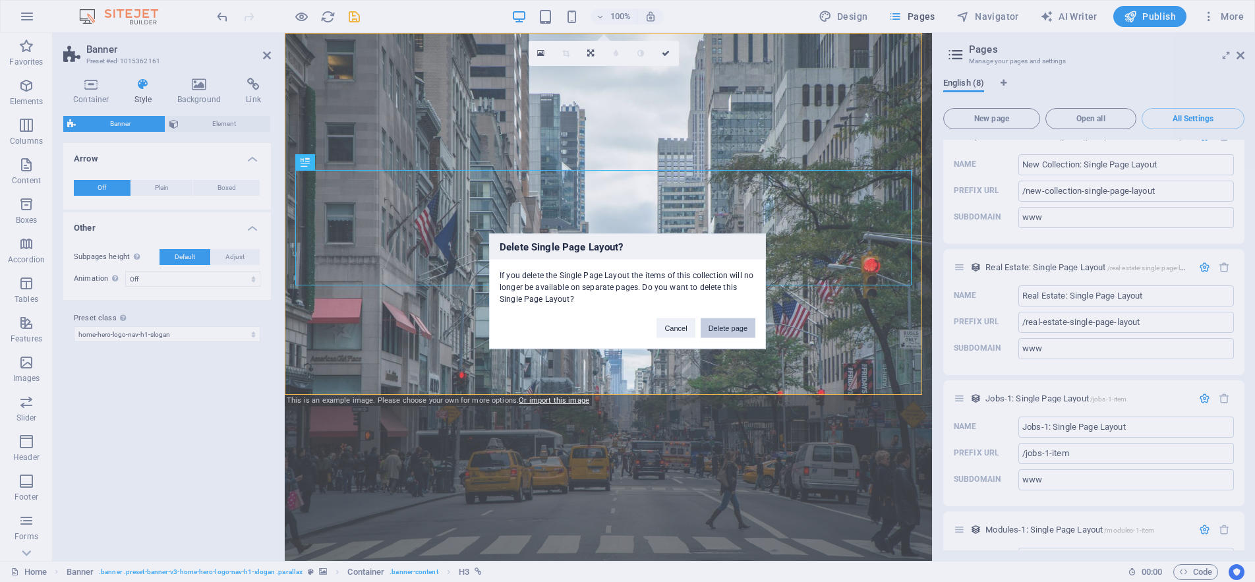
click at [723, 320] on button "Delete page" at bounding box center [727, 328] width 55 height 20
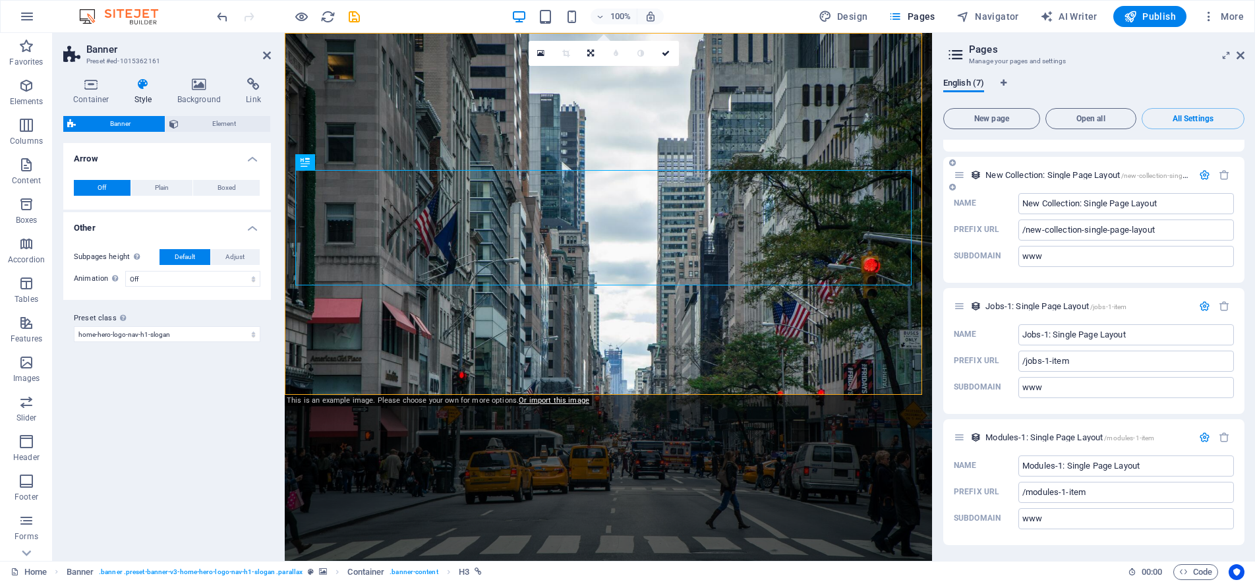
scroll to position [2241, 0]
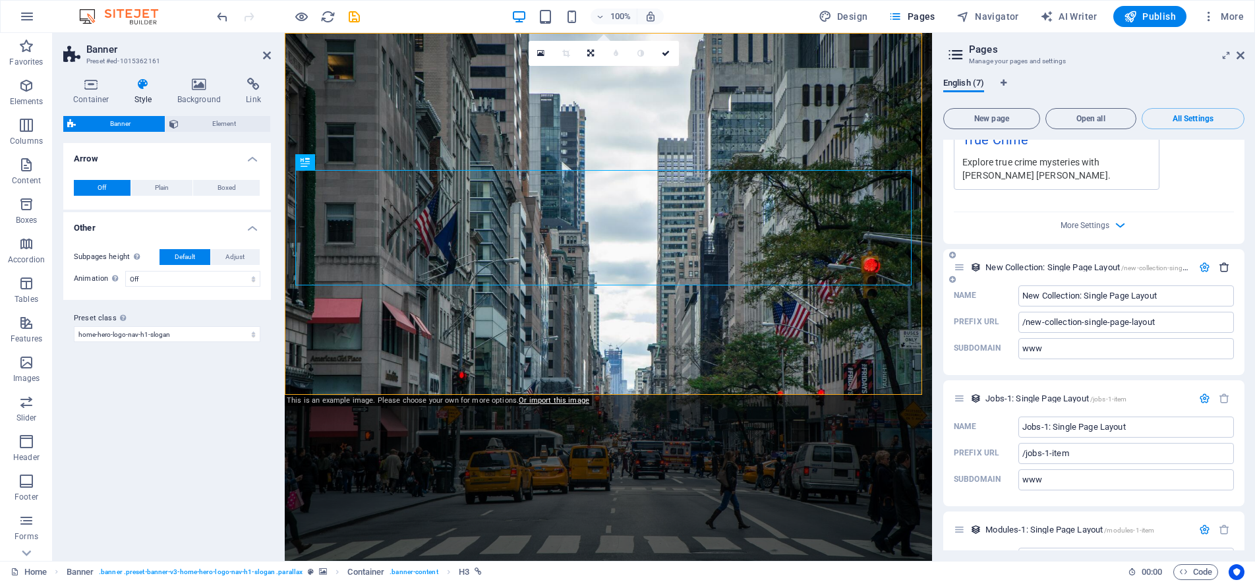
click at [1220, 262] on icon "button" at bounding box center [1223, 267] width 11 height 11
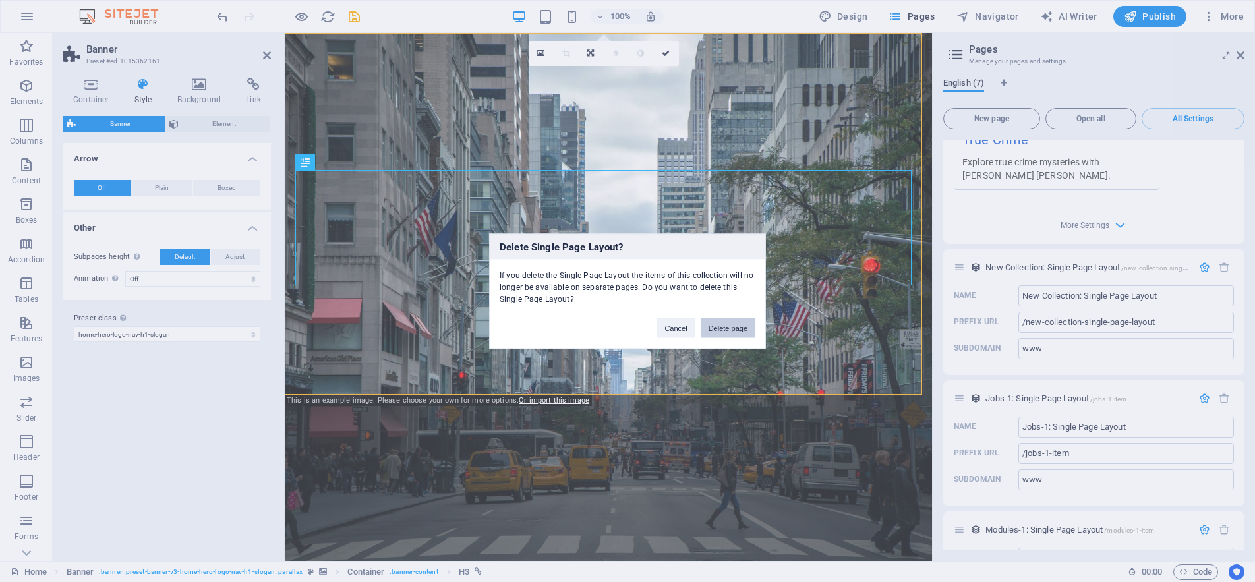
click at [738, 327] on button "Delete page" at bounding box center [727, 328] width 55 height 20
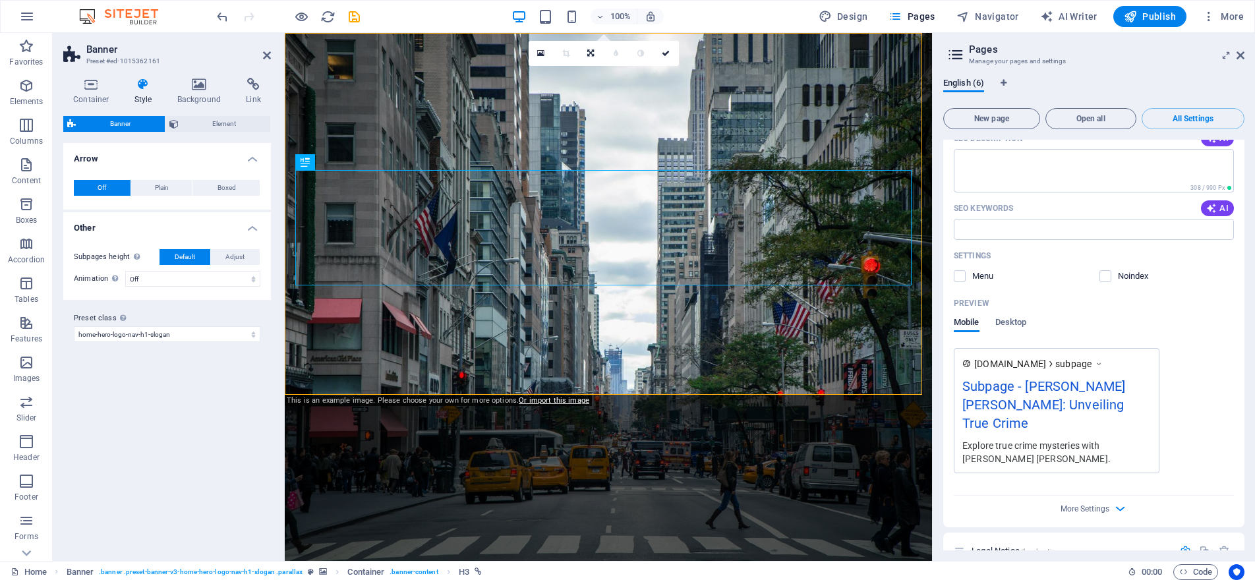
scroll to position [330, 0]
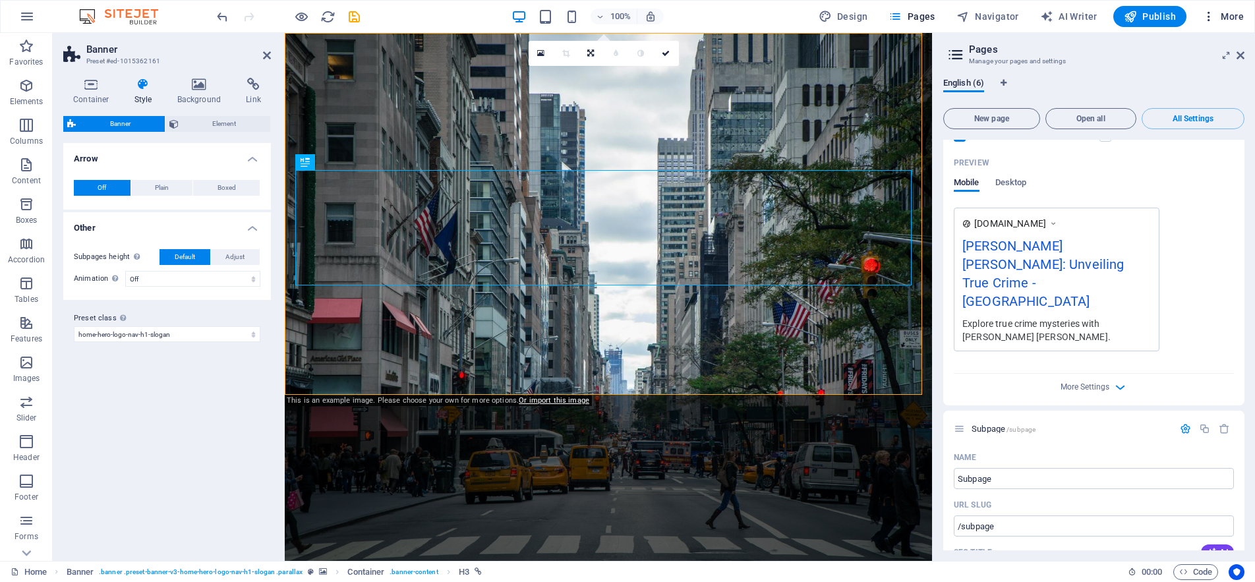
click at [1232, 16] on span "More" at bounding box center [1223, 16] width 42 height 13
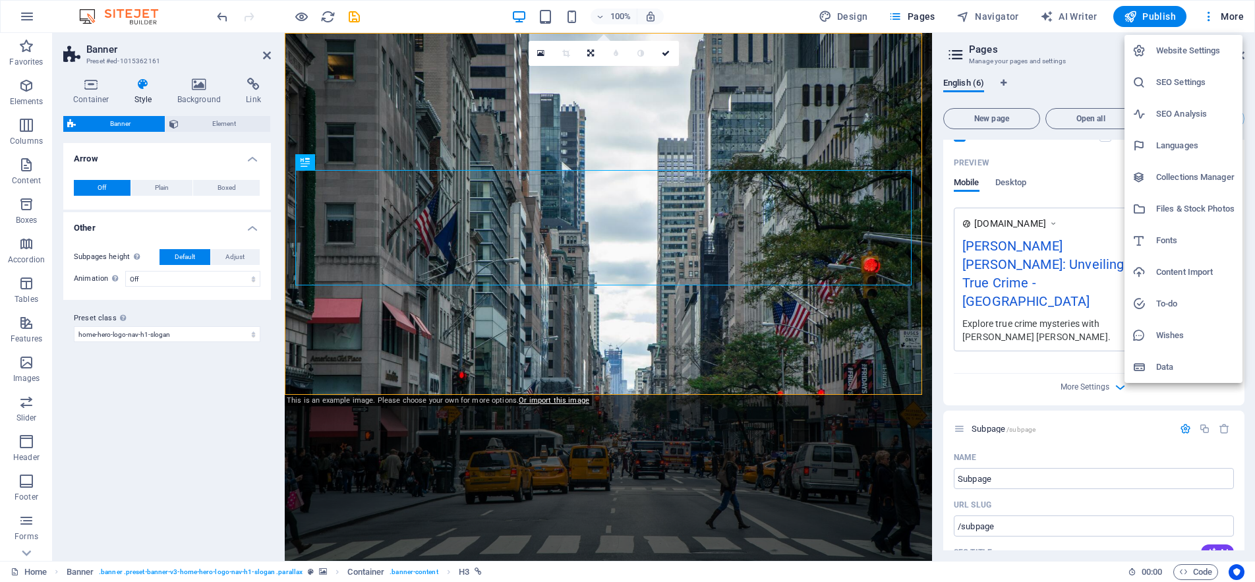
click at [1180, 48] on h6 "Website Settings" at bounding box center [1195, 51] width 78 height 16
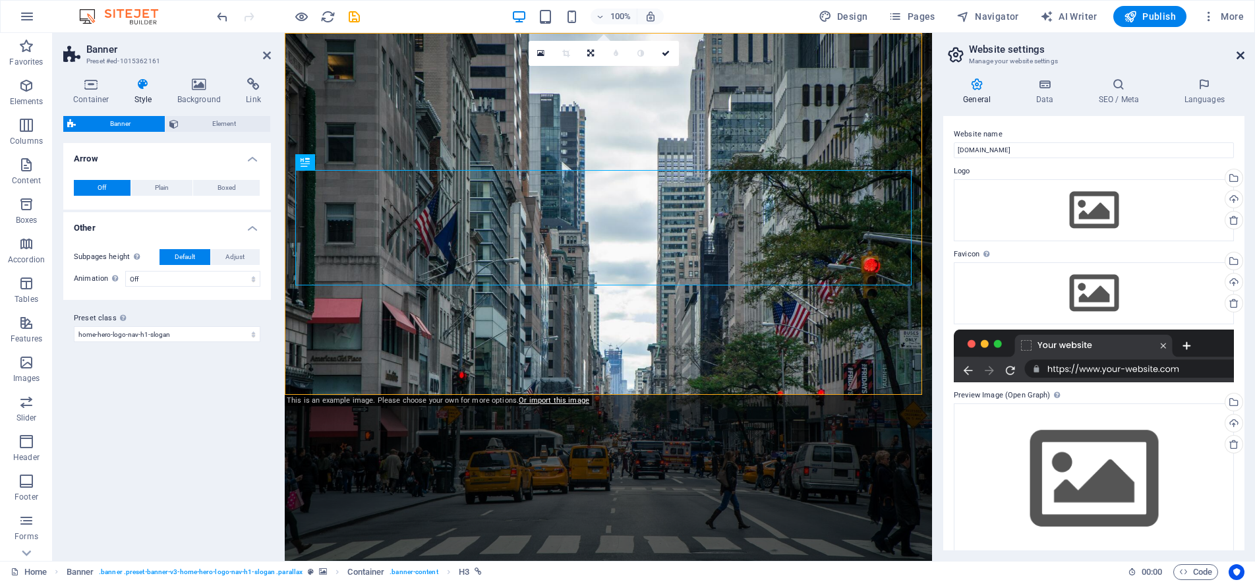
drag, startPoint x: 1240, startPoint y: 52, endPoint x: 940, endPoint y: 19, distance: 301.6
click at [1240, 52] on icon at bounding box center [1240, 55] width 8 height 11
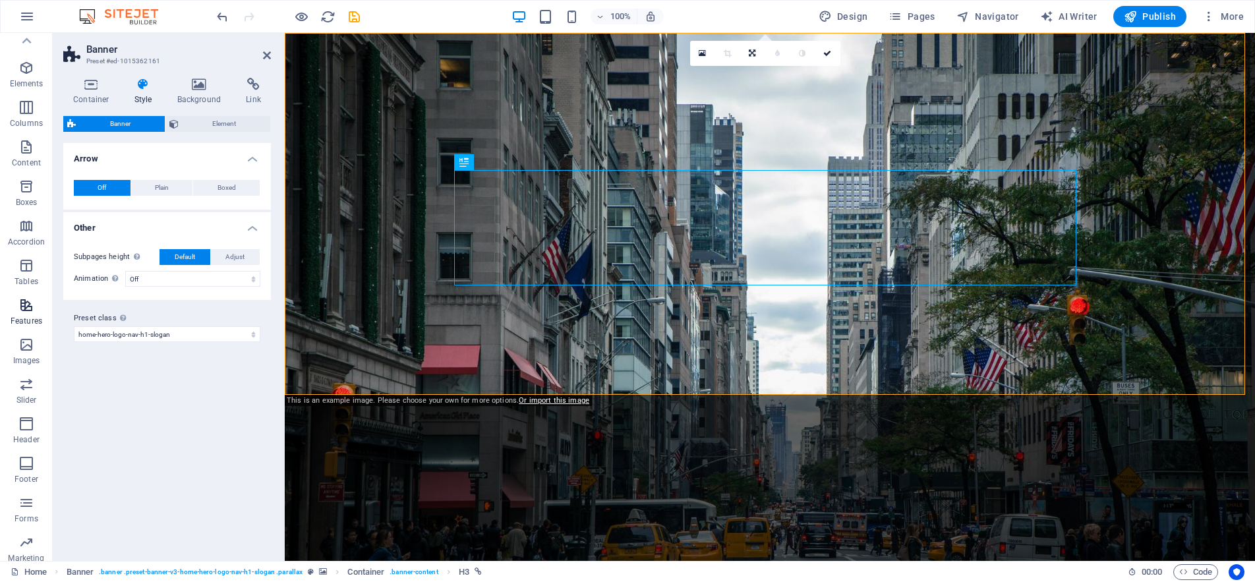
scroll to position [0, 0]
click at [137, 12] on img at bounding box center [125, 17] width 99 height 16
